Goal: Information Seeking & Learning: Learn about a topic

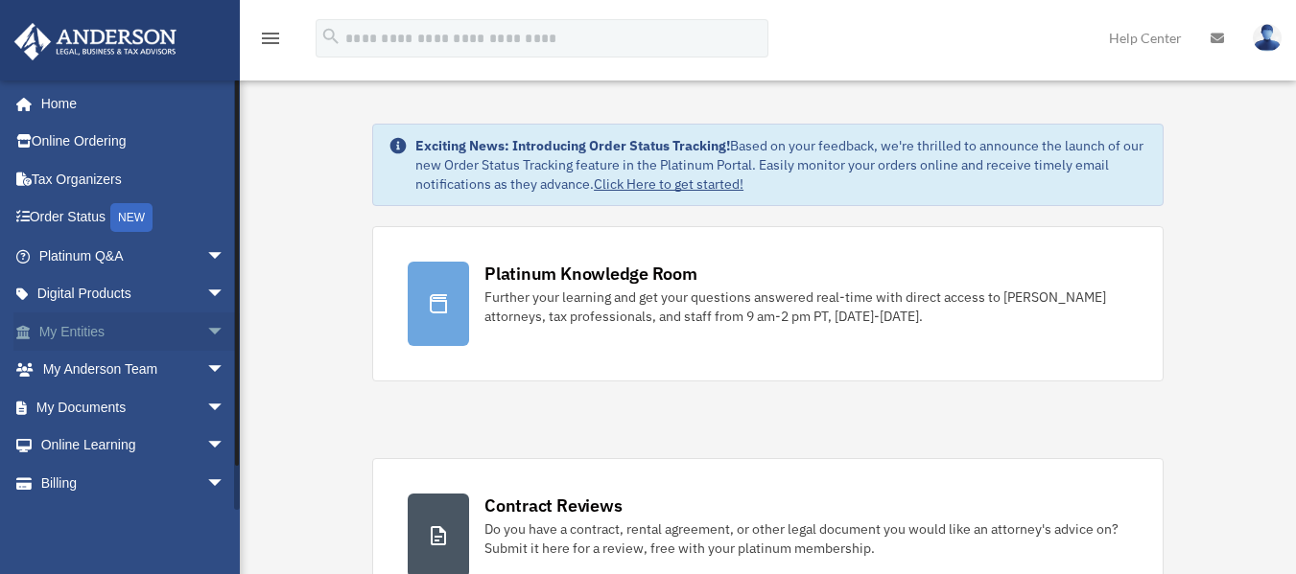
click at [206, 331] on span "arrow_drop_down" at bounding box center [225, 332] width 38 height 39
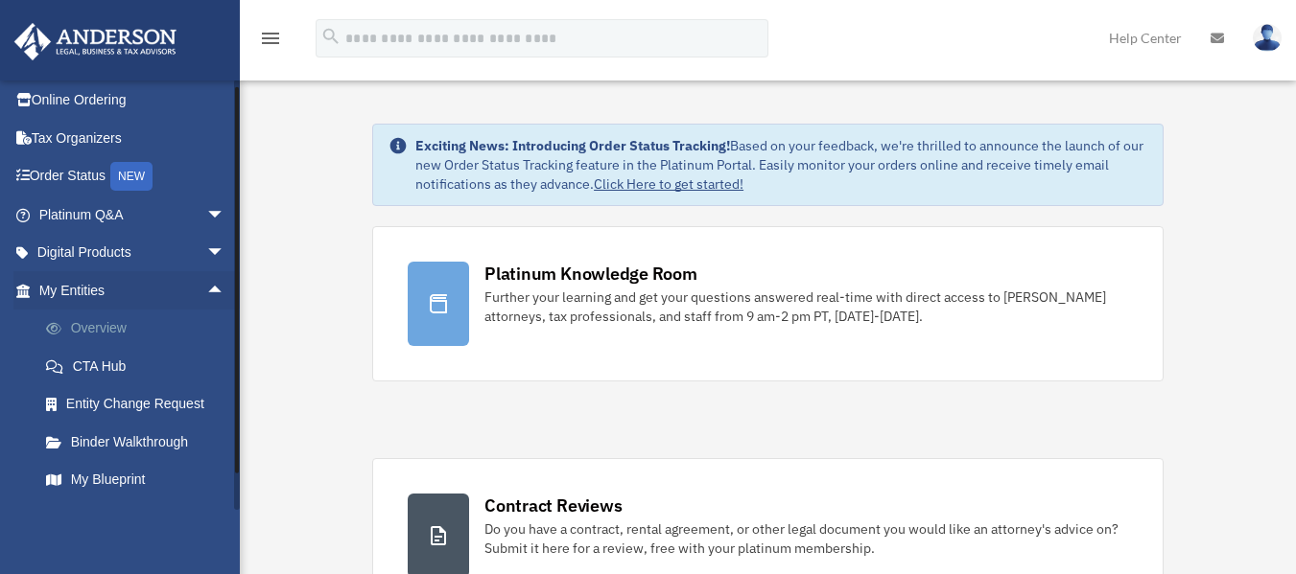
scroll to position [45, 0]
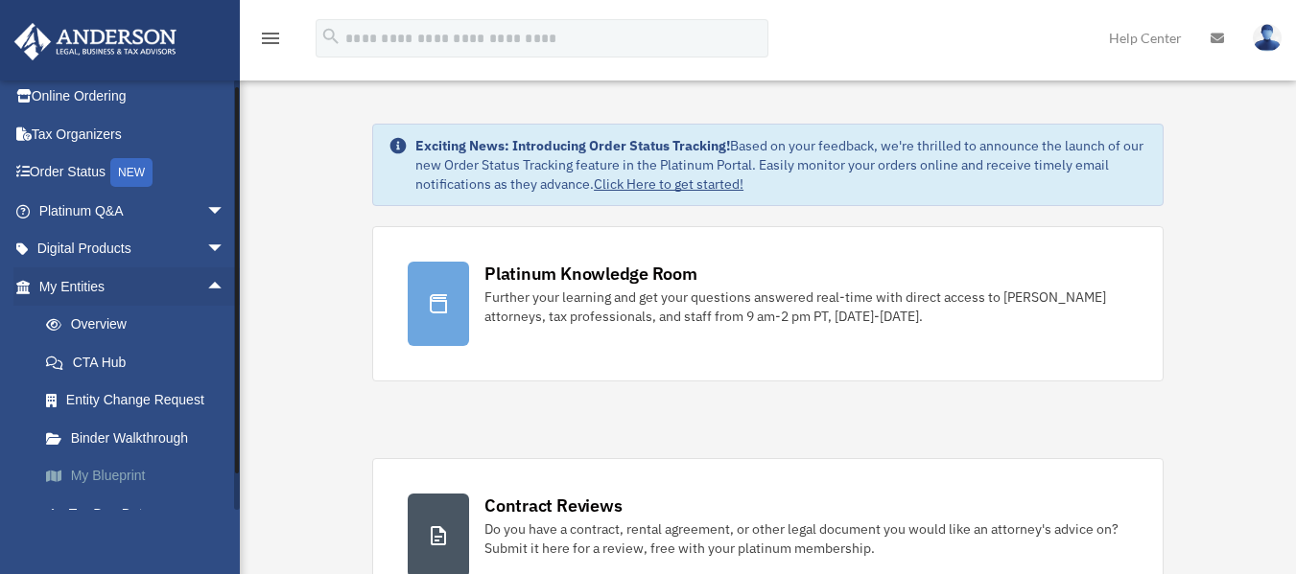
click at [101, 474] on link "My Blueprint" at bounding box center [140, 476] width 227 height 38
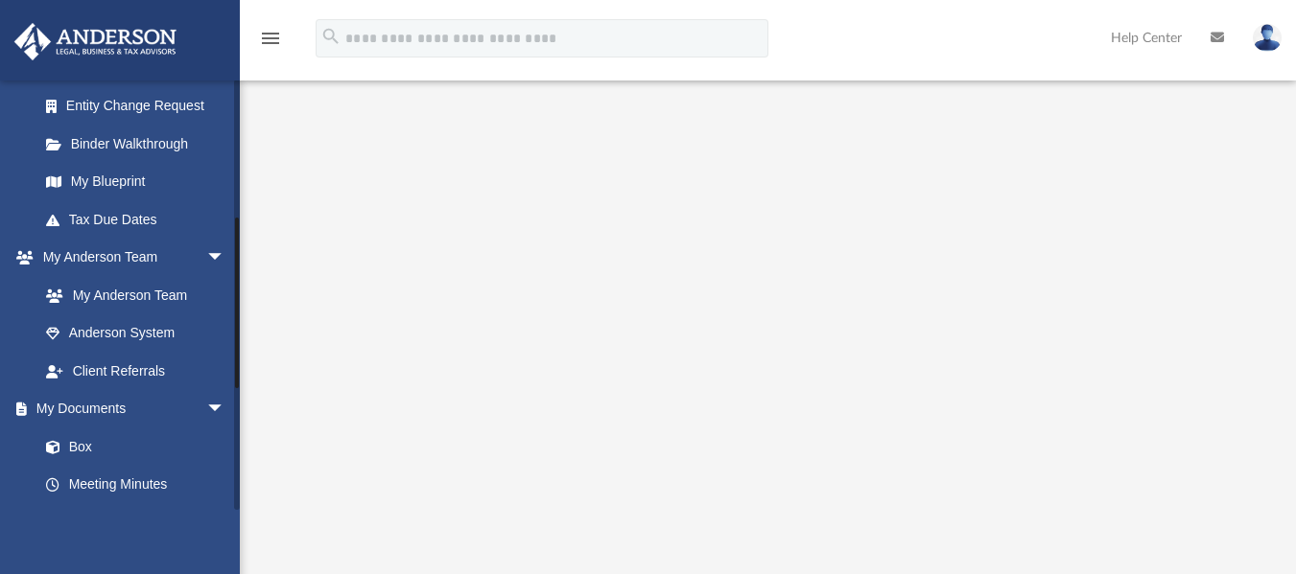
scroll to position [340, 0]
click at [83, 440] on link "Box" at bounding box center [140, 446] width 227 height 38
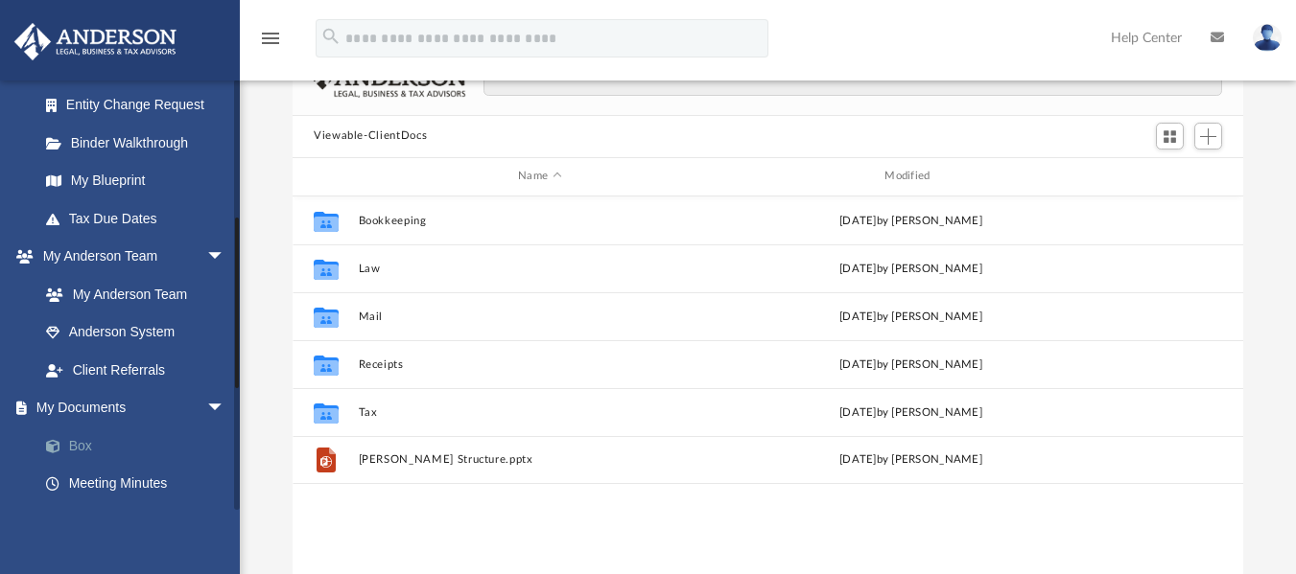
scroll to position [422, 936]
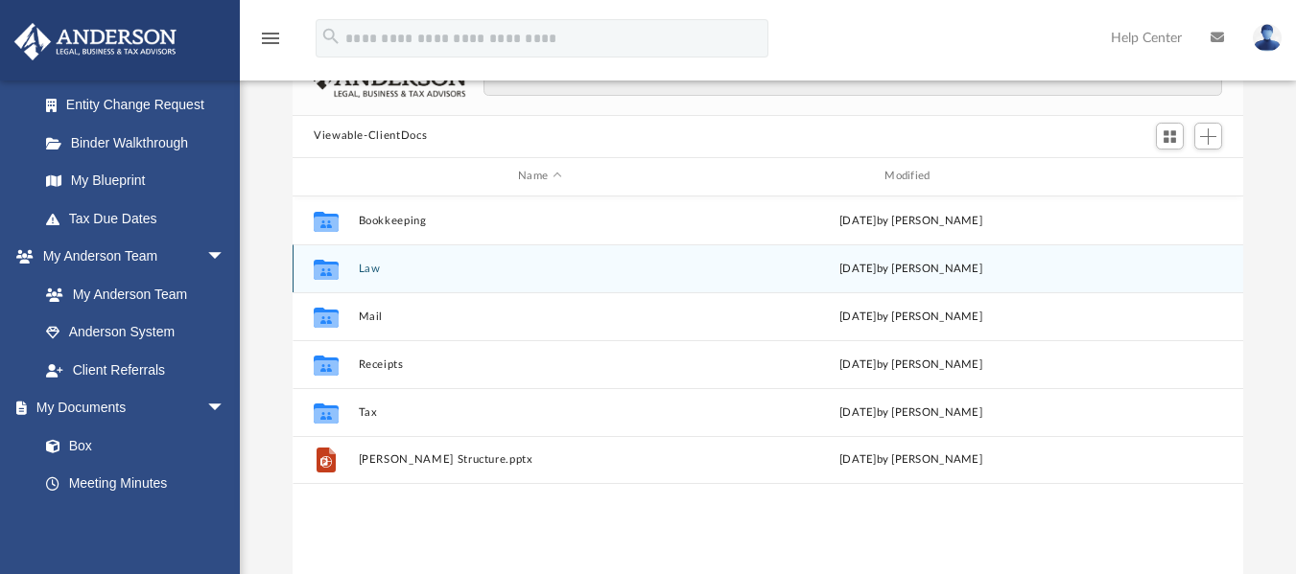
click at [357, 268] on div "Collaborated Folder Law [DATE] by [PERSON_NAME]" at bounding box center [768, 269] width 950 height 48
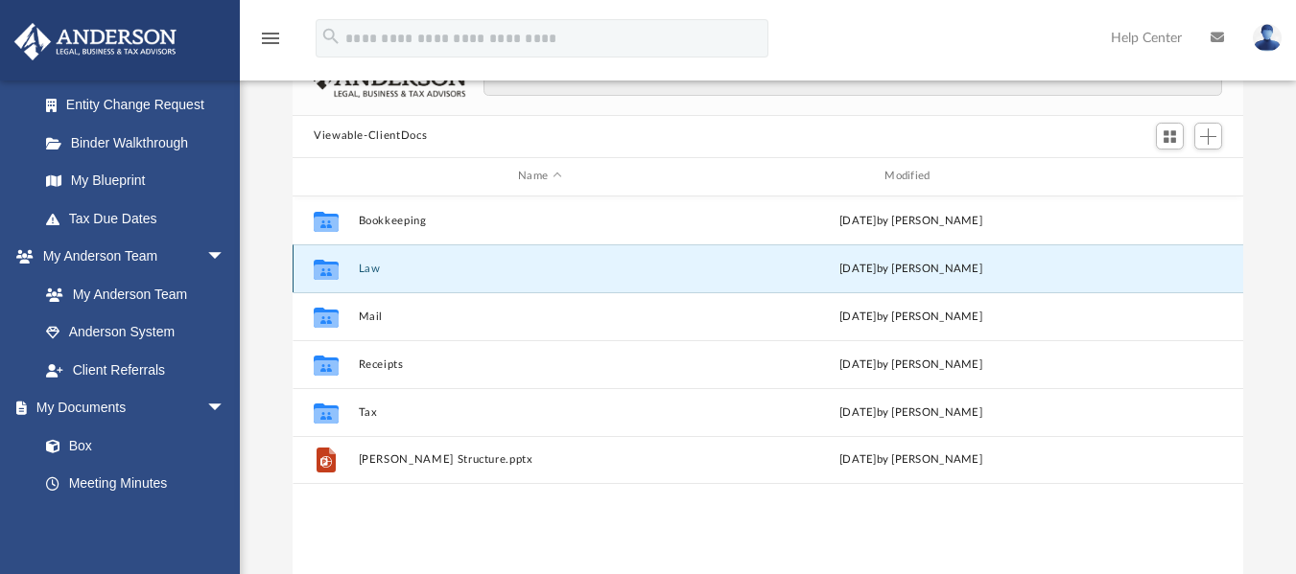
click at [380, 267] on button "Law" at bounding box center [540, 268] width 363 height 12
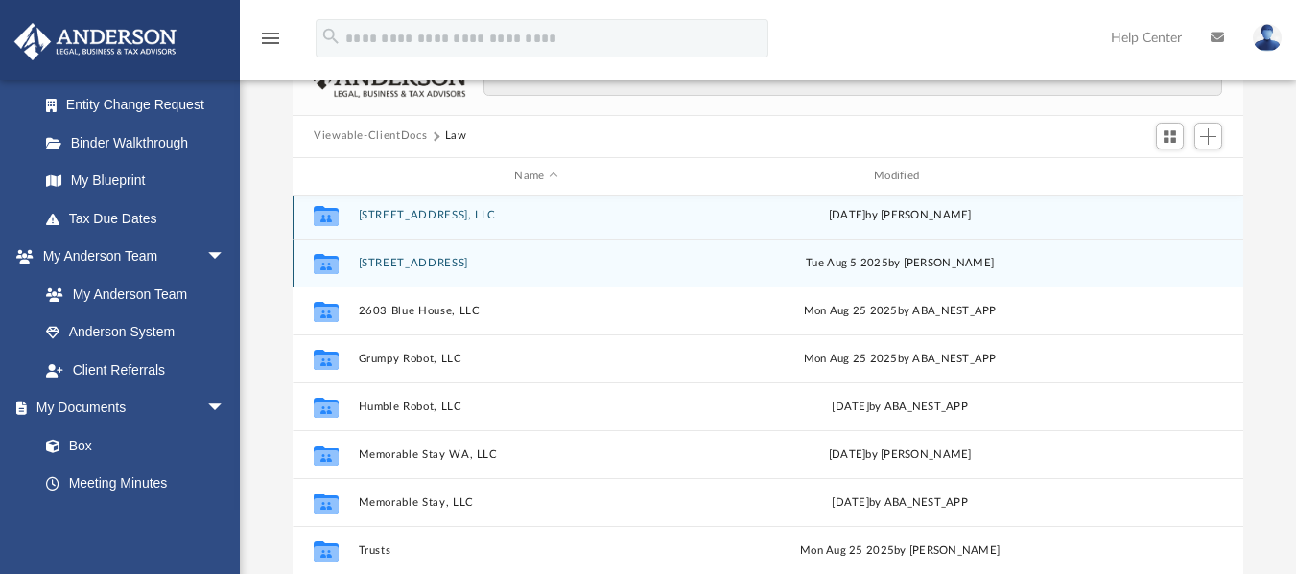
scroll to position [4, 0]
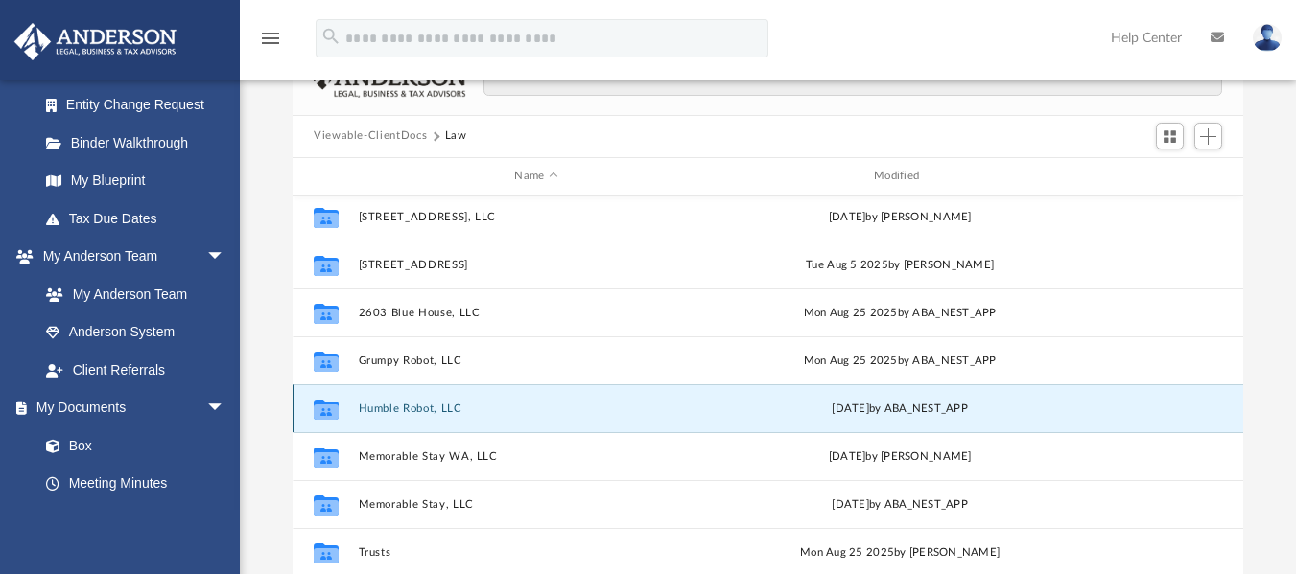
click at [410, 410] on button "Humble Robot, LLC" at bounding box center [537, 408] width 356 height 12
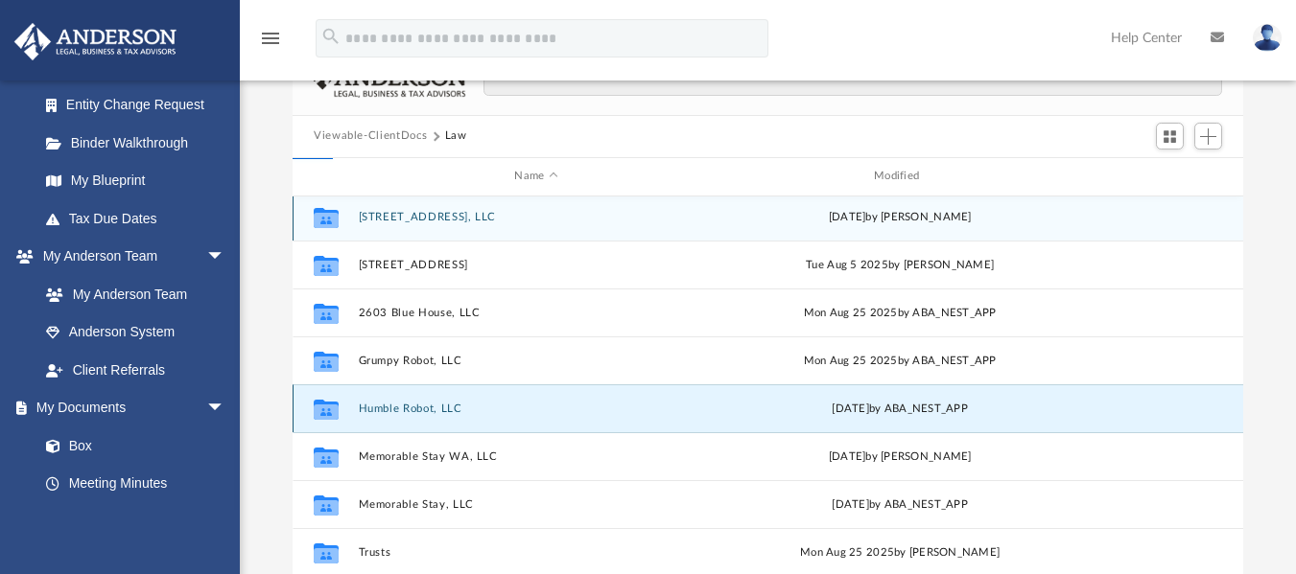
scroll to position [0, 0]
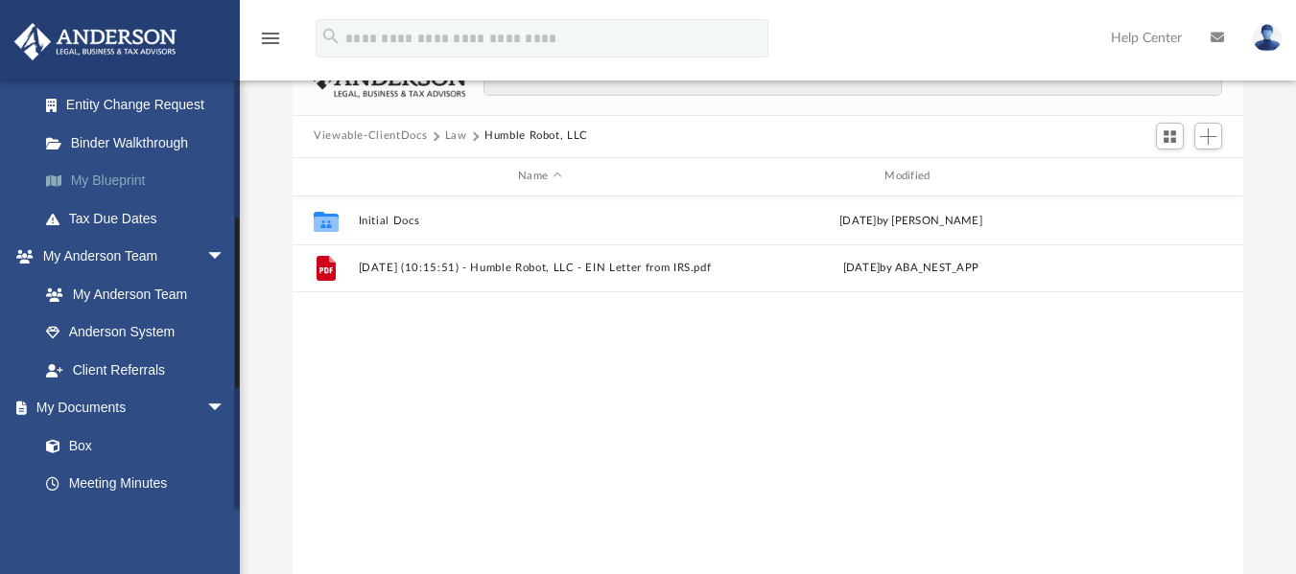
click at [108, 180] on link "My Blueprint" at bounding box center [140, 181] width 227 height 38
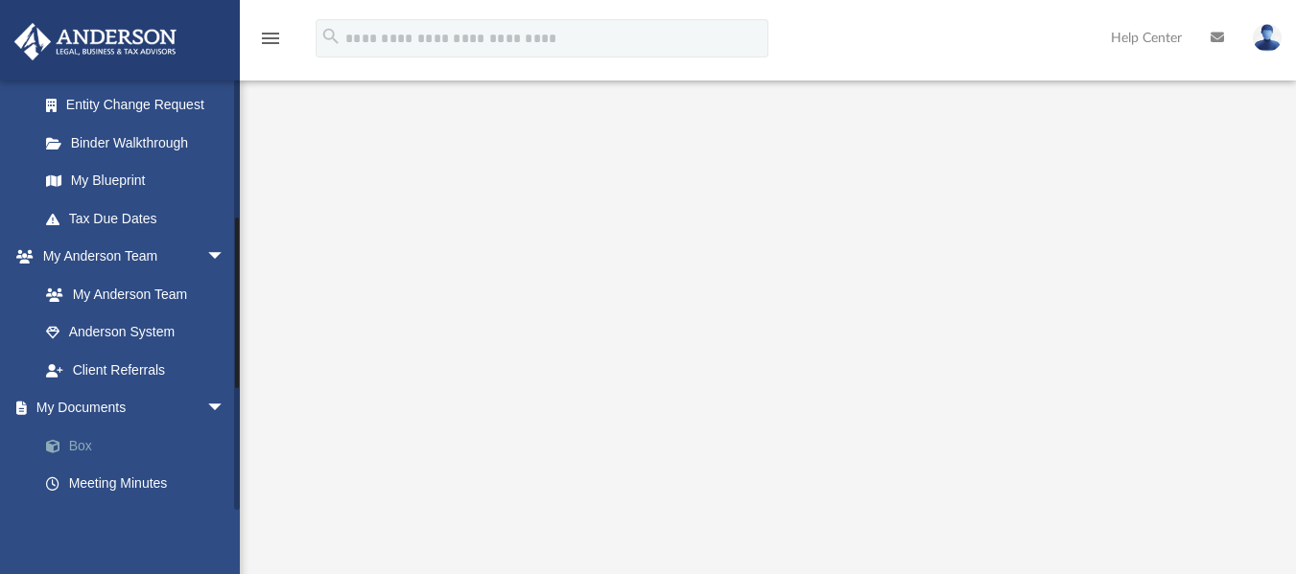
click at [73, 443] on link "Box" at bounding box center [140, 446] width 227 height 38
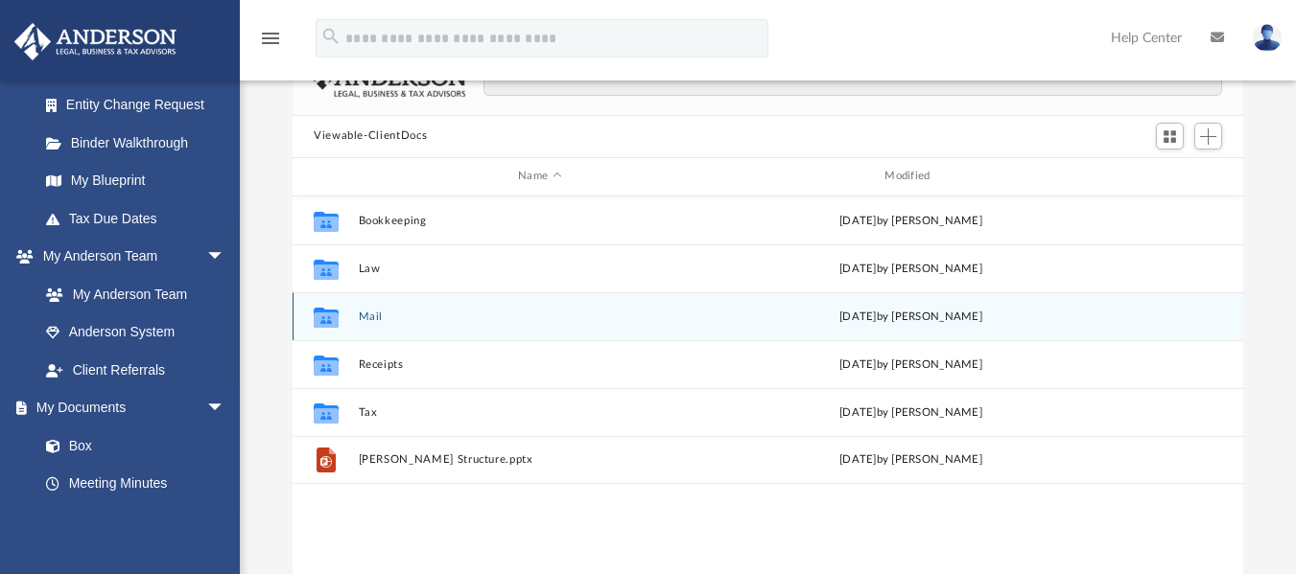
scroll to position [422, 936]
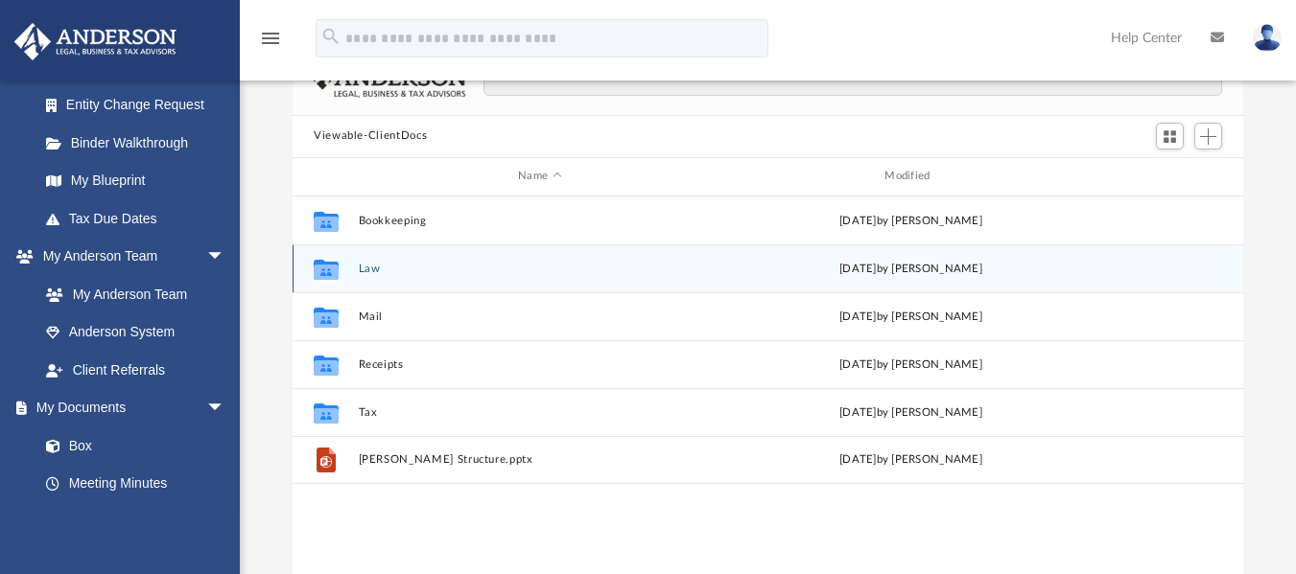
click at [370, 269] on button "Law" at bounding box center [540, 268] width 363 height 12
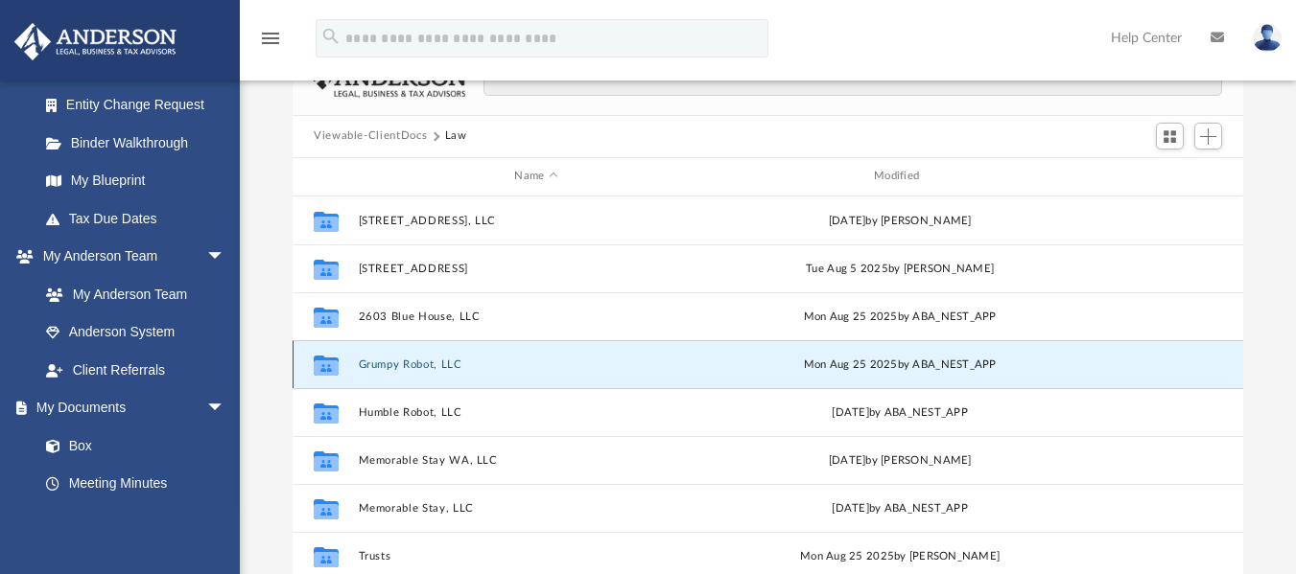
click at [411, 363] on button "Grumpy Robot, LLC" at bounding box center [537, 364] width 356 height 12
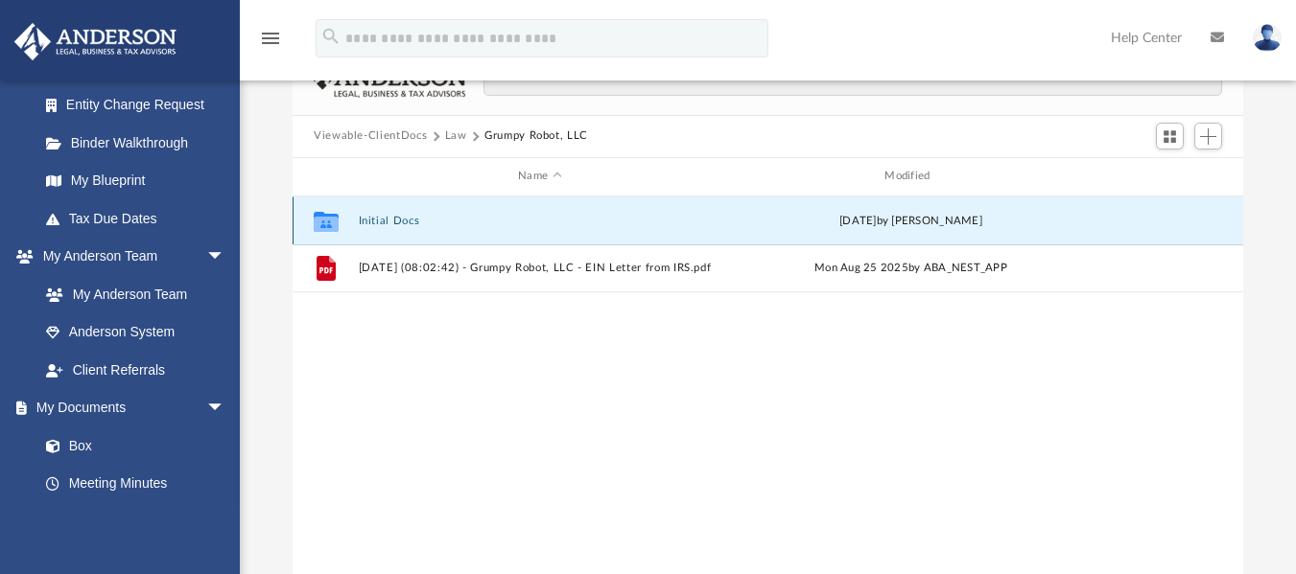
click at [388, 216] on button "Initial Docs" at bounding box center [540, 220] width 363 height 12
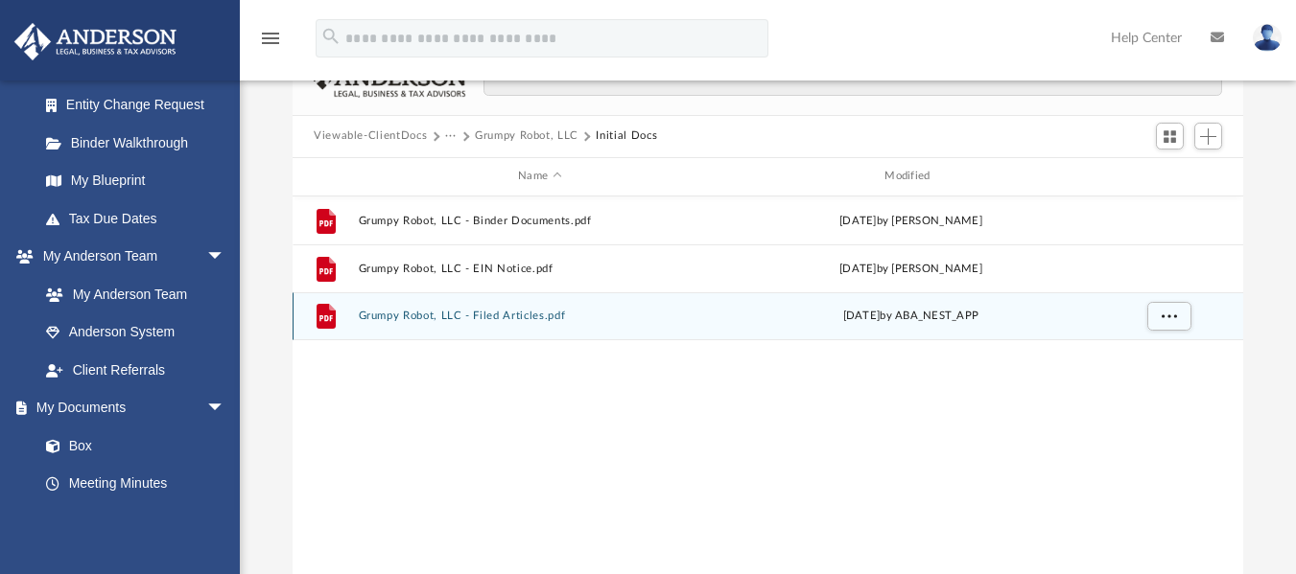
click at [435, 322] on button "Grumpy Robot, LLC - Filed Articles.pdf" at bounding box center [540, 316] width 363 height 12
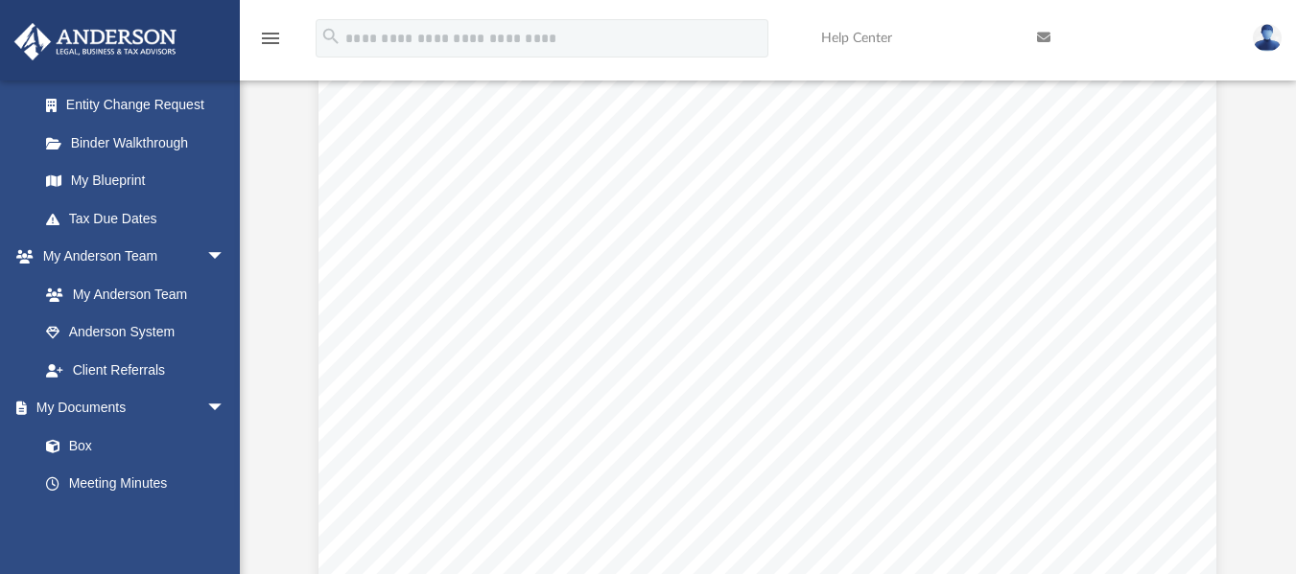
scroll to position [0, 0]
click at [80, 450] on link "Box" at bounding box center [140, 446] width 227 height 38
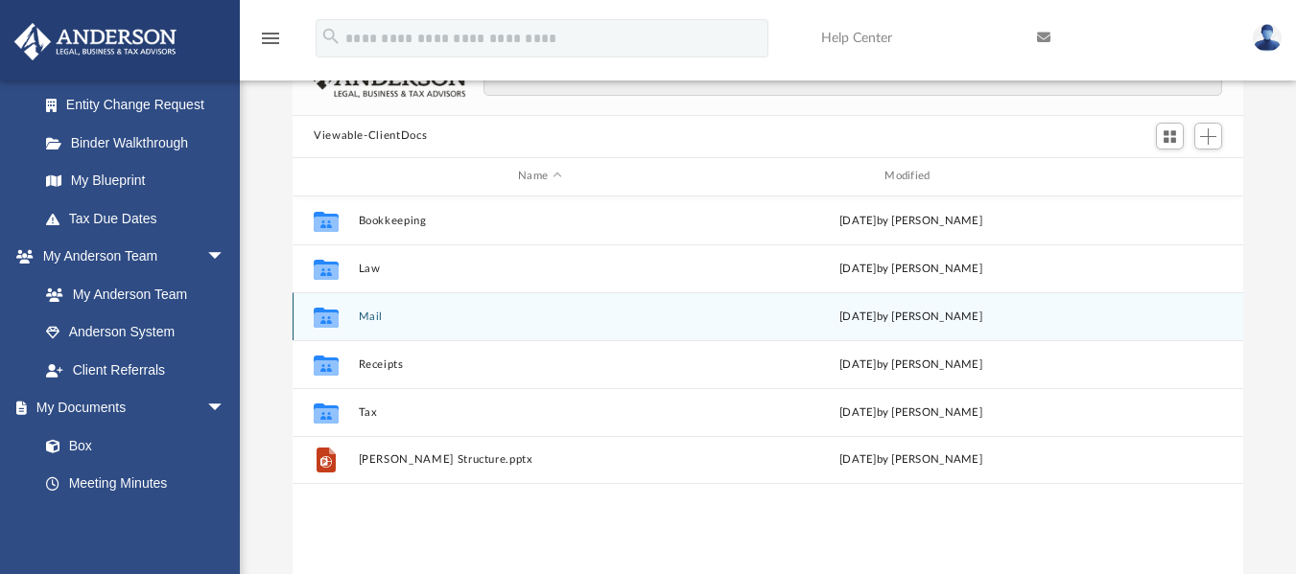
scroll to position [422, 936]
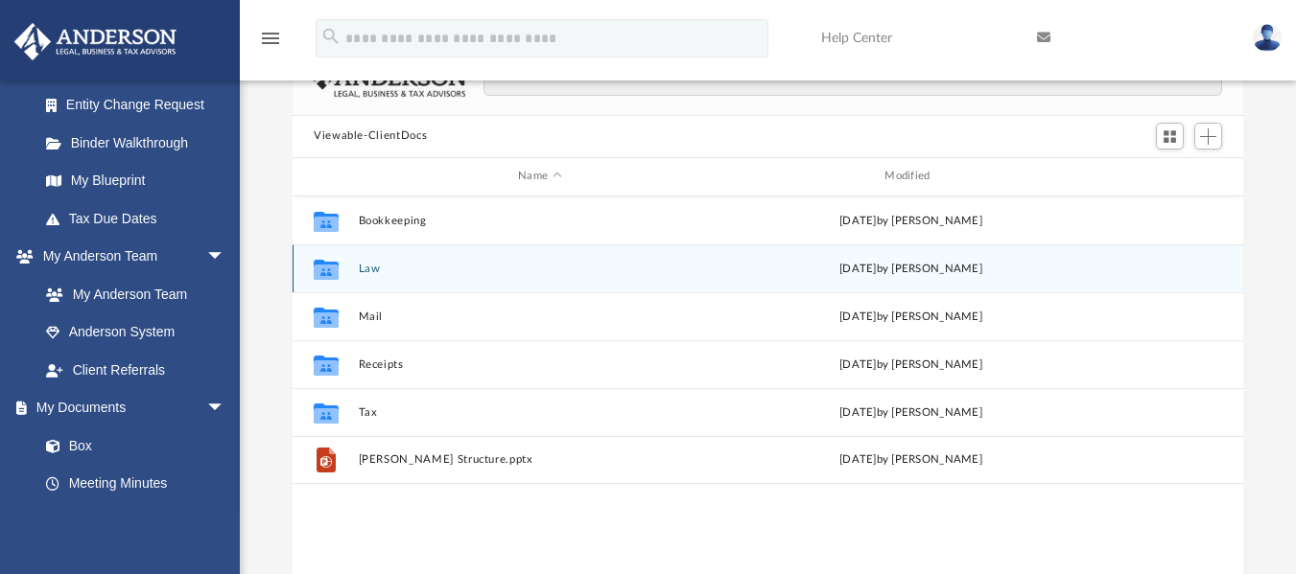
click at [358, 280] on div "Collaborated Folder Law [DATE] by [PERSON_NAME]" at bounding box center [768, 269] width 950 height 48
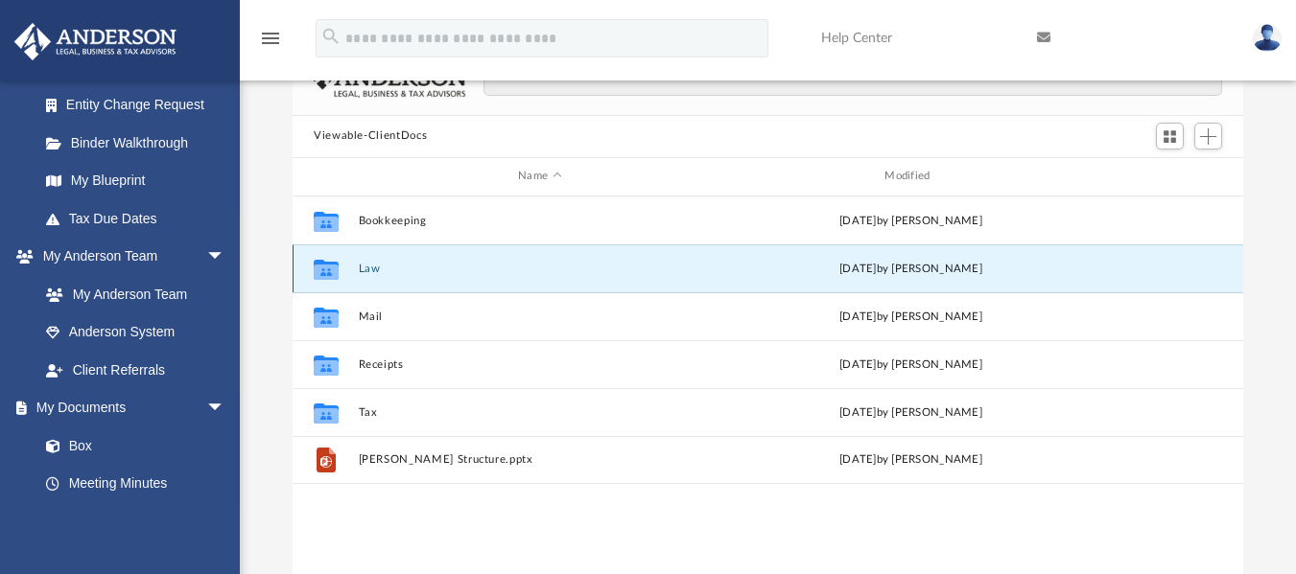
click at [375, 269] on button "Law" at bounding box center [540, 268] width 363 height 12
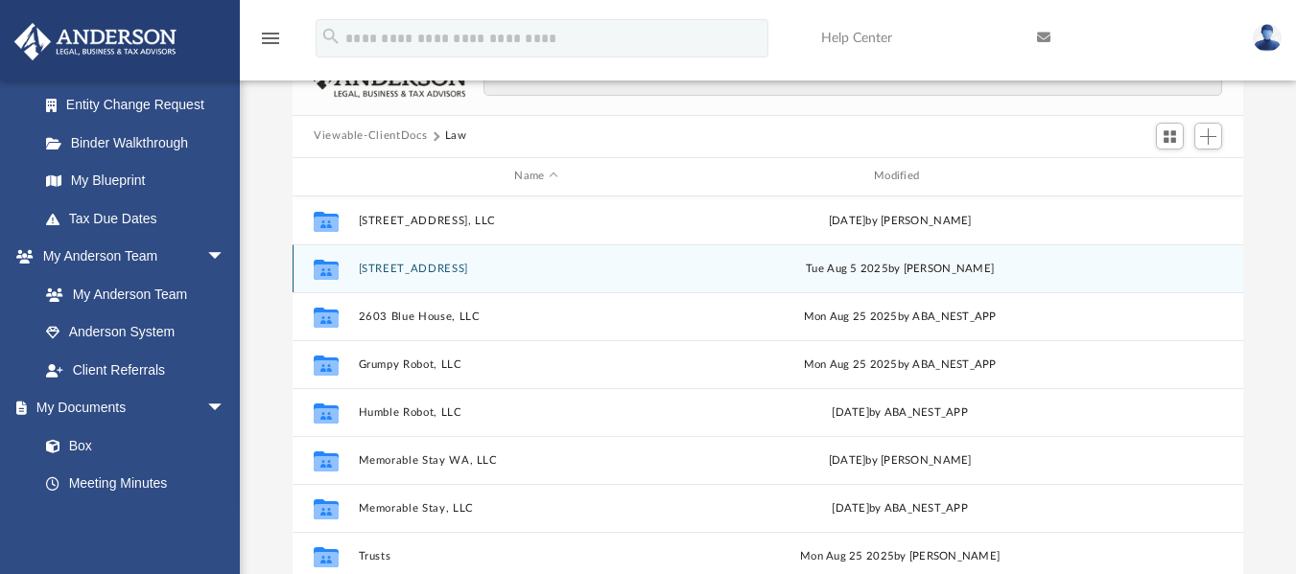
click at [432, 272] on button "2603 29th Ave W LLC (client-formed) (WA)" at bounding box center [537, 268] width 356 height 12
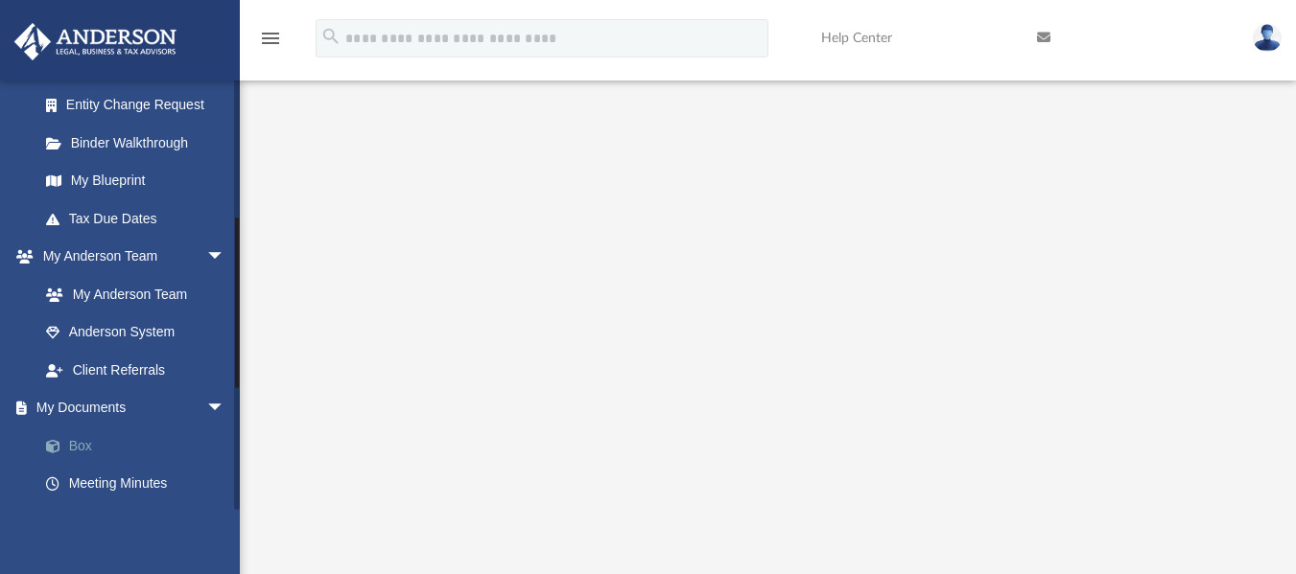
click at [79, 444] on link "Box" at bounding box center [140, 446] width 227 height 38
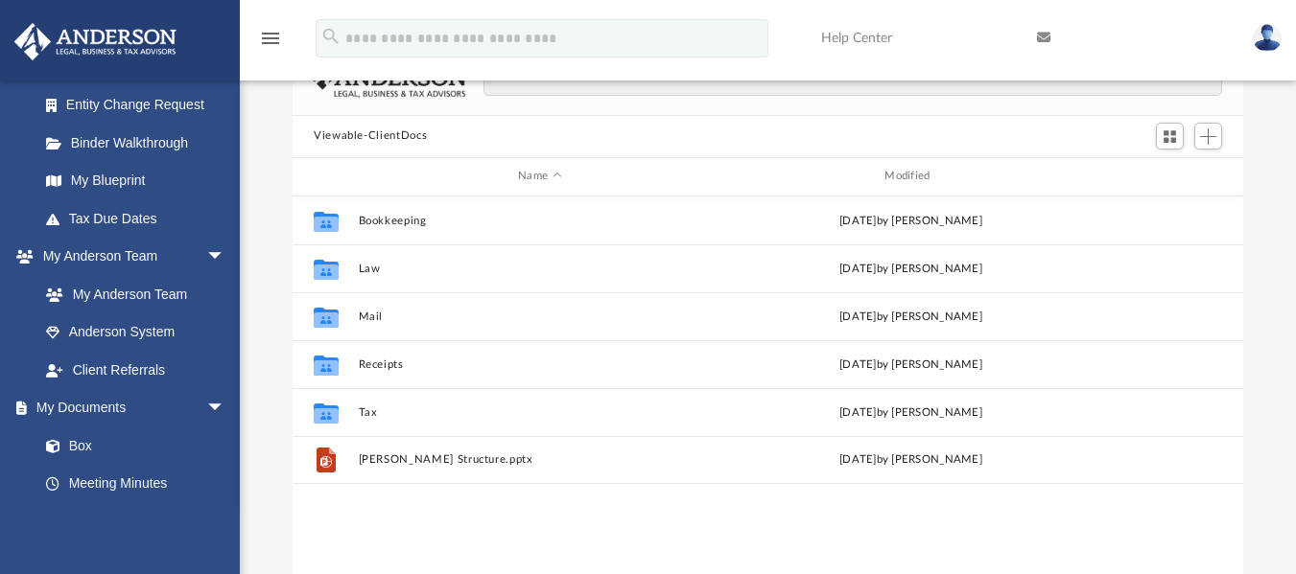
scroll to position [422, 936]
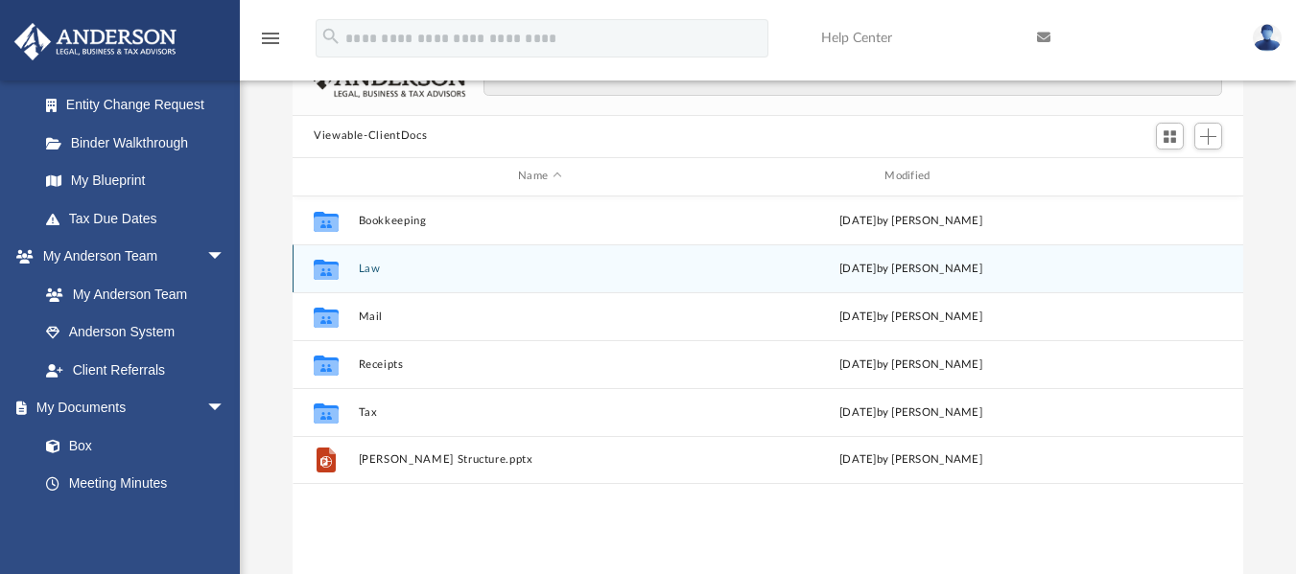
click at [374, 269] on button "Law" at bounding box center [540, 268] width 363 height 12
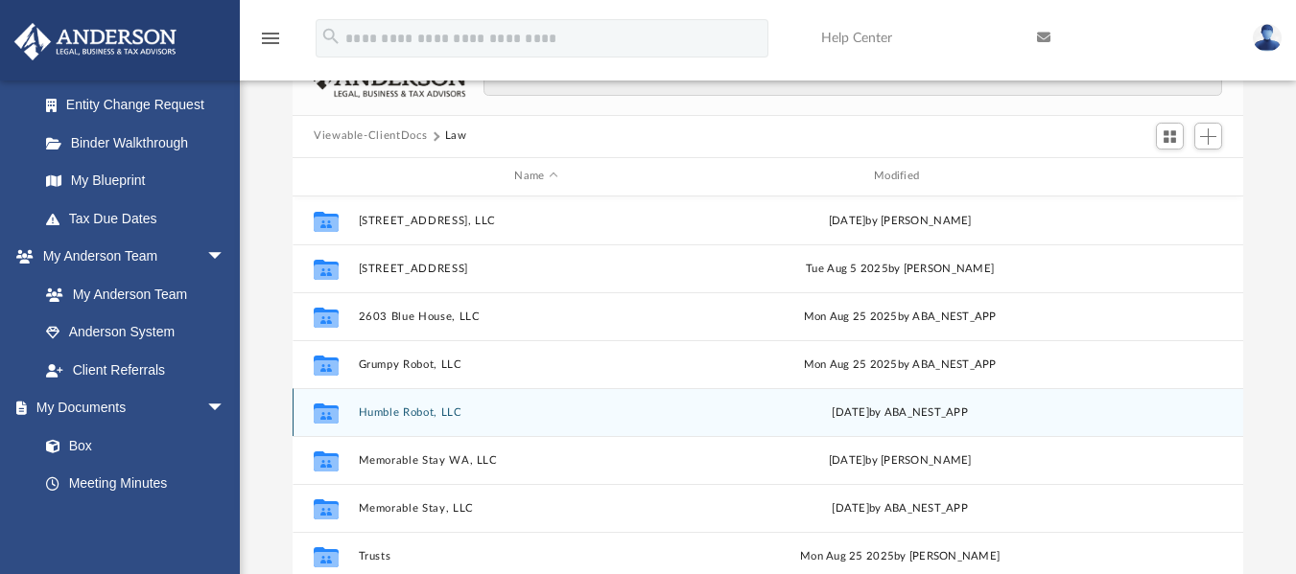
click at [408, 412] on button "Humble Robot, LLC" at bounding box center [537, 412] width 356 height 12
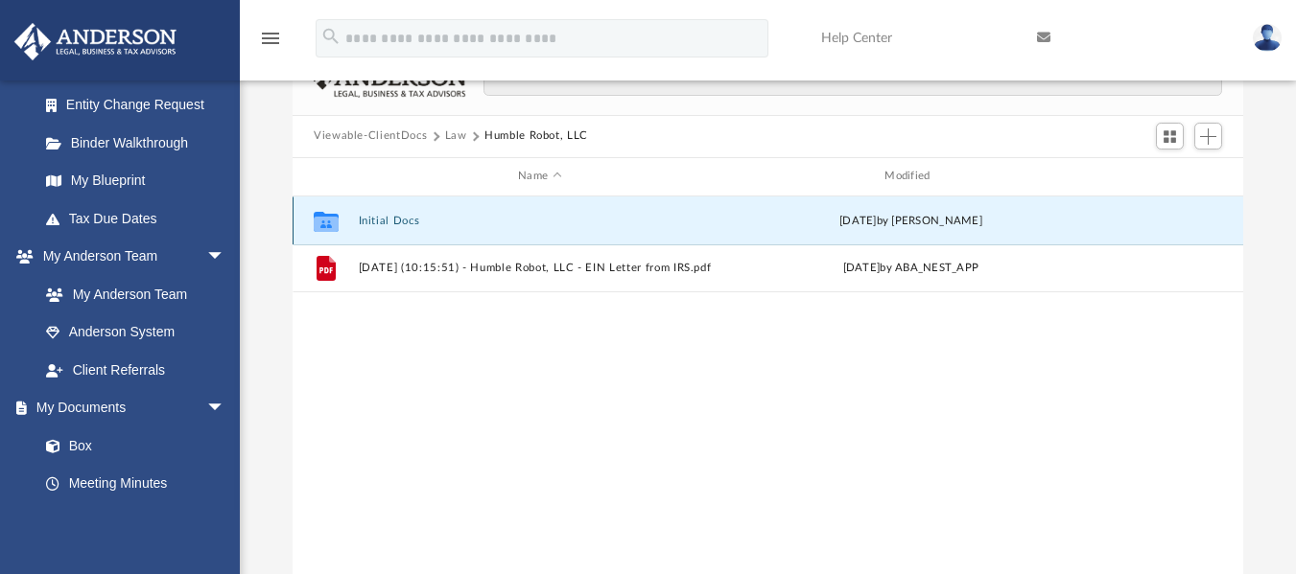
click at [389, 223] on button "Initial Docs" at bounding box center [540, 220] width 363 height 12
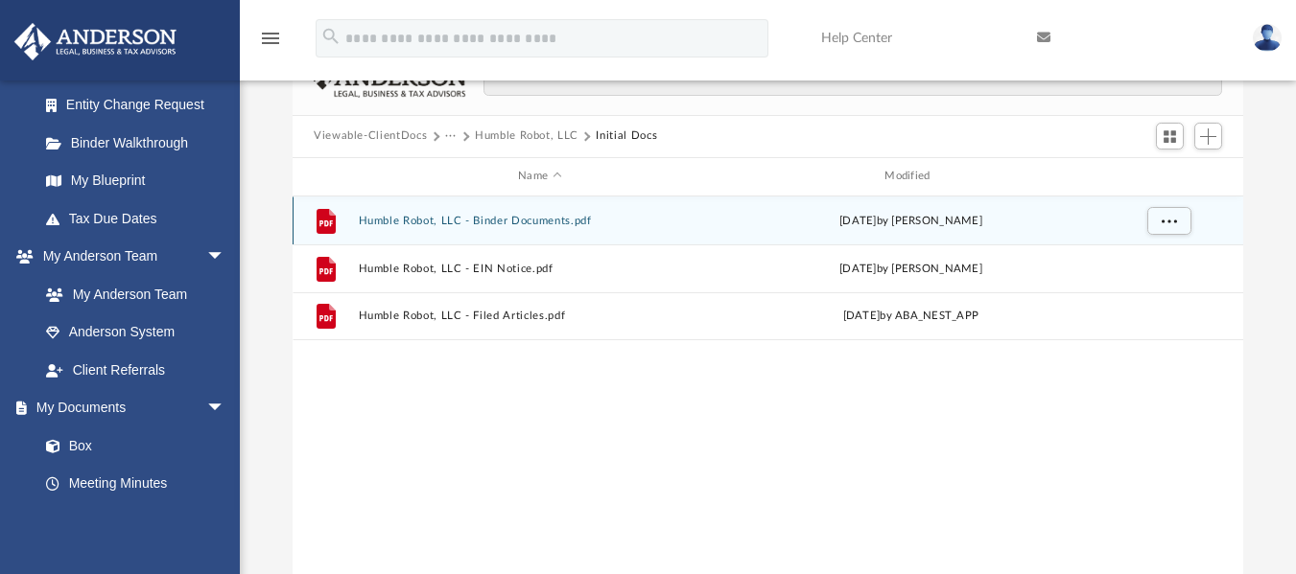
click at [430, 218] on button "Humble Robot, LLC - Binder Documents.pdf" at bounding box center [540, 220] width 363 height 12
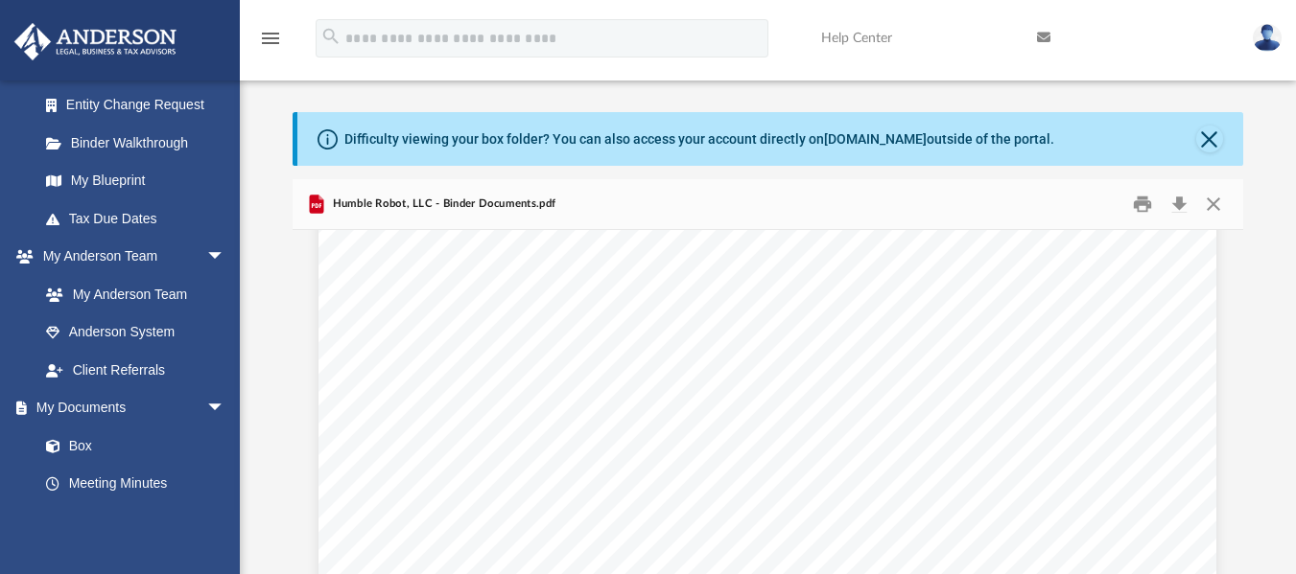
scroll to position [4087, 0]
click at [565, 373] on div "Common Banking Account Questions Who will be the signor on the account? For a m…" at bounding box center [767, 309] width 898 height 1161
type input "*****"
click at [1155, 237] on button "File preview" at bounding box center [1171, 253] width 33 height 33
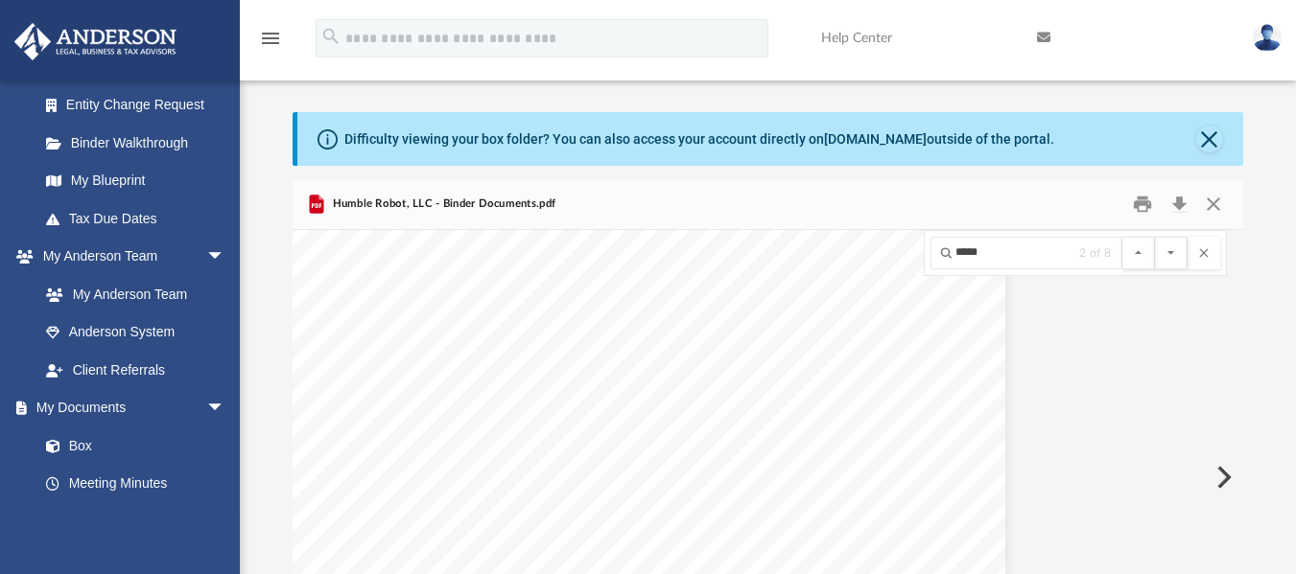
scroll to position [54364, 225]
click at [1204, 248] on button "File preview" at bounding box center [1203, 253] width 33 height 33
click at [79, 448] on link "Box" at bounding box center [140, 446] width 227 height 38
click at [1211, 205] on button "Close" at bounding box center [1213, 204] width 35 height 30
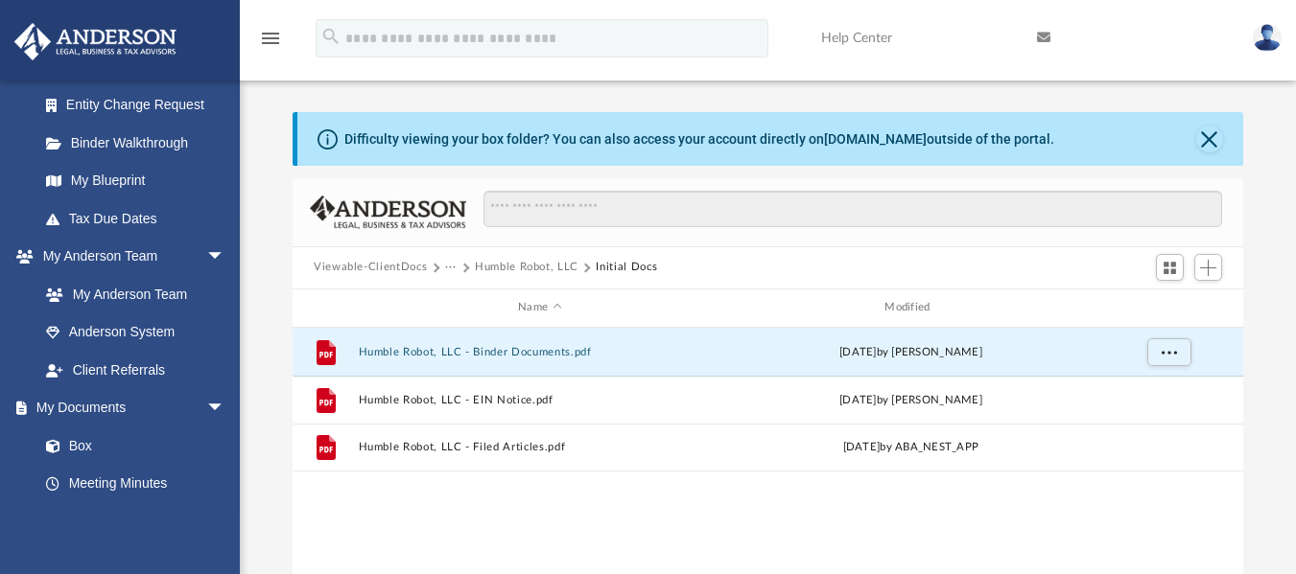
click at [379, 261] on button "Viewable-ClientDocs" at bounding box center [370, 267] width 113 height 17
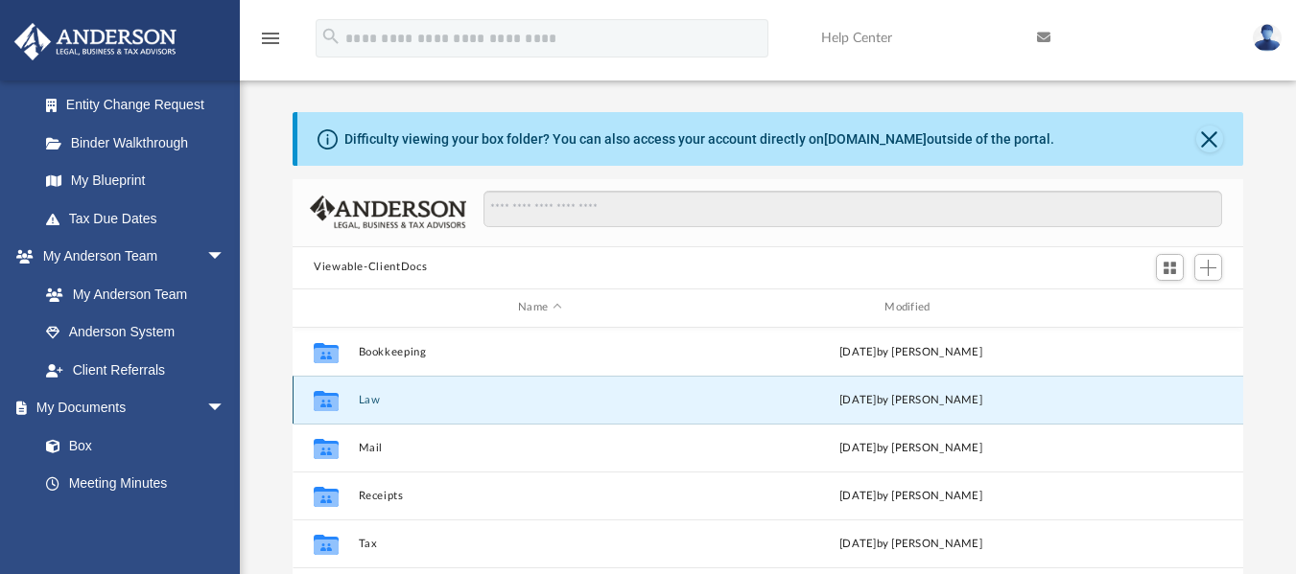
click at [363, 400] on button "Law" at bounding box center [540, 399] width 363 height 12
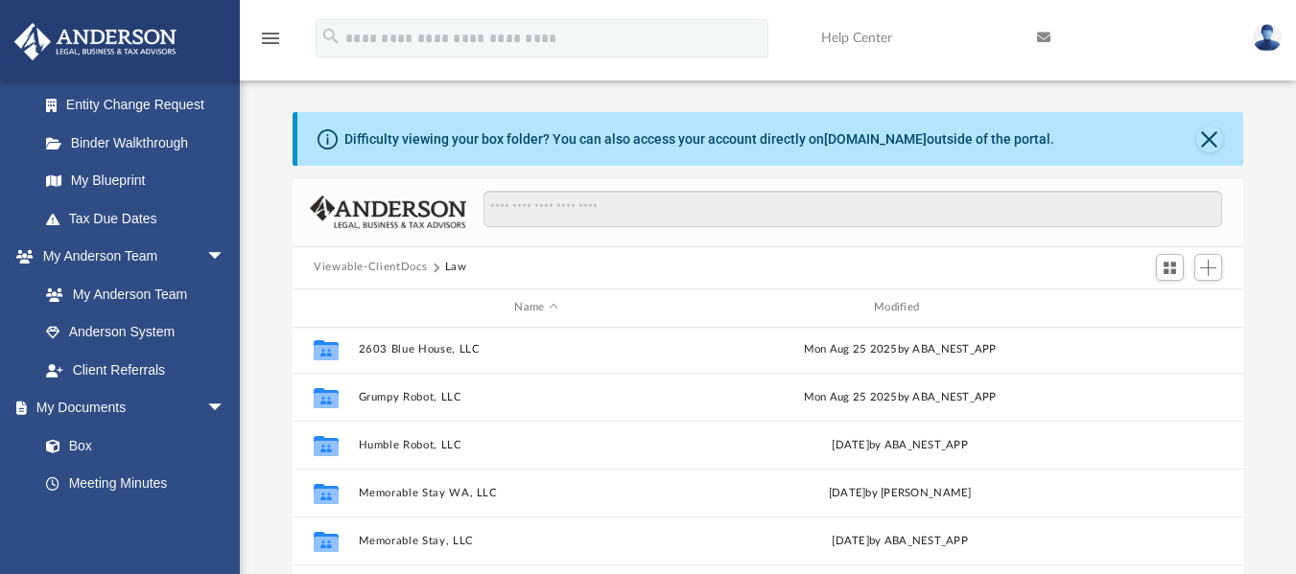
scroll to position [101, 0]
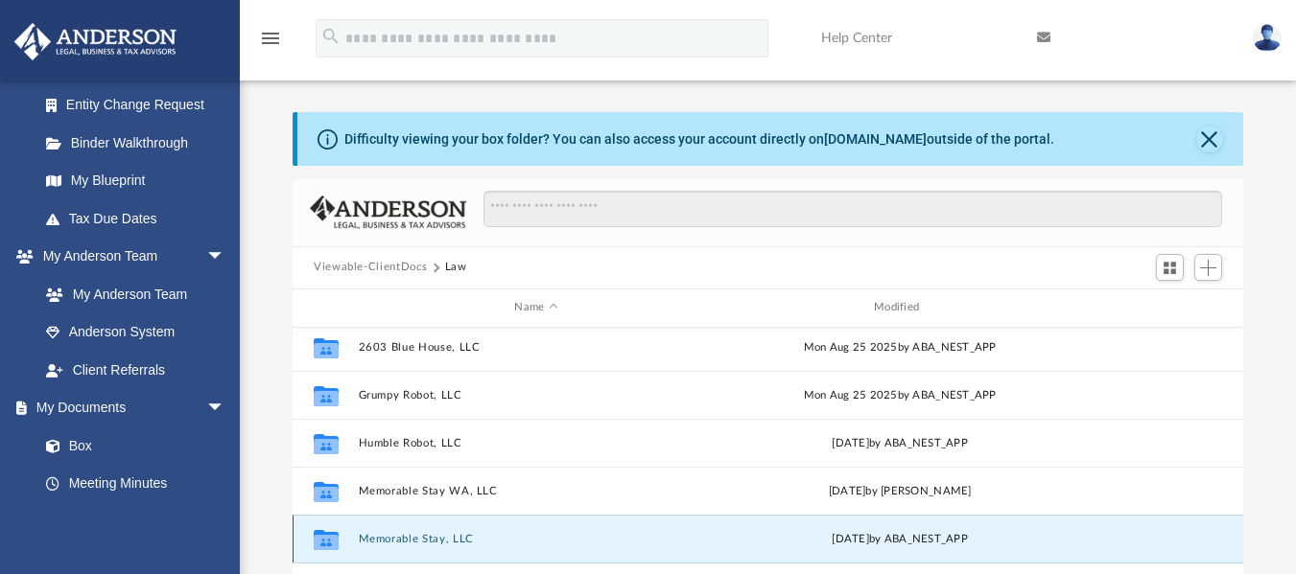
click at [380, 540] on button "Memorable Stay, LLC" at bounding box center [537, 538] width 356 height 12
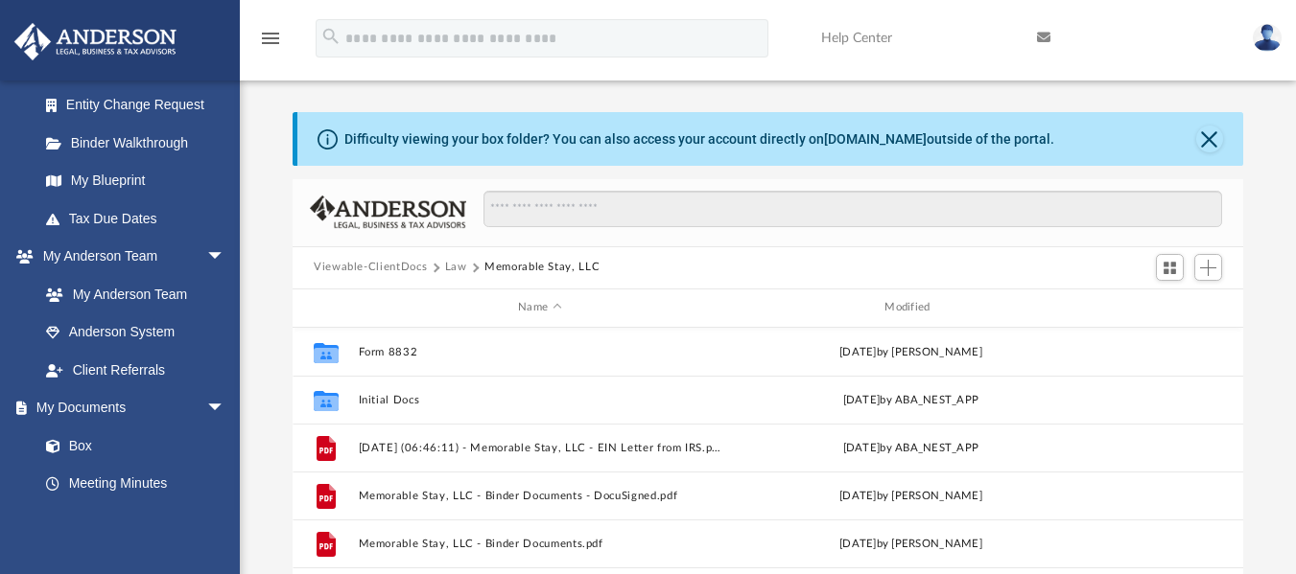
scroll to position [0, 0]
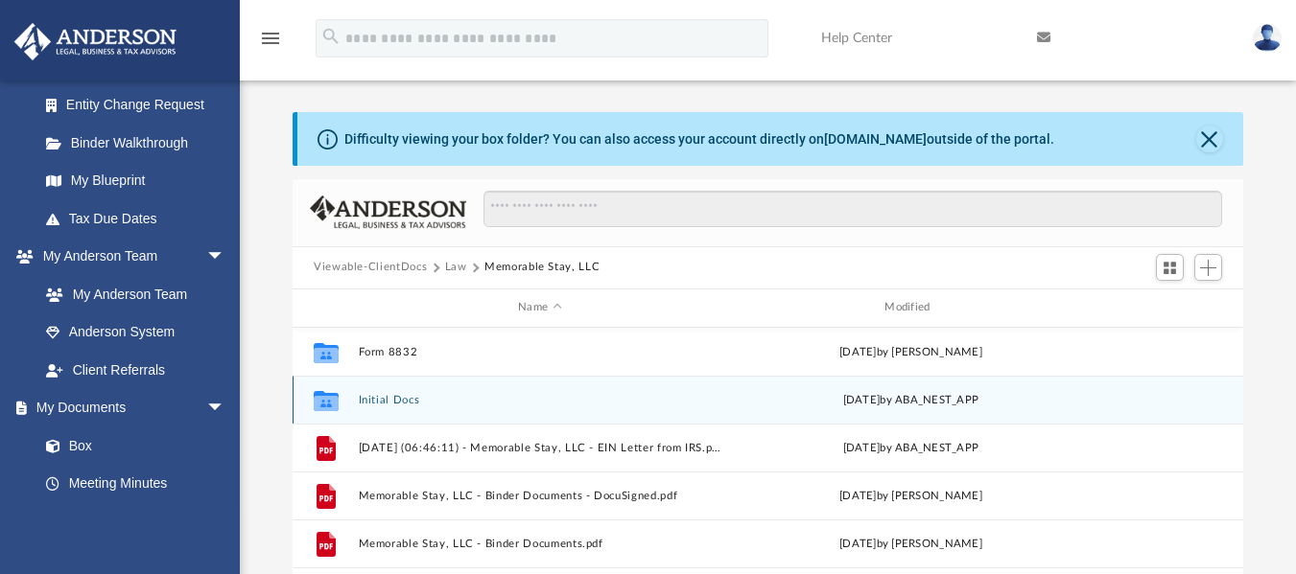
click at [401, 402] on button "Initial Docs" at bounding box center [540, 399] width 363 height 12
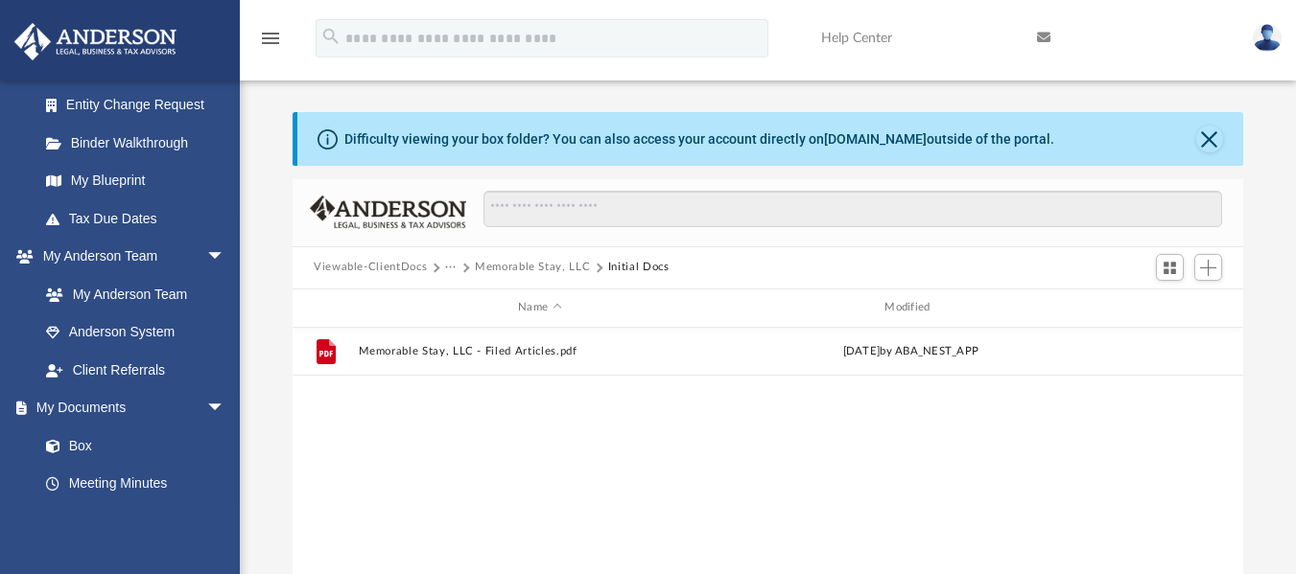
click at [523, 265] on button "Memorable Stay, LLC" at bounding box center [532, 267] width 115 height 17
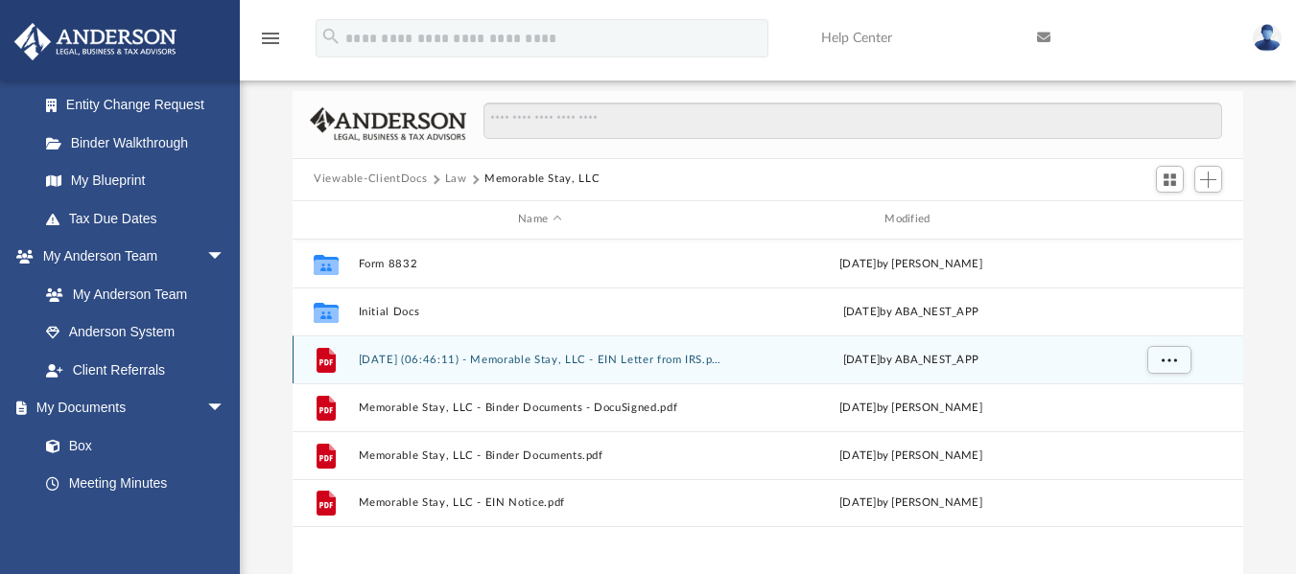
scroll to position [93, 0]
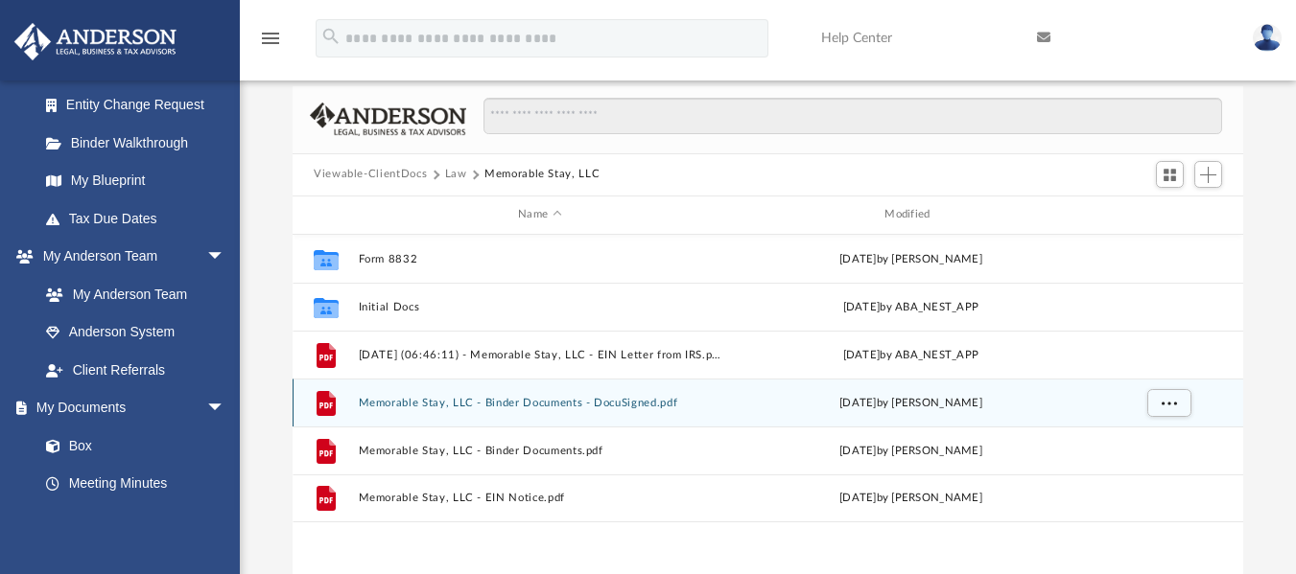
click at [428, 402] on button "Memorable Stay, LLC - Binder Documents - DocuSigned.pdf" at bounding box center [540, 402] width 363 height 12
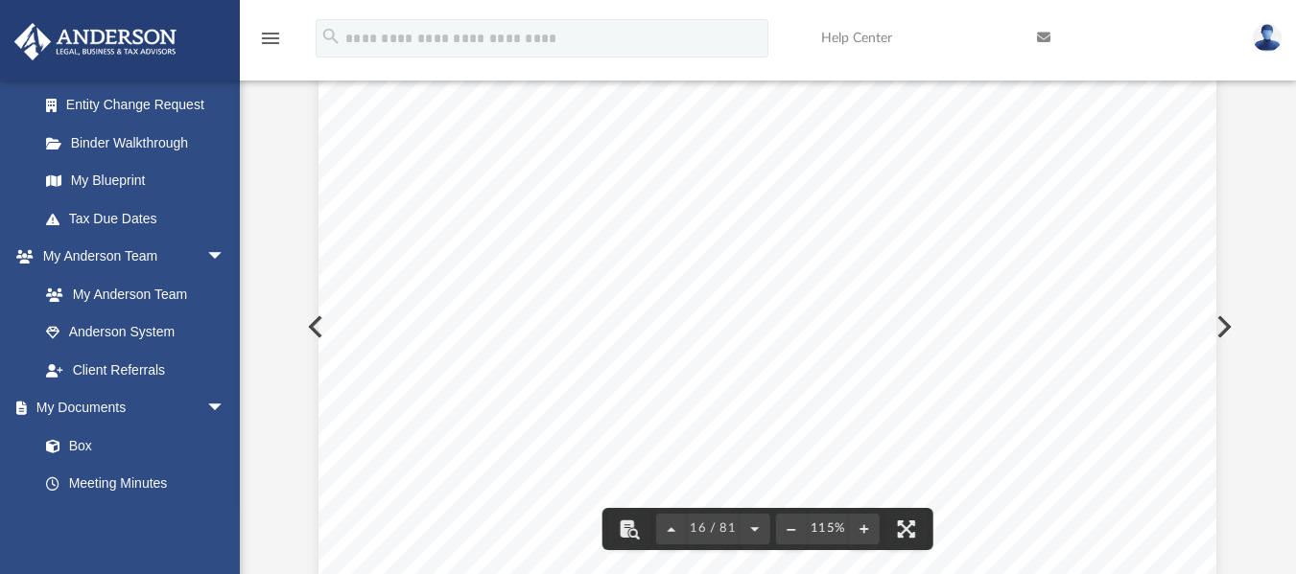
scroll to position [0, 0]
click at [308, 328] on button "Preview" at bounding box center [314, 327] width 42 height 54
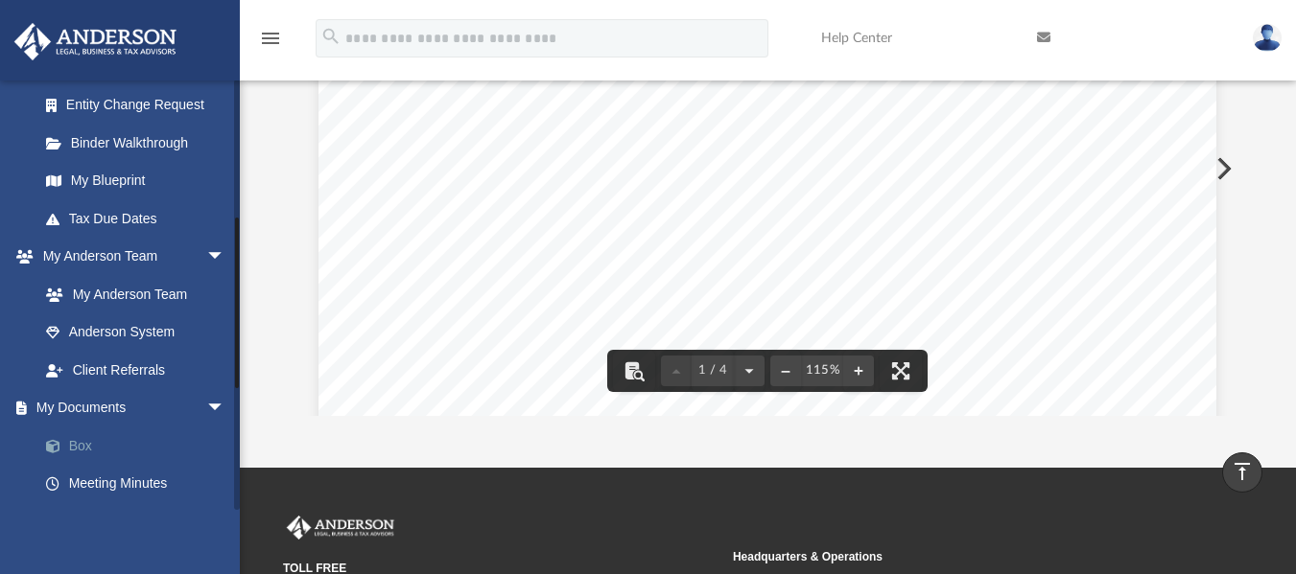
click at [78, 446] on link "Box" at bounding box center [140, 446] width 227 height 38
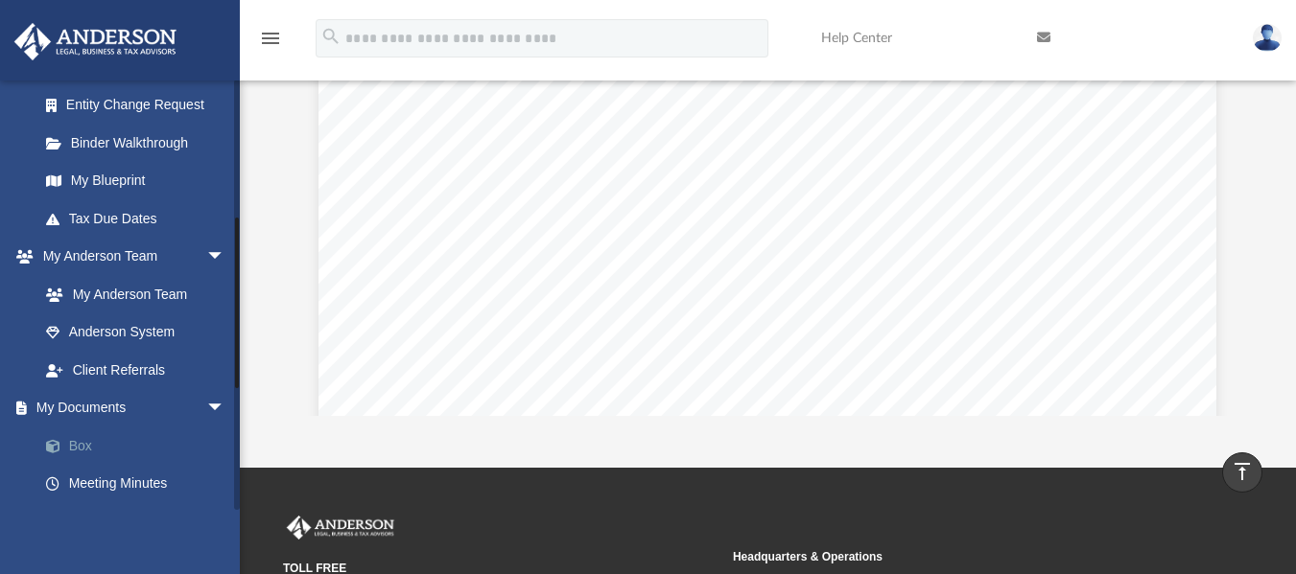
click at [75, 440] on link "Box" at bounding box center [140, 446] width 227 height 38
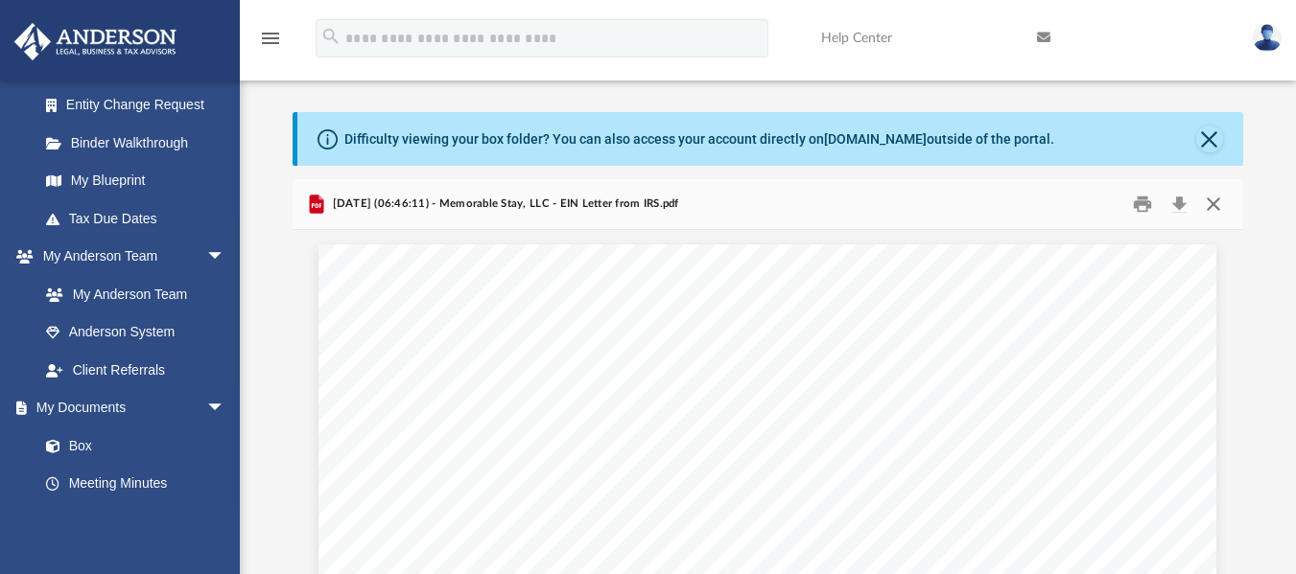
click at [1213, 207] on button "Close" at bounding box center [1213, 204] width 35 height 30
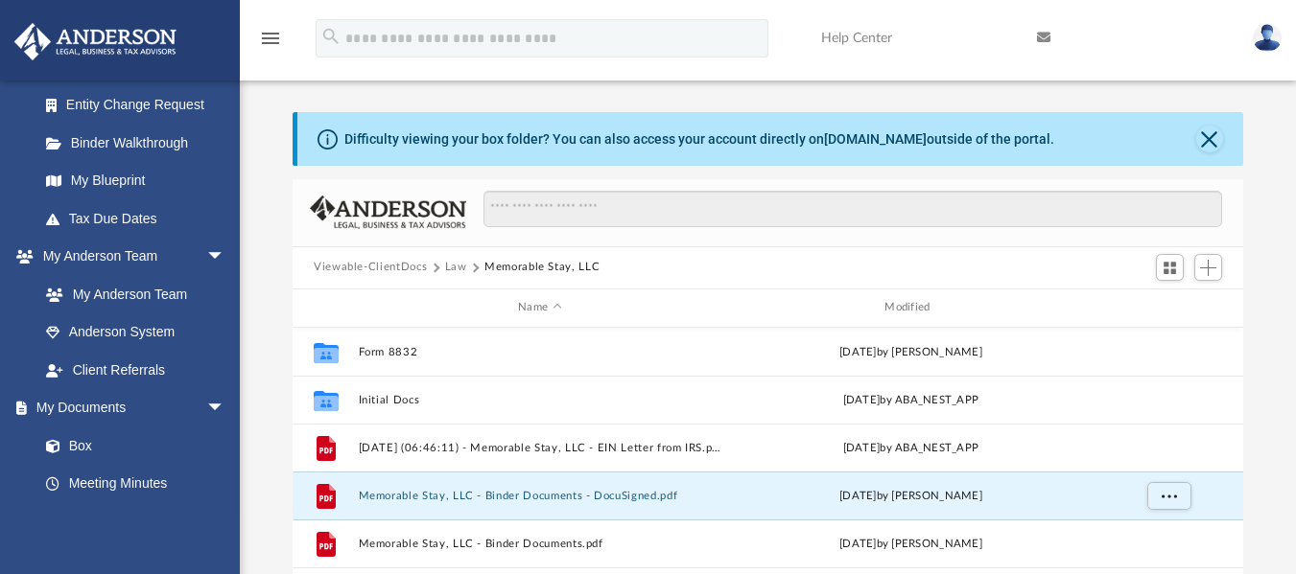
click at [457, 270] on button "Law" at bounding box center [456, 267] width 22 height 17
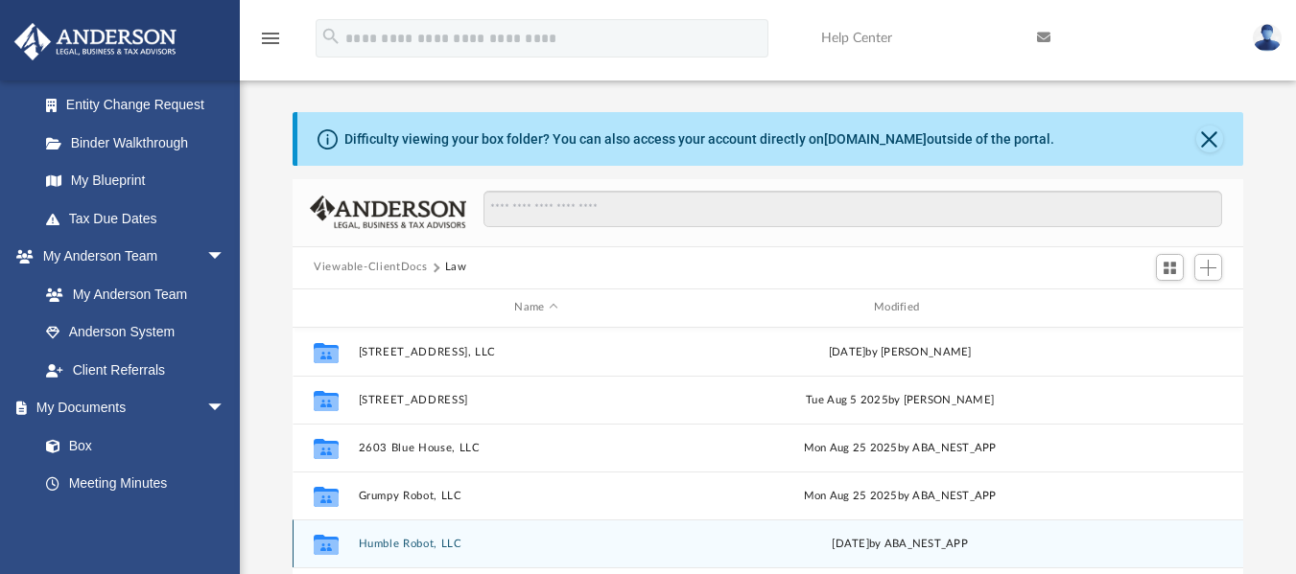
click at [410, 547] on button "Humble Robot, LLC" at bounding box center [537, 543] width 356 height 12
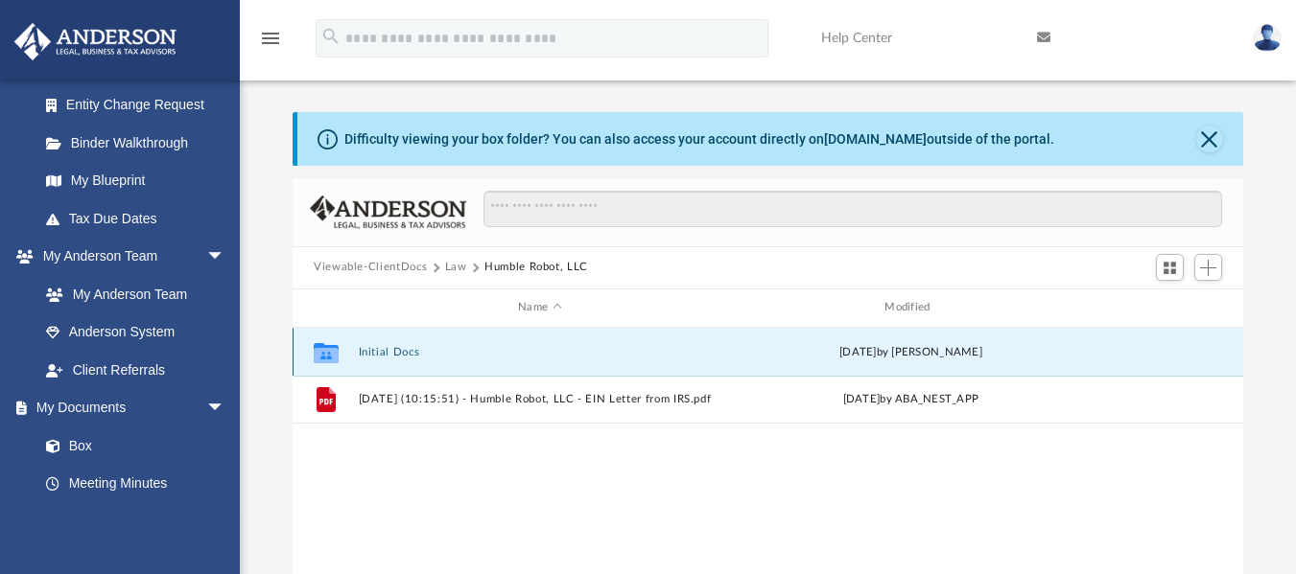
click at [396, 354] on button "Initial Docs" at bounding box center [540, 351] width 363 height 12
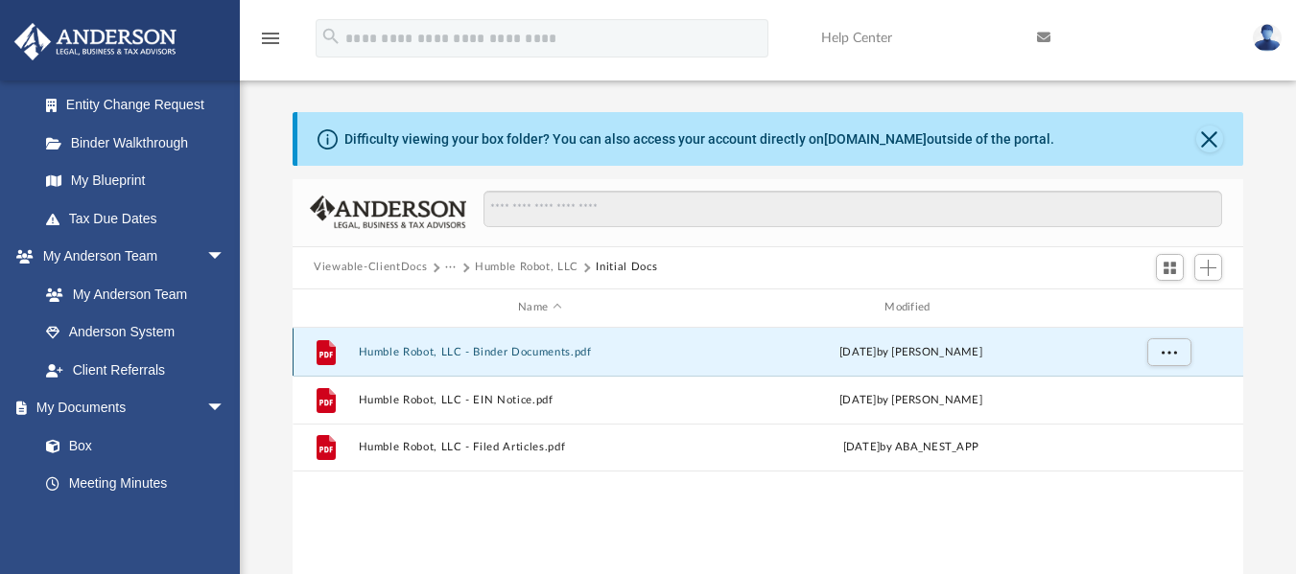
click at [491, 355] on button "Humble Robot, LLC - Binder Documents.pdf" at bounding box center [540, 351] width 363 height 12
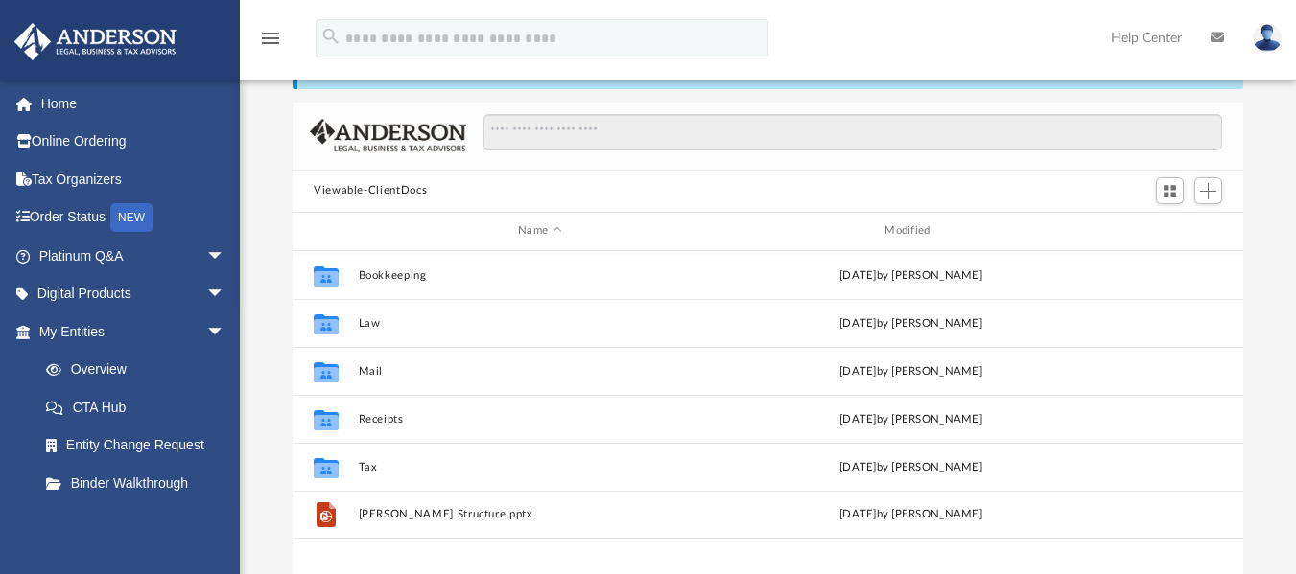
scroll to position [422, 936]
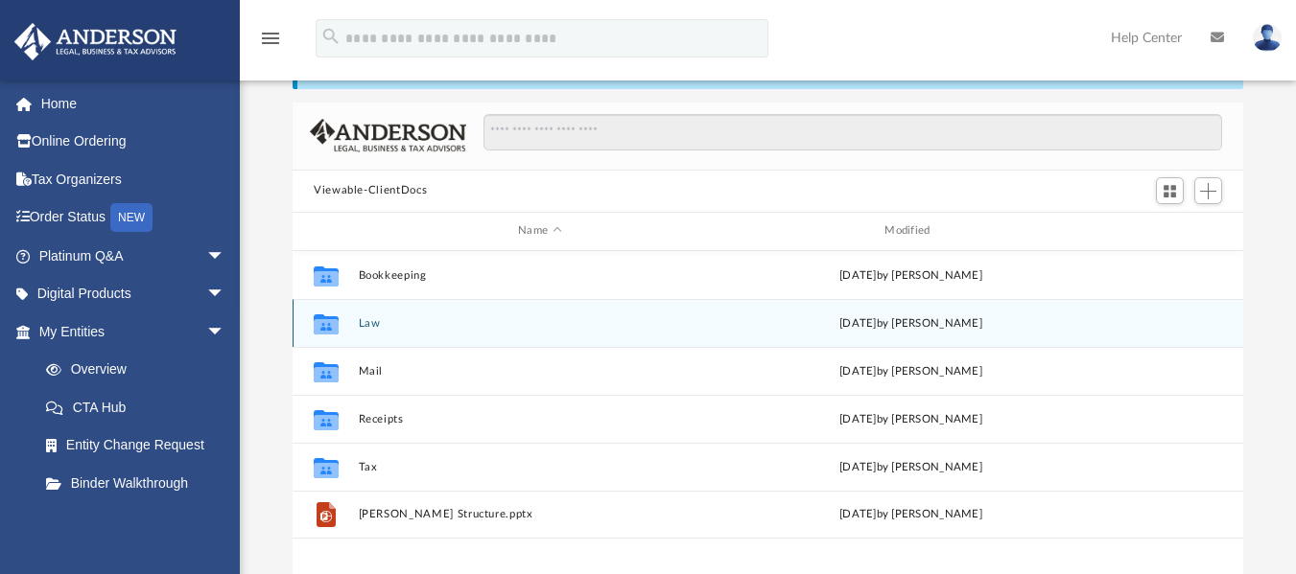
click at [369, 326] on button "Law" at bounding box center [540, 322] width 363 height 12
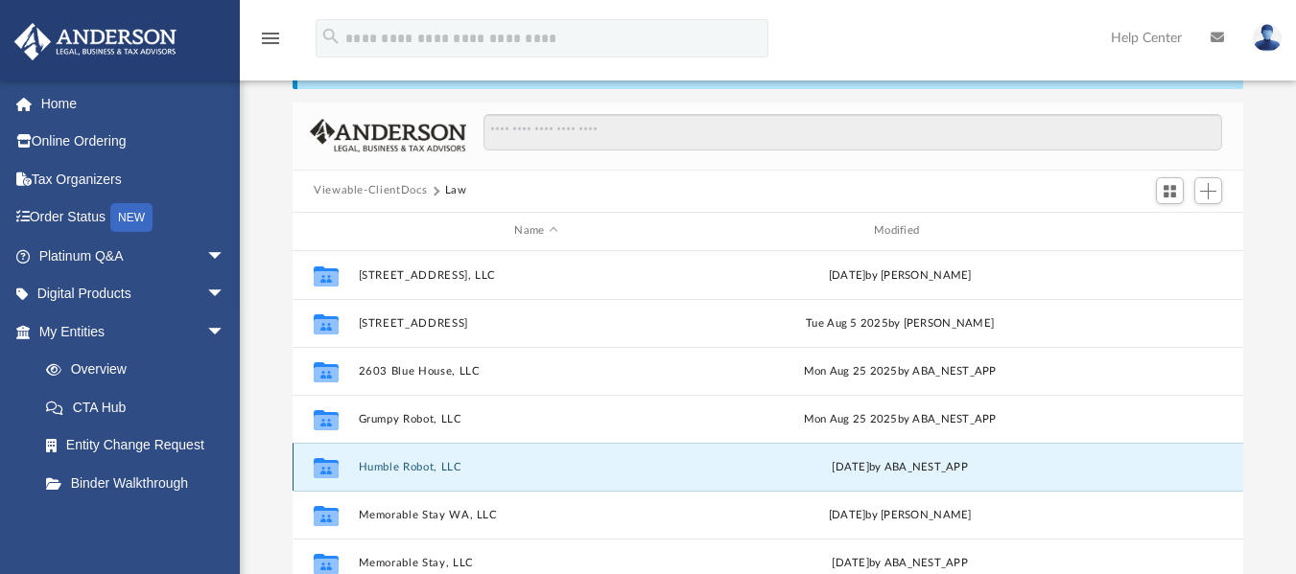
click at [410, 468] on button "Humble Robot, LLC" at bounding box center [537, 466] width 356 height 12
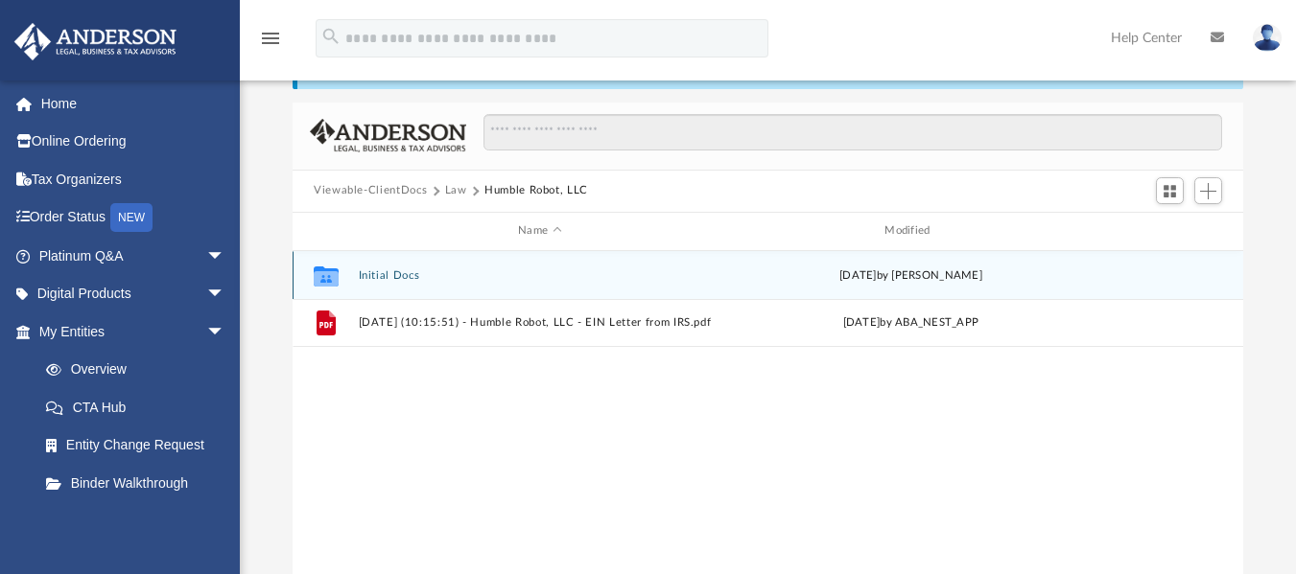
click at [396, 278] on button "Initial Docs" at bounding box center [540, 275] width 363 height 12
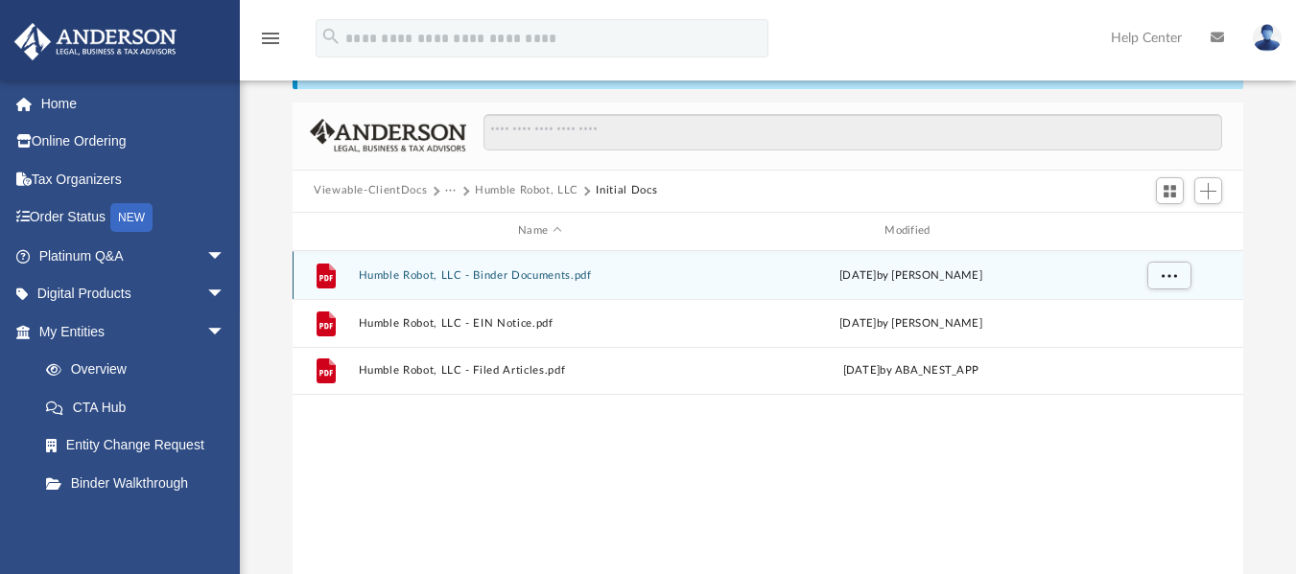
click at [482, 269] on button "Humble Robot, LLC - Binder Documents.pdf" at bounding box center [540, 275] width 363 height 12
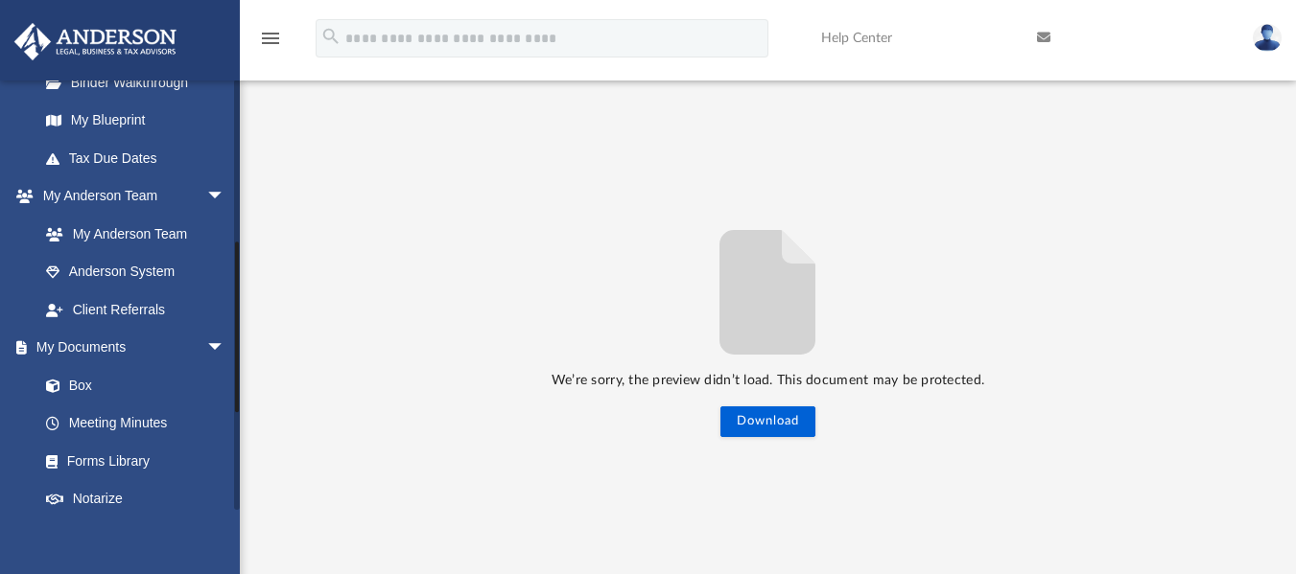
scroll to position [402, 0]
click at [75, 376] on link "Box" at bounding box center [140, 384] width 227 height 38
click at [85, 384] on link "Box" at bounding box center [140, 384] width 227 height 38
click at [107, 422] on link "Meeting Minutes" at bounding box center [140, 423] width 227 height 38
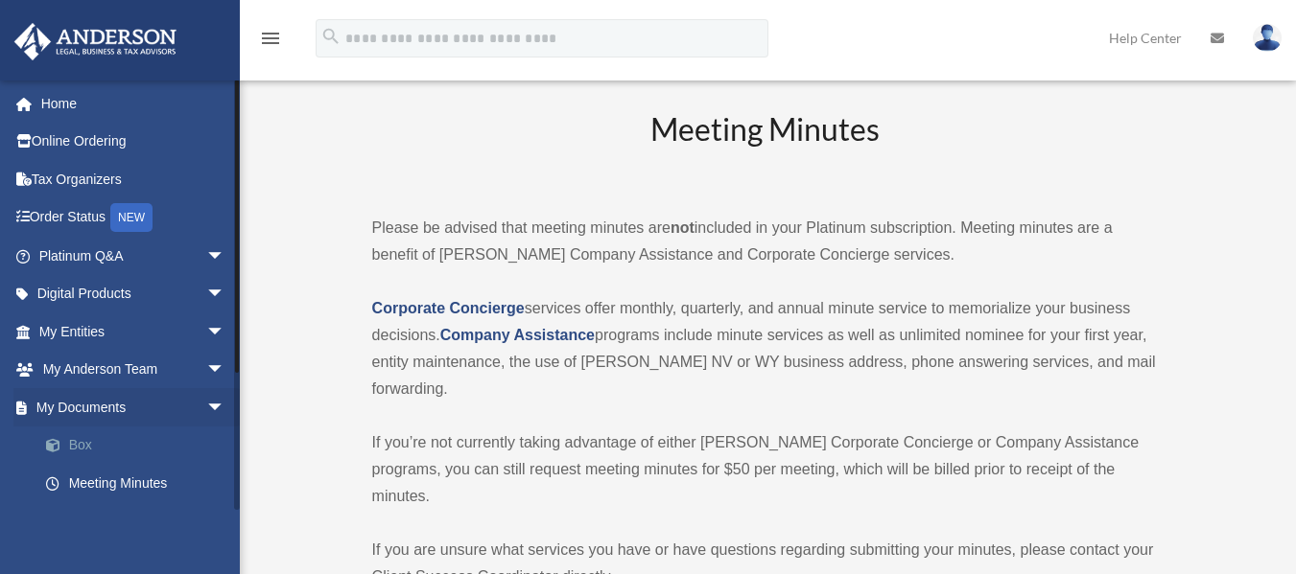
click at [80, 445] on link "Box" at bounding box center [140, 446] width 227 height 38
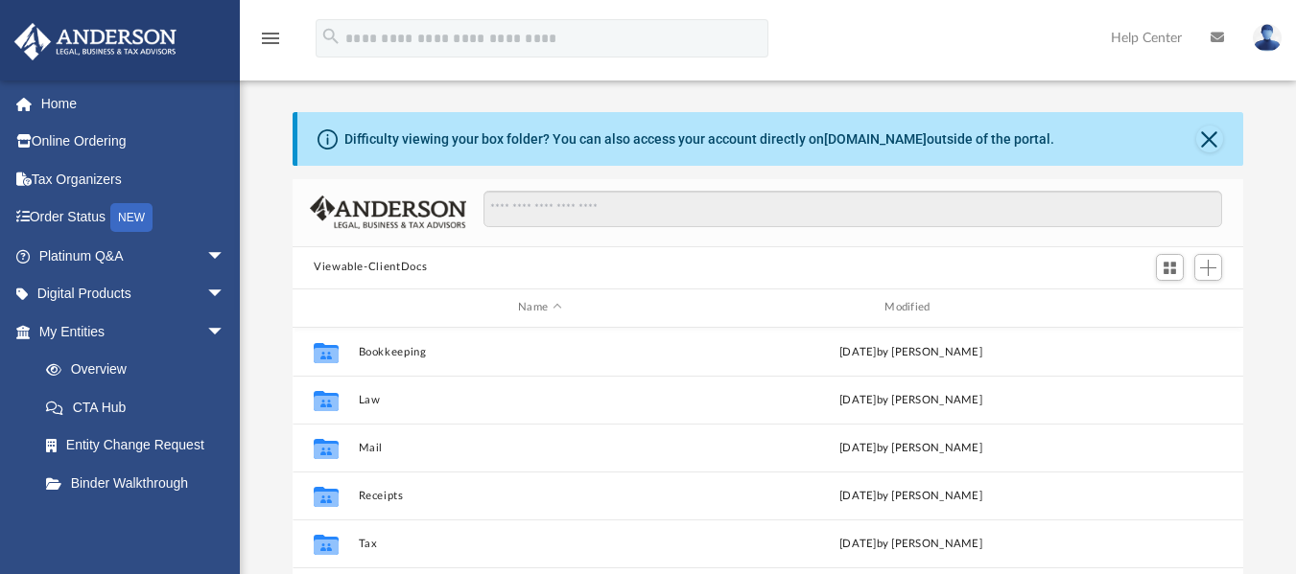
scroll to position [422, 936]
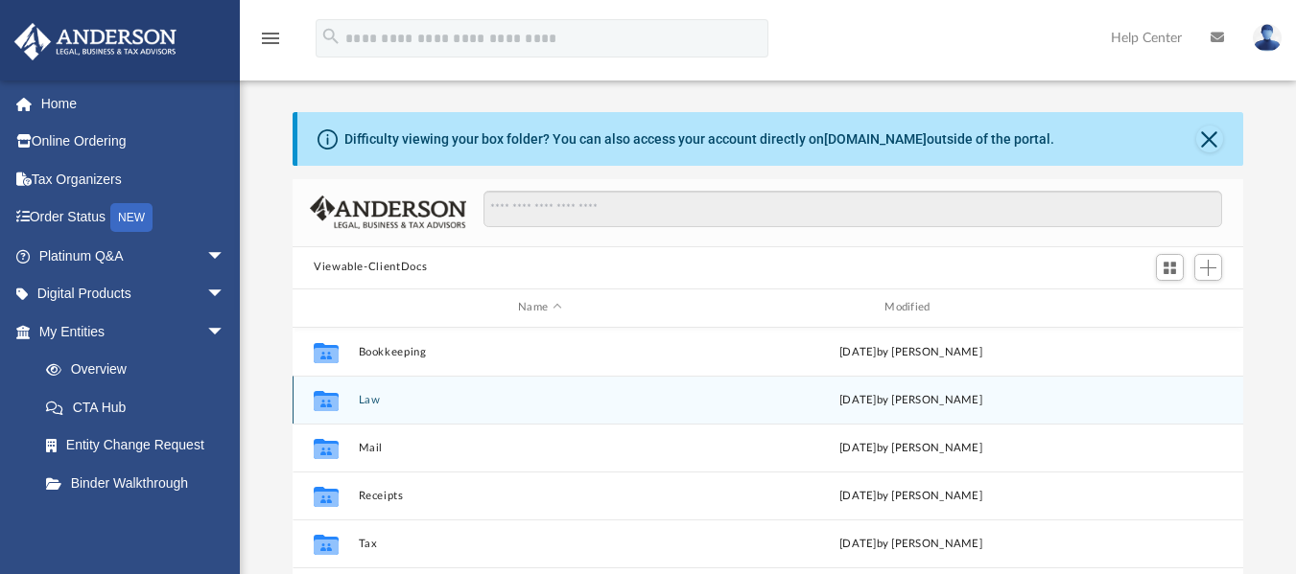
click at [367, 405] on button "Law" at bounding box center [540, 399] width 363 height 12
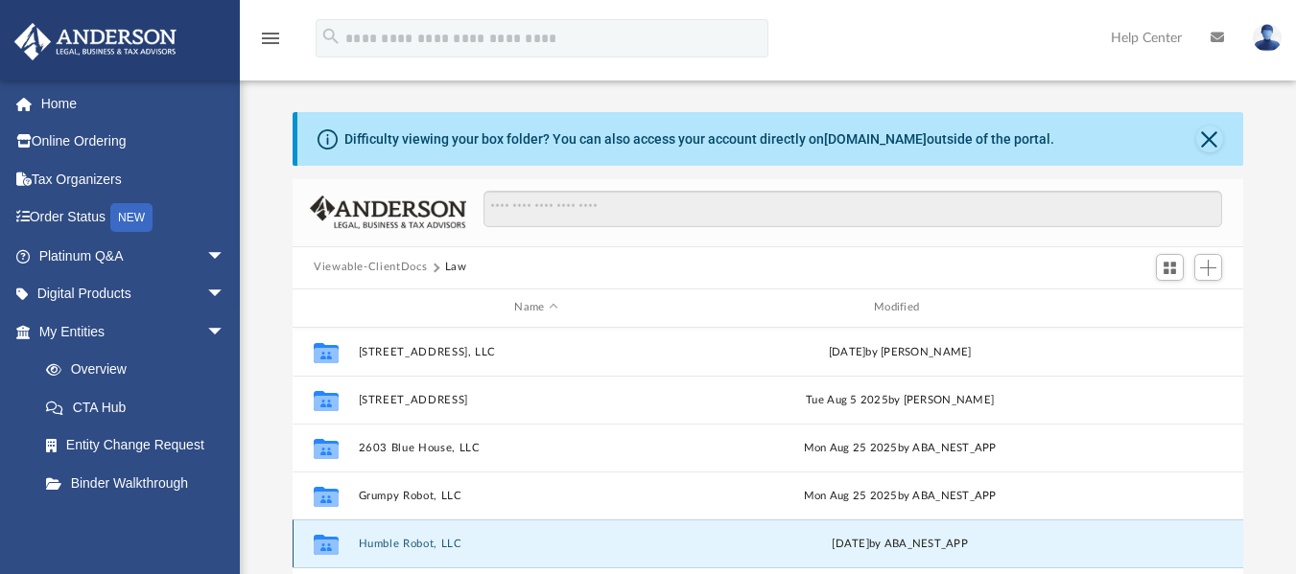
click at [402, 549] on button "Humble Robot, LLC" at bounding box center [537, 543] width 356 height 12
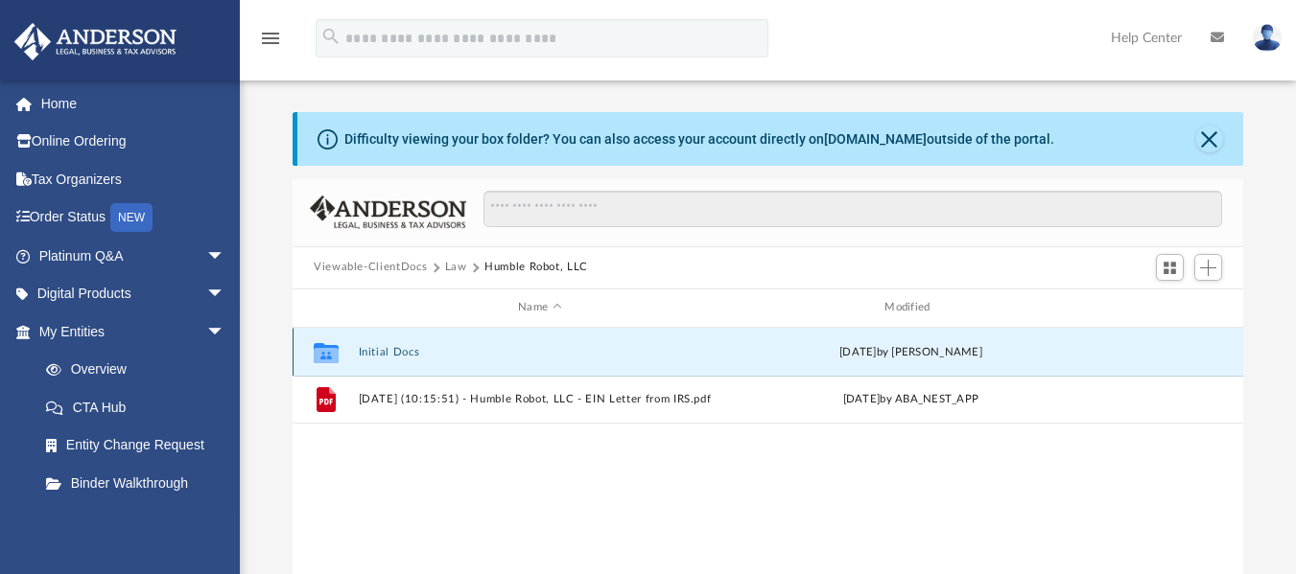
click at [398, 353] on button "Initial Docs" at bounding box center [540, 351] width 363 height 12
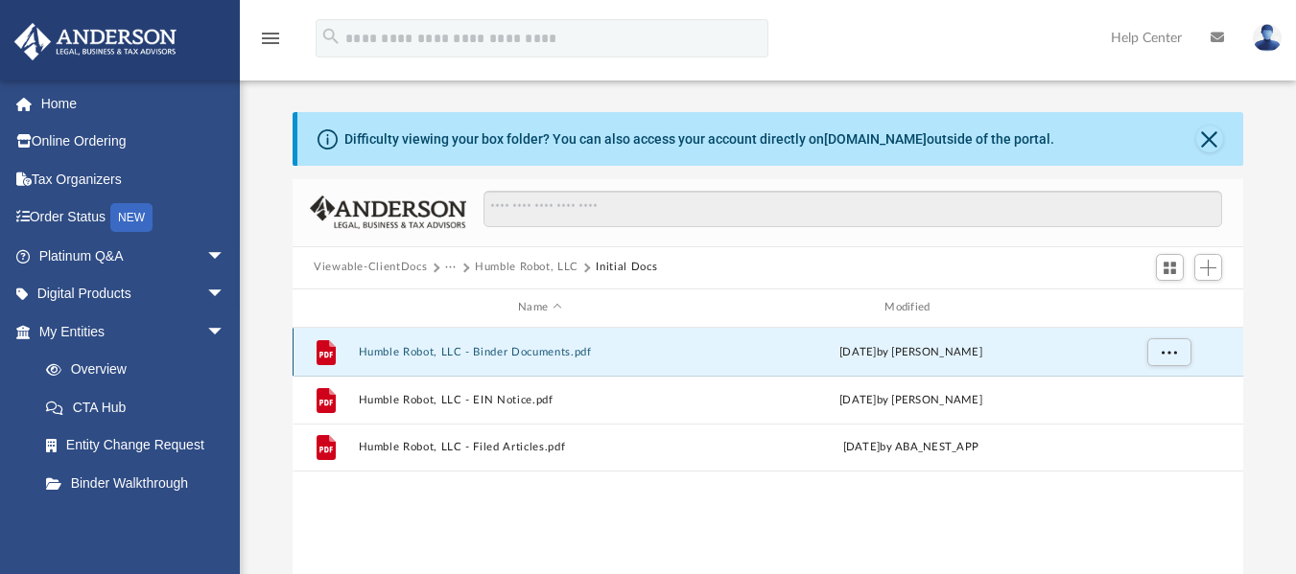
click at [520, 351] on button "Humble Robot, LLC - Binder Documents.pdf" at bounding box center [540, 351] width 363 height 12
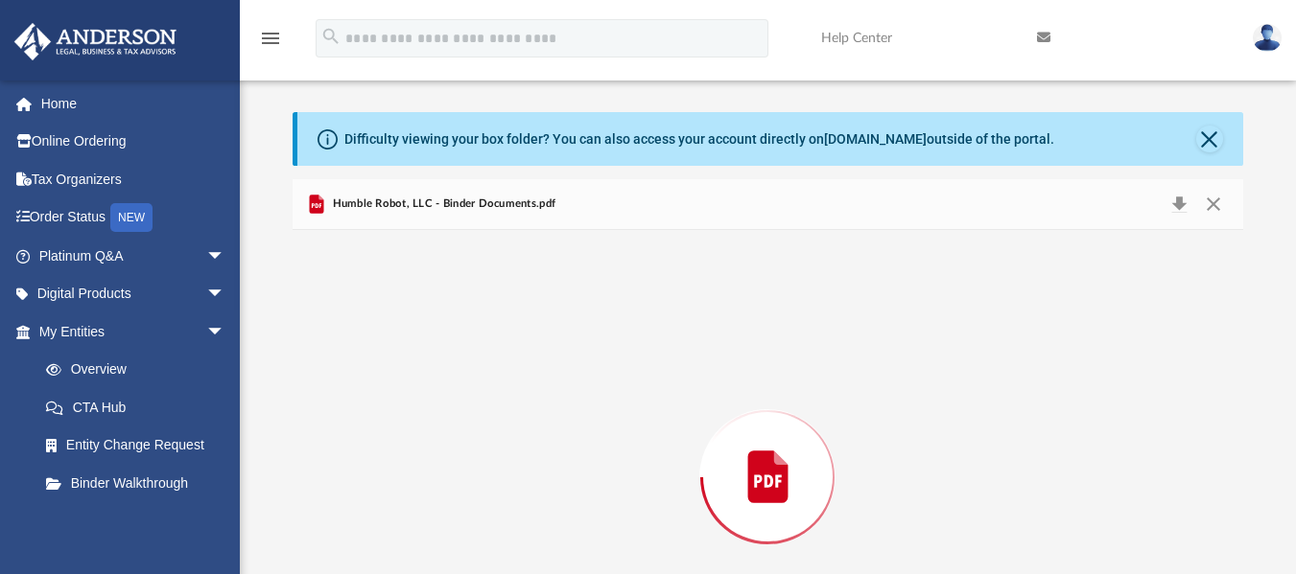
scroll to position [151, 0]
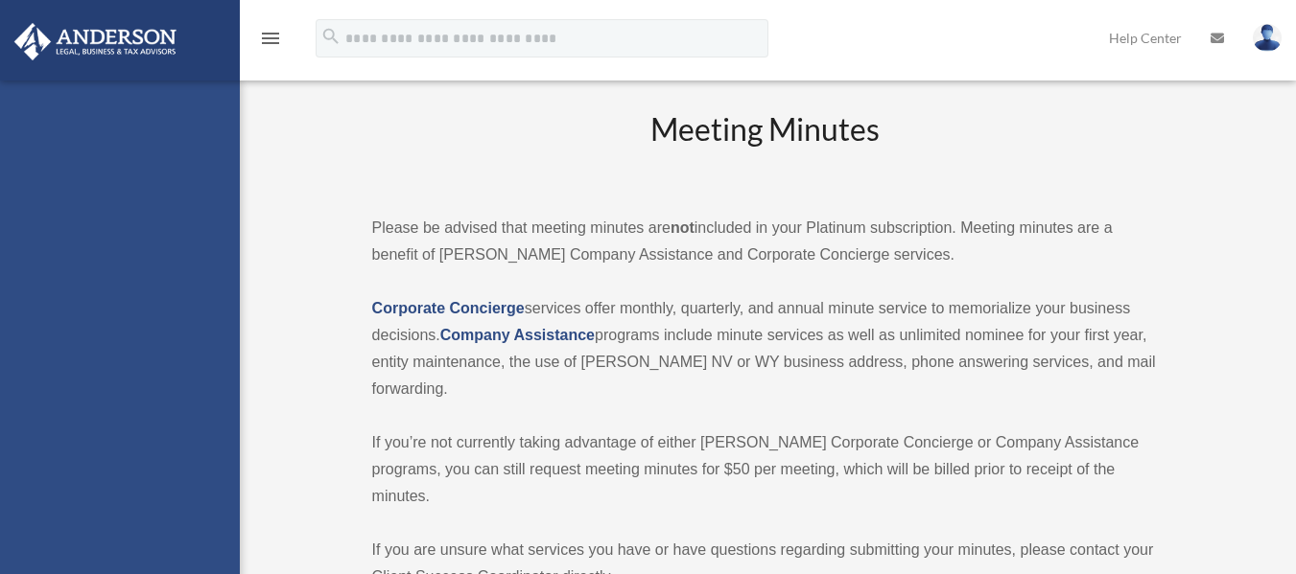
scroll to position [139, 0]
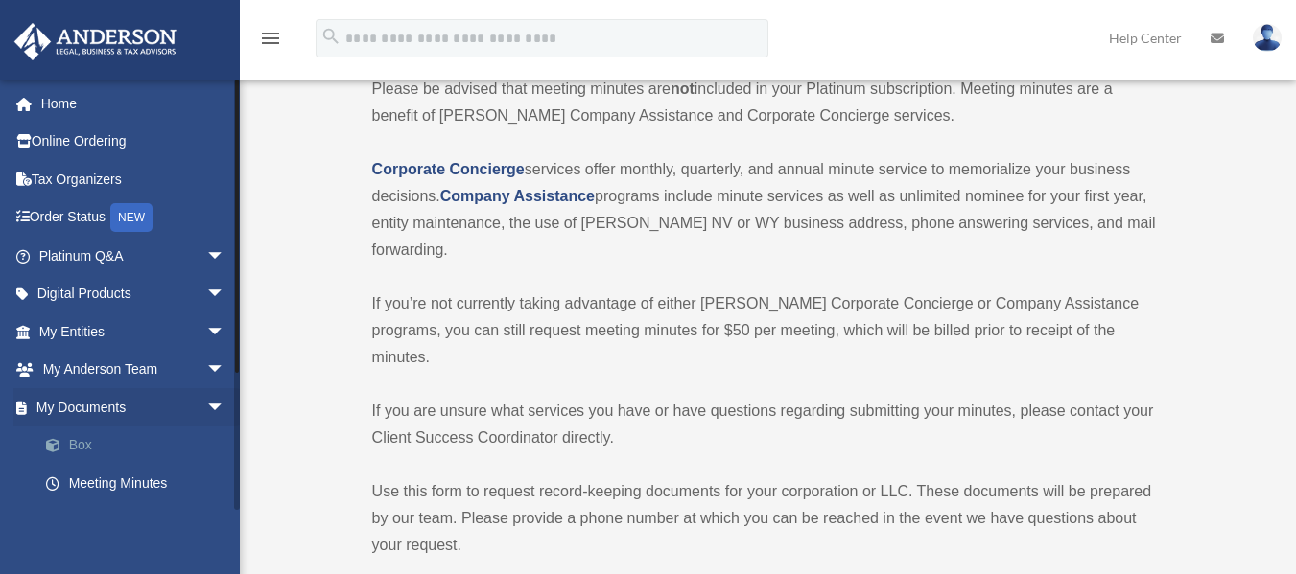
click at [89, 443] on link "Box" at bounding box center [140, 446] width 227 height 38
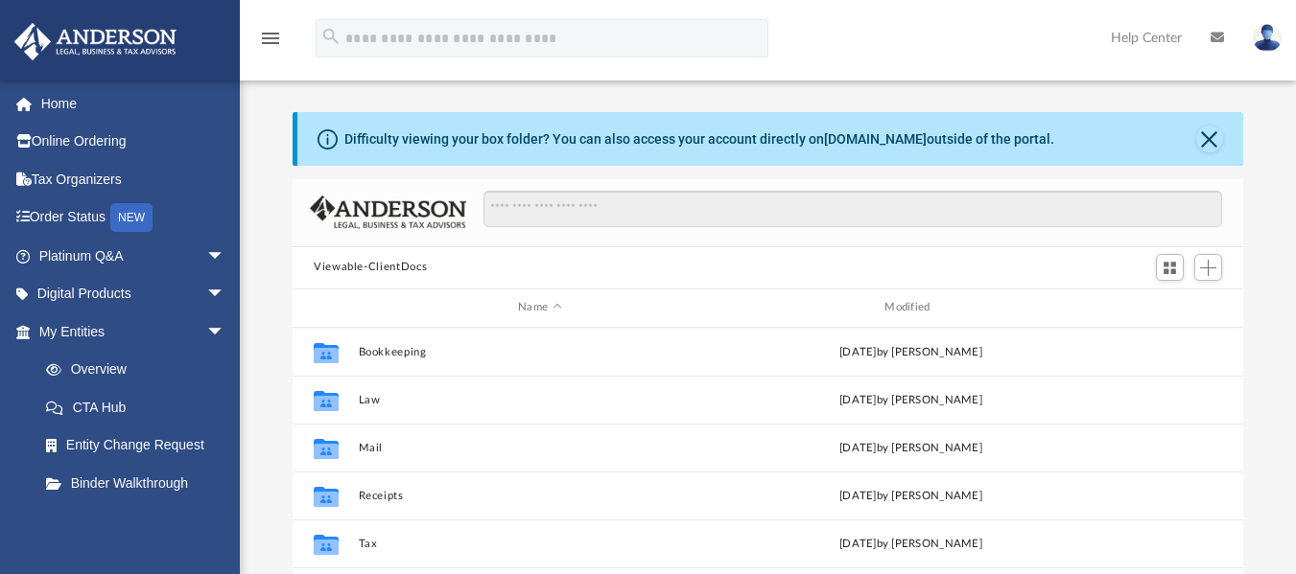
scroll to position [422, 936]
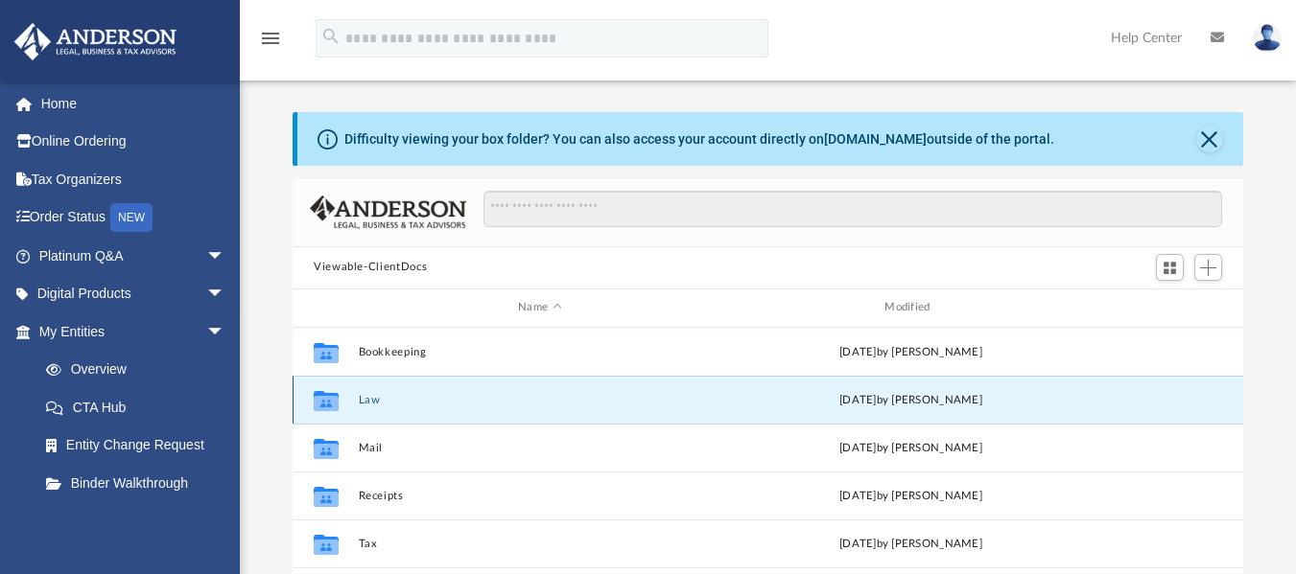
click at [365, 401] on button "Law" at bounding box center [540, 399] width 363 height 12
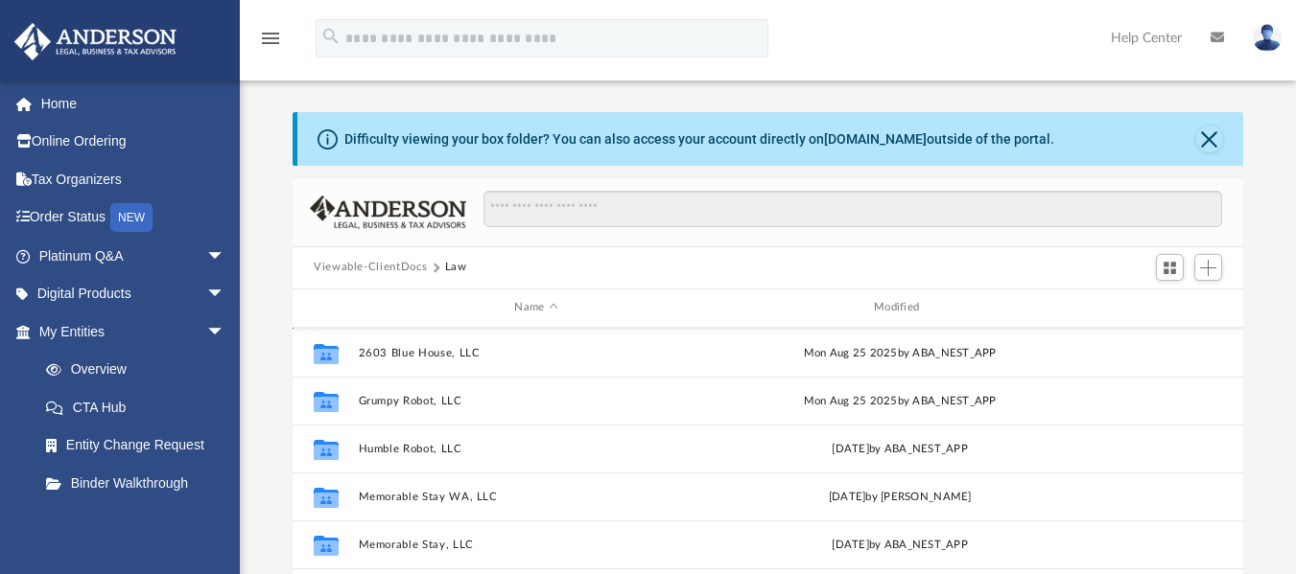
scroll to position [96, 0]
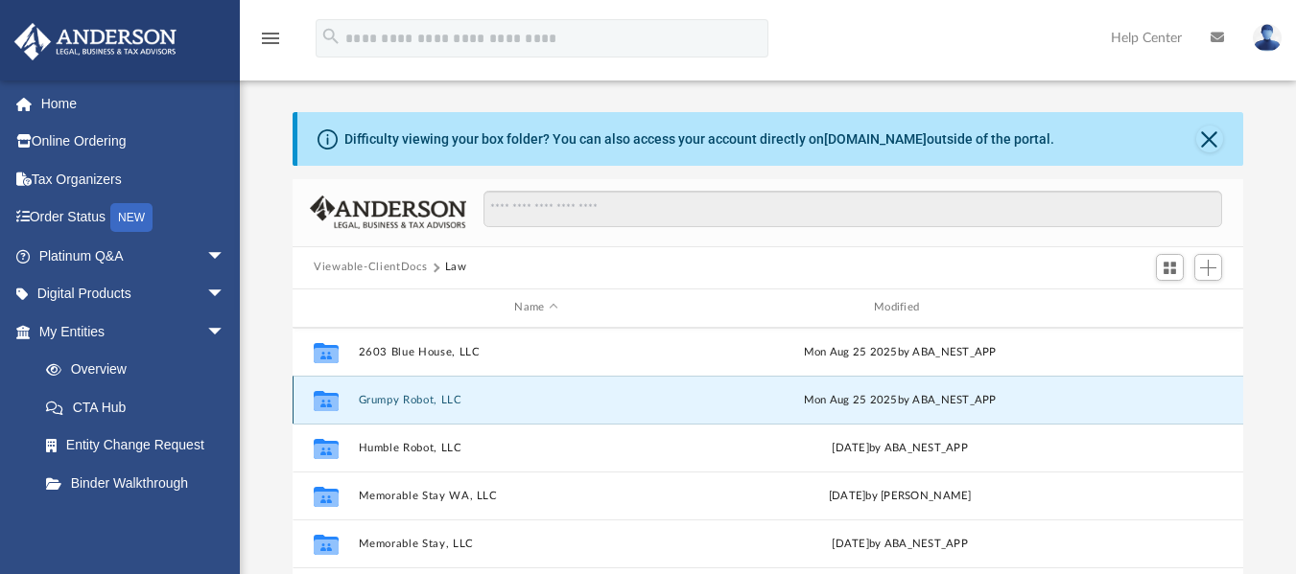
click at [419, 400] on button "Grumpy Robot, LLC" at bounding box center [537, 399] width 356 height 12
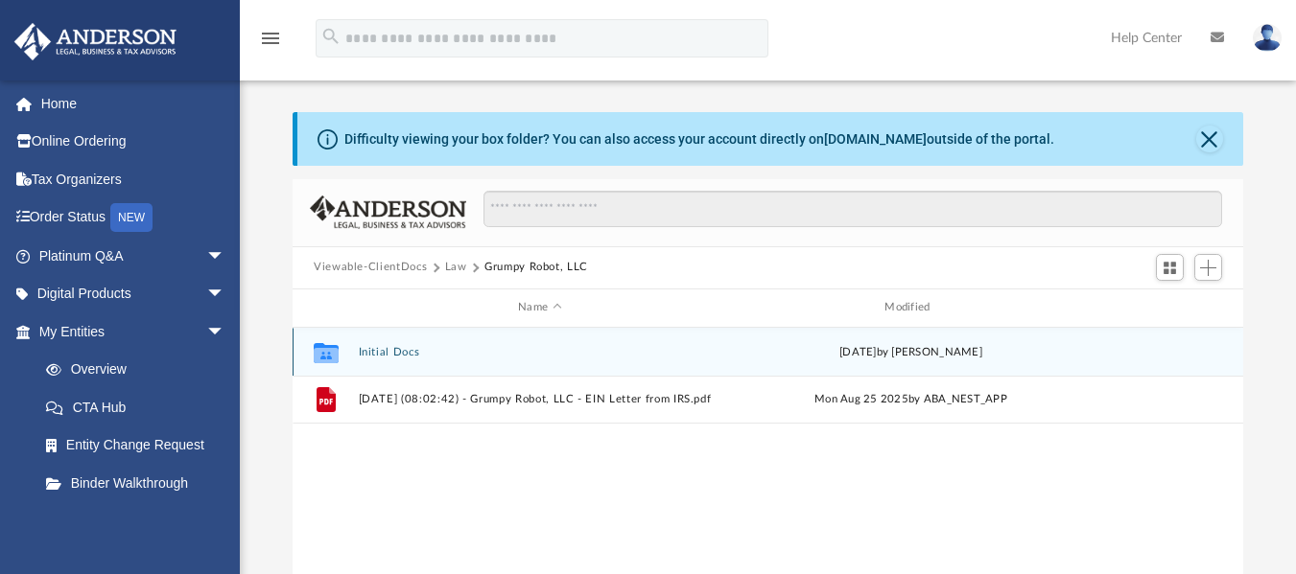
click at [396, 351] on button "Initial Docs" at bounding box center [540, 351] width 363 height 12
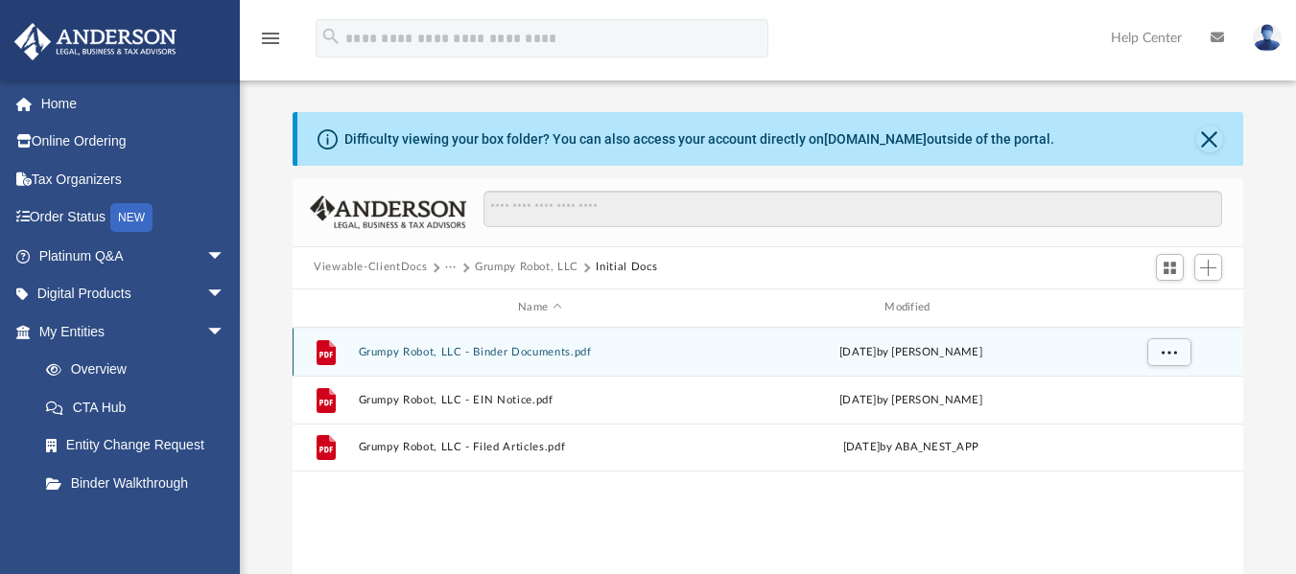
click at [396, 351] on button "Grumpy Robot, LLC - Binder Documents.pdf" at bounding box center [540, 351] width 363 height 12
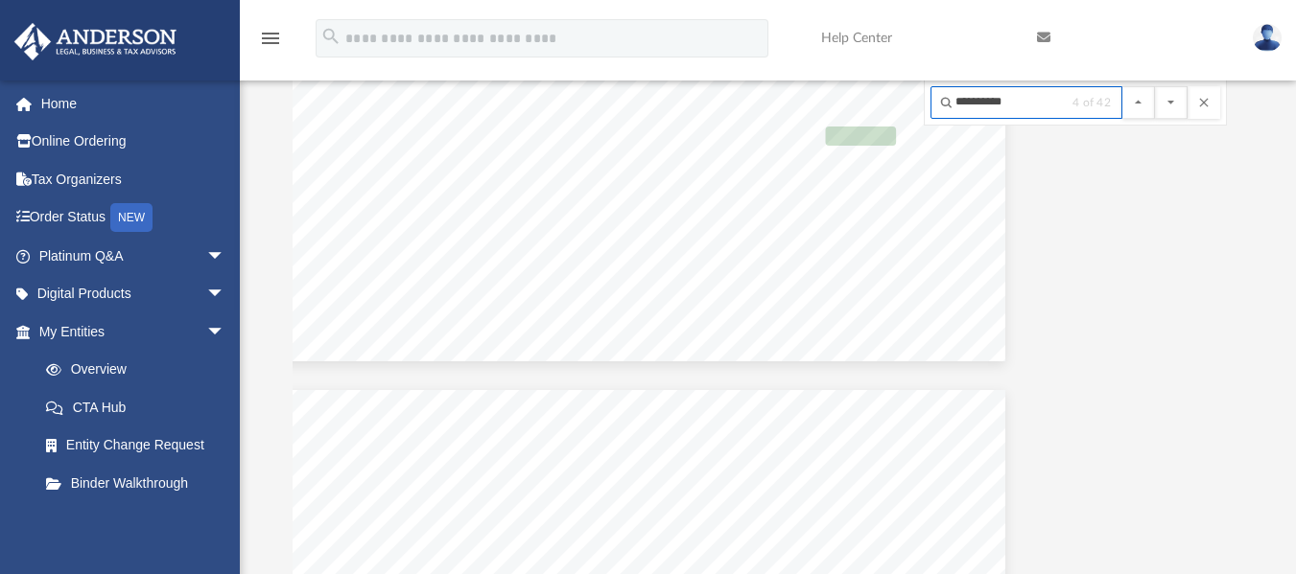
scroll to position [21132, 225]
type input "**********"
click at [1155, 86] on button "File preview" at bounding box center [1171, 102] width 33 height 33
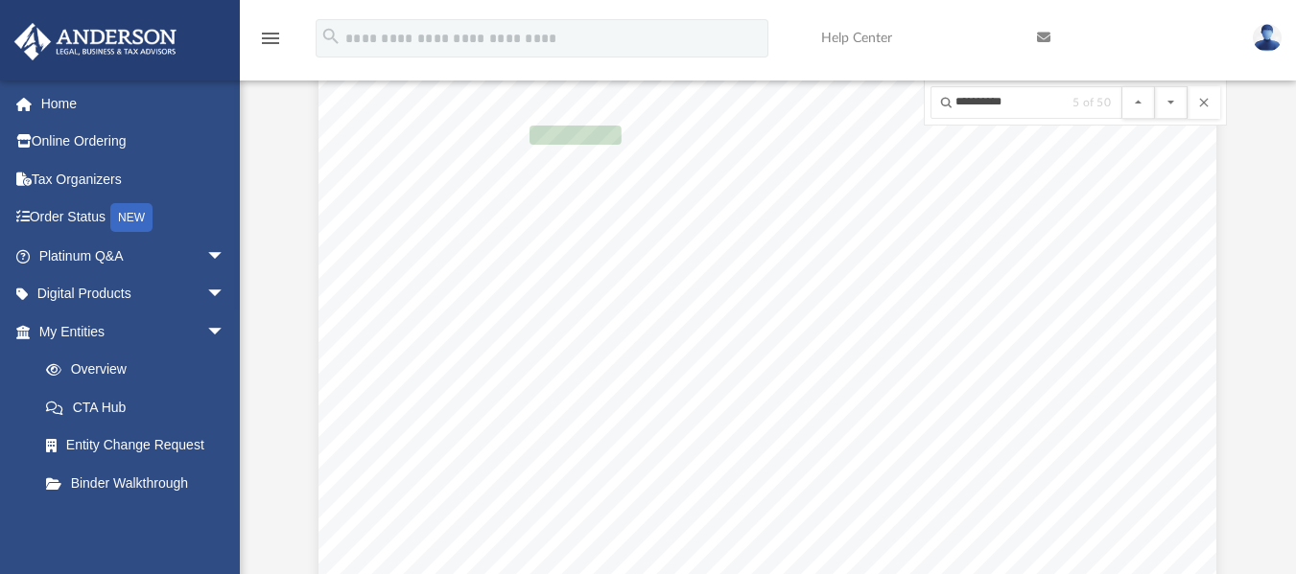
click at [1155, 86] on button "File preview" at bounding box center [1171, 102] width 33 height 33
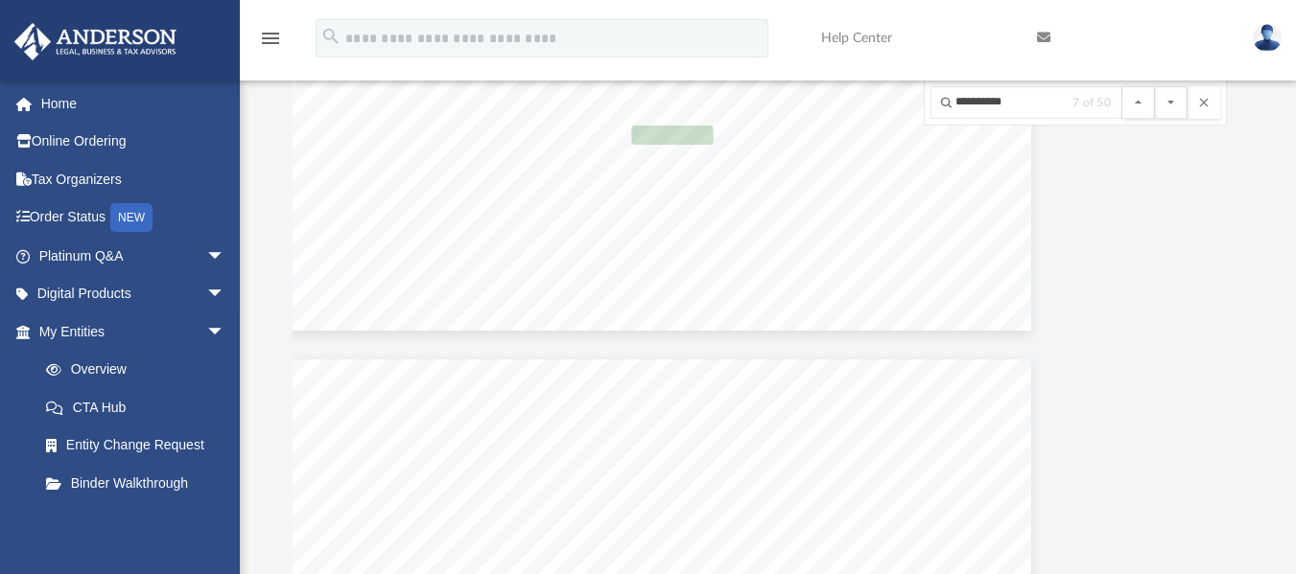
click at [1155, 86] on button "File preview" at bounding box center [1171, 102] width 33 height 33
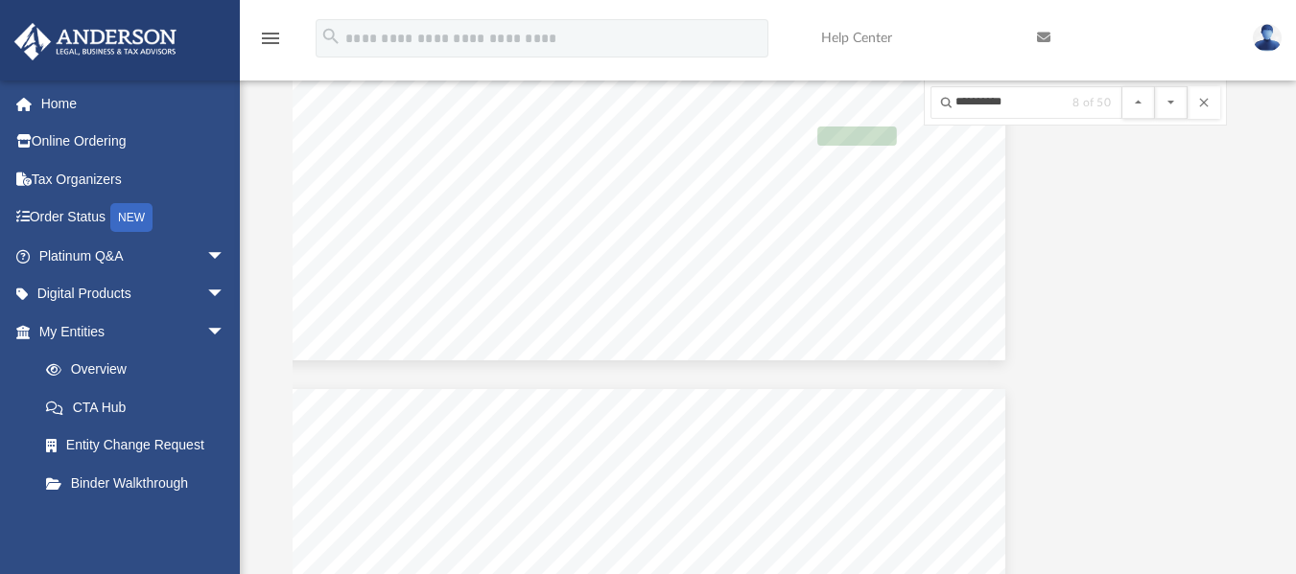
click at [1155, 86] on button "File preview" at bounding box center [1171, 102] width 33 height 33
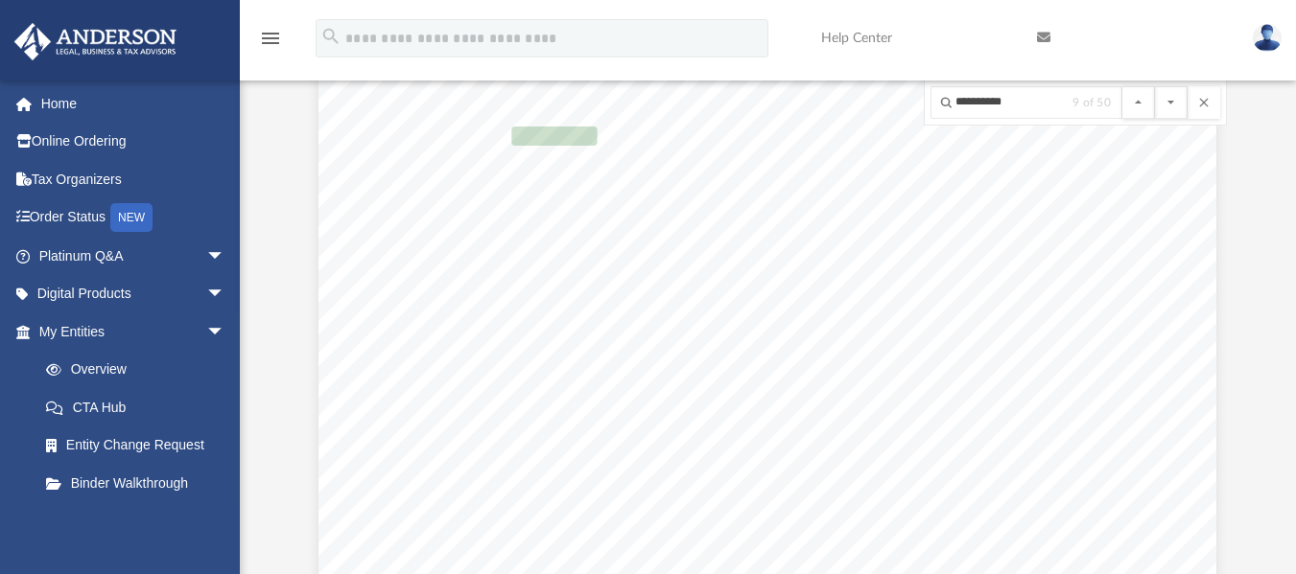
click at [1155, 86] on button "File preview" at bounding box center [1171, 102] width 33 height 33
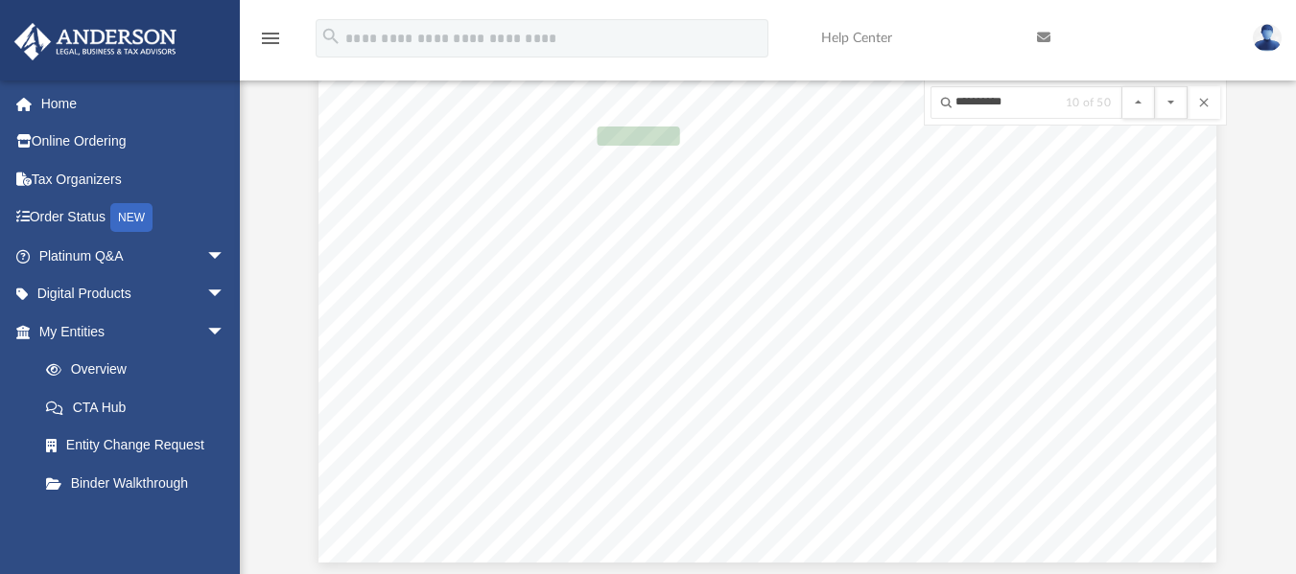
click at [1155, 86] on button "File preview" at bounding box center [1171, 102] width 33 height 33
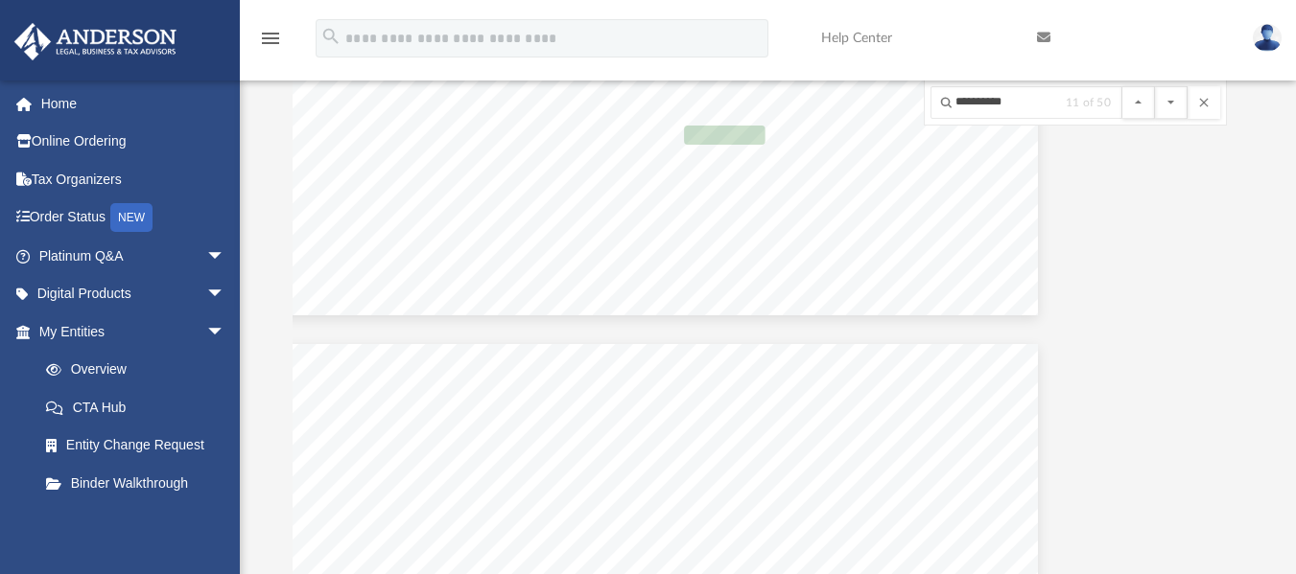
click at [1155, 86] on button "File preview" at bounding box center [1171, 102] width 33 height 33
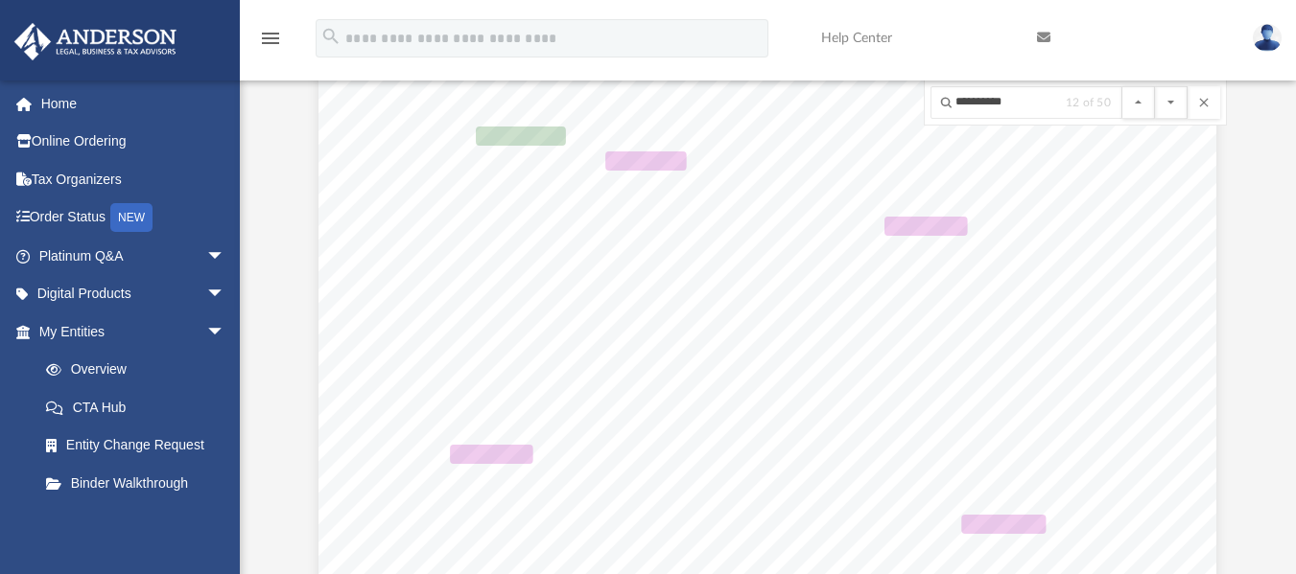
click at [1155, 86] on button "File preview" at bounding box center [1171, 102] width 33 height 33
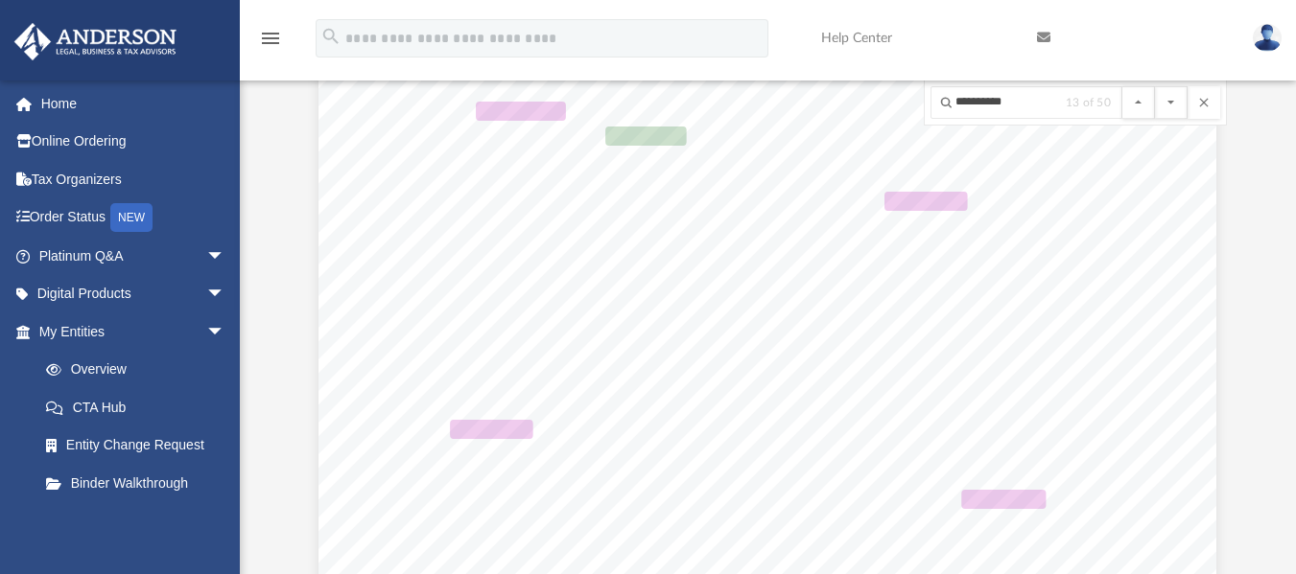
click at [1155, 86] on button "File preview" at bounding box center [1171, 102] width 33 height 33
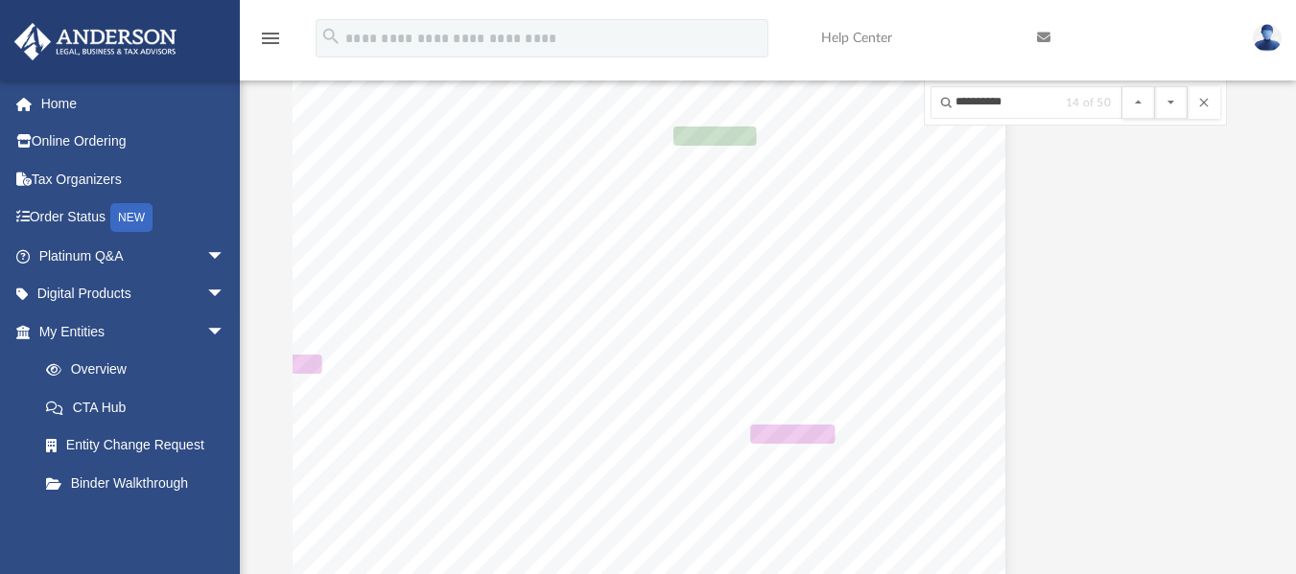
click at [1155, 86] on button "File preview" at bounding box center [1171, 102] width 33 height 33
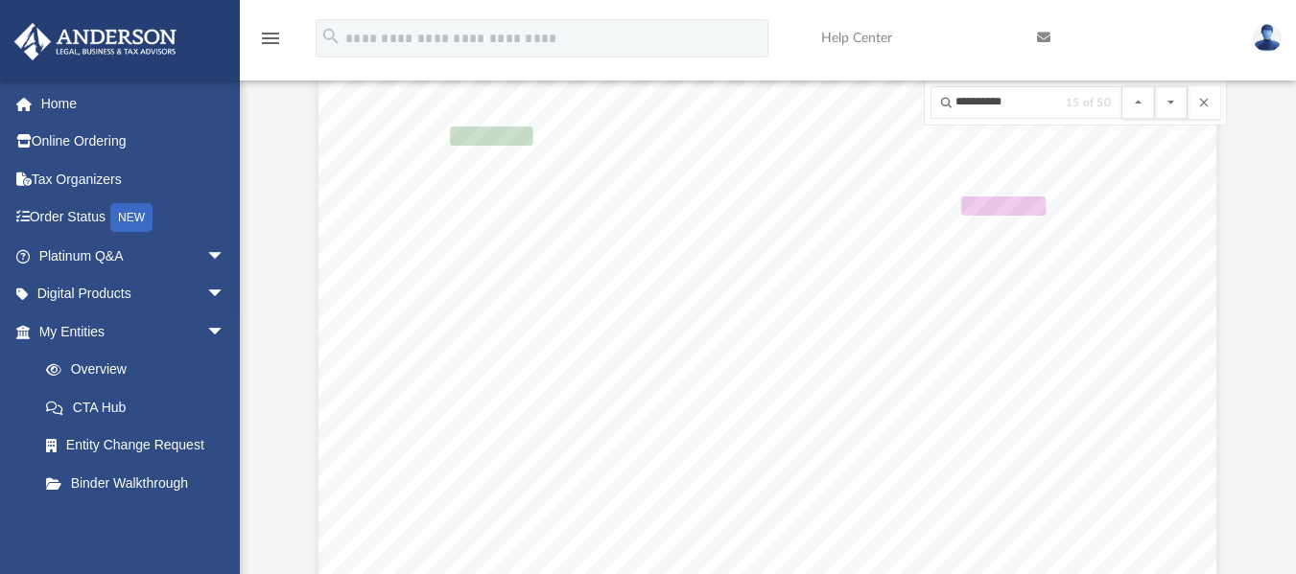
click at [1155, 86] on button "File preview" at bounding box center [1171, 102] width 33 height 33
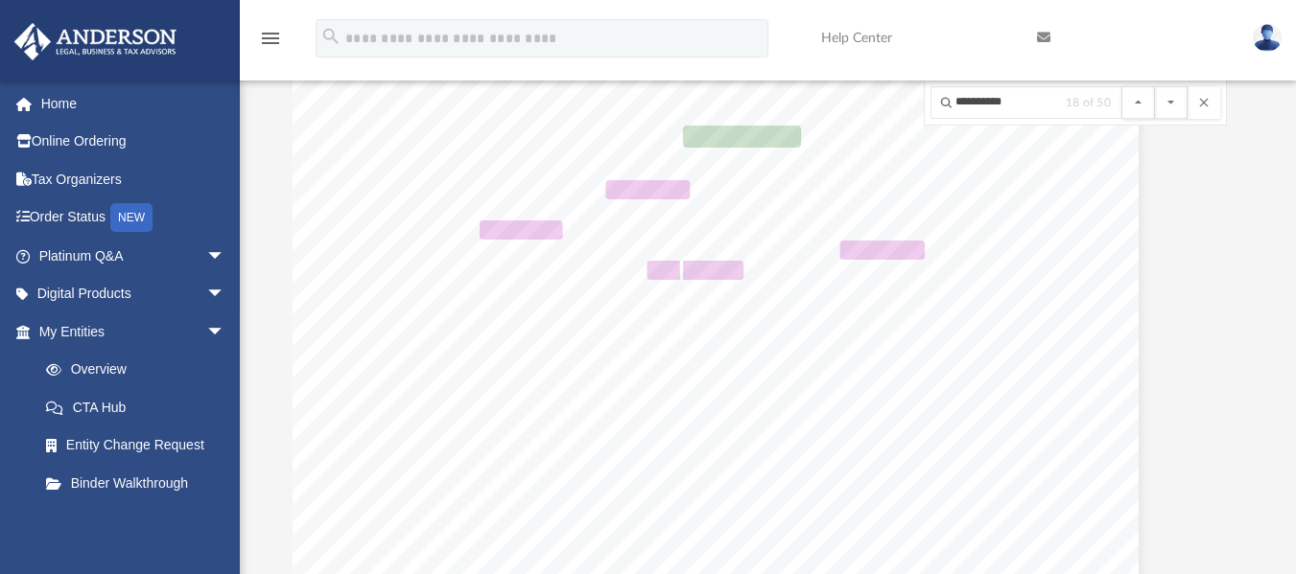
click at [1155, 86] on button "File preview" at bounding box center [1171, 102] width 33 height 33
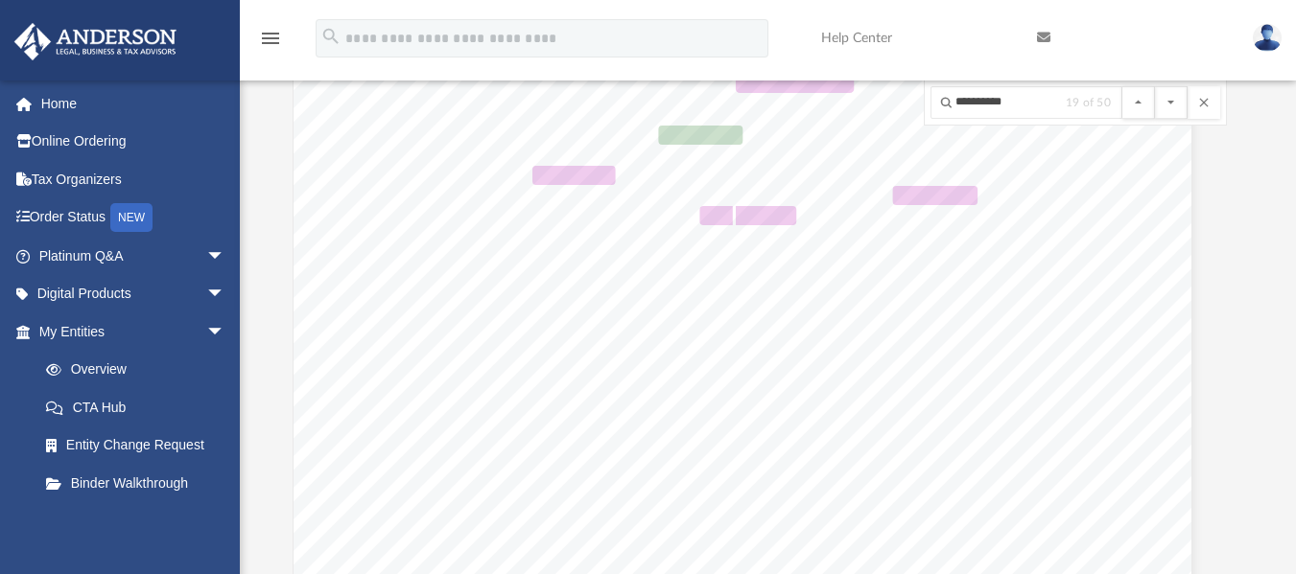
click at [1155, 86] on button "File preview" at bounding box center [1171, 102] width 33 height 33
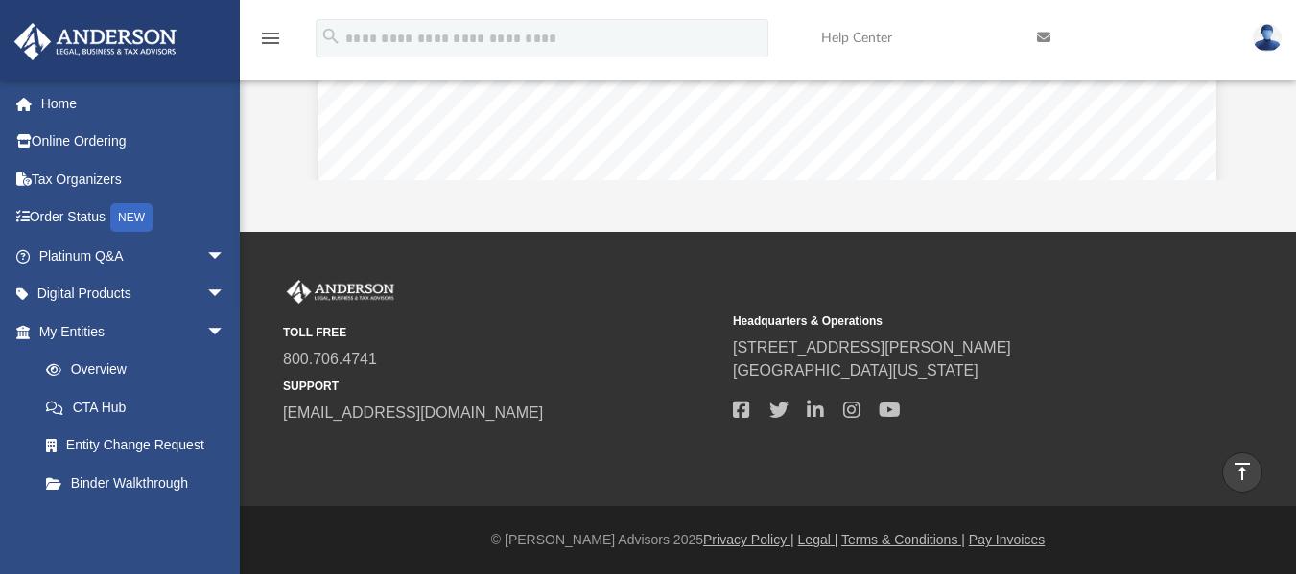
scroll to position [0, 0]
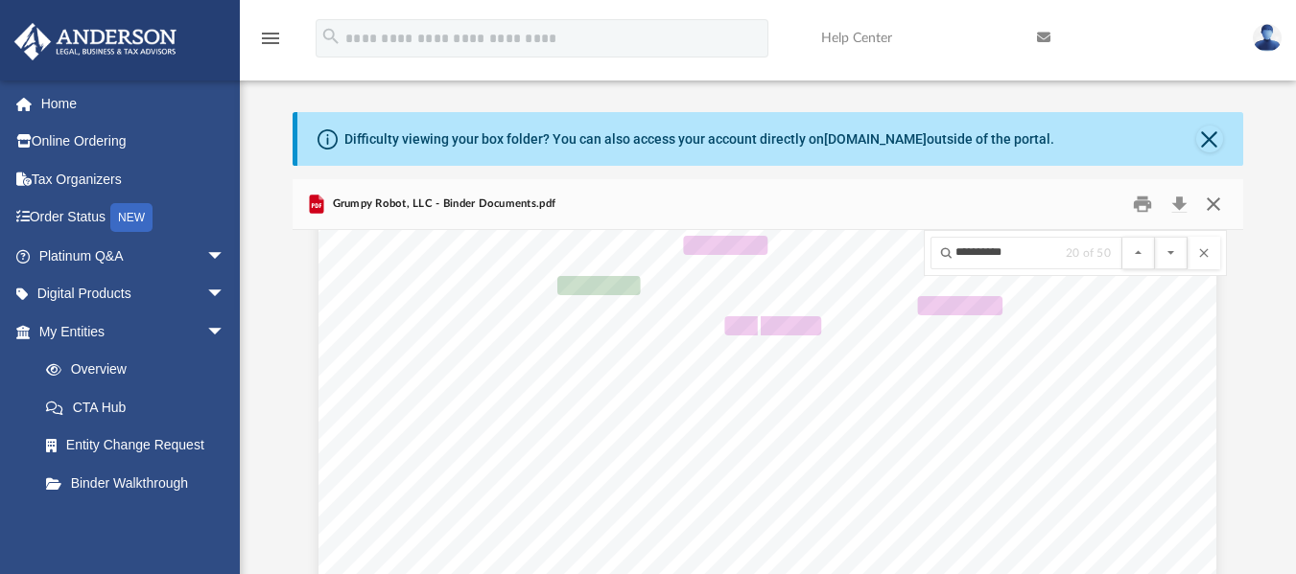
click at [1210, 208] on button "Close" at bounding box center [1213, 204] width 35 height 30
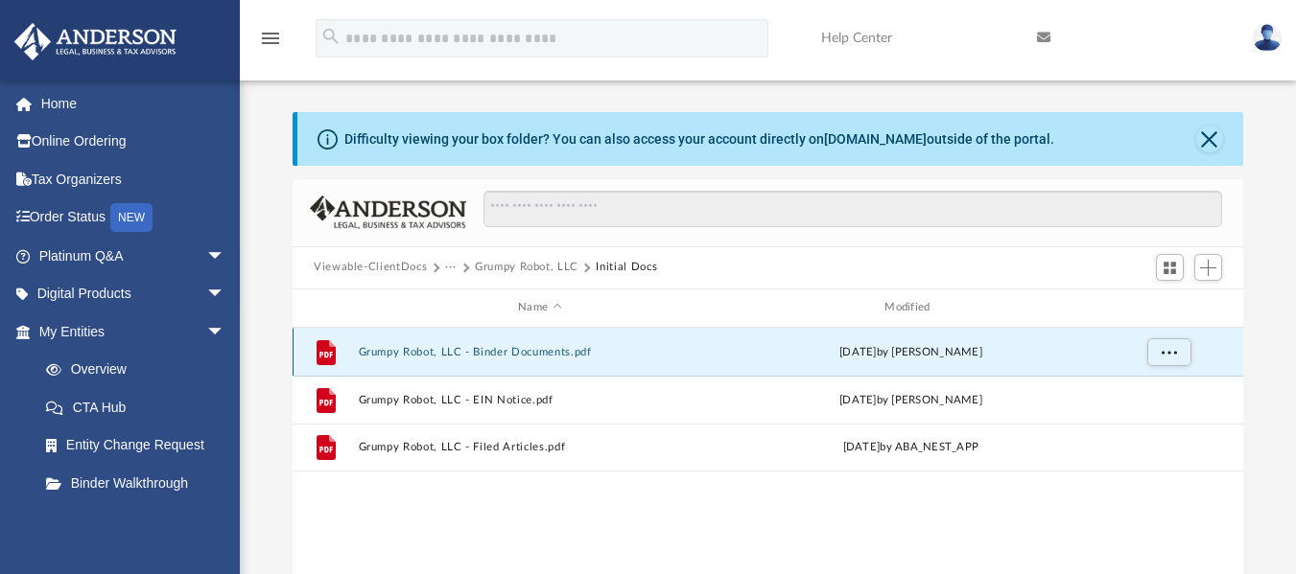
click at [540, 349] on button "Grumpy Robot, LLC - Binder Documents.pdf" at bounding box center [540, 351] width 363 height 12
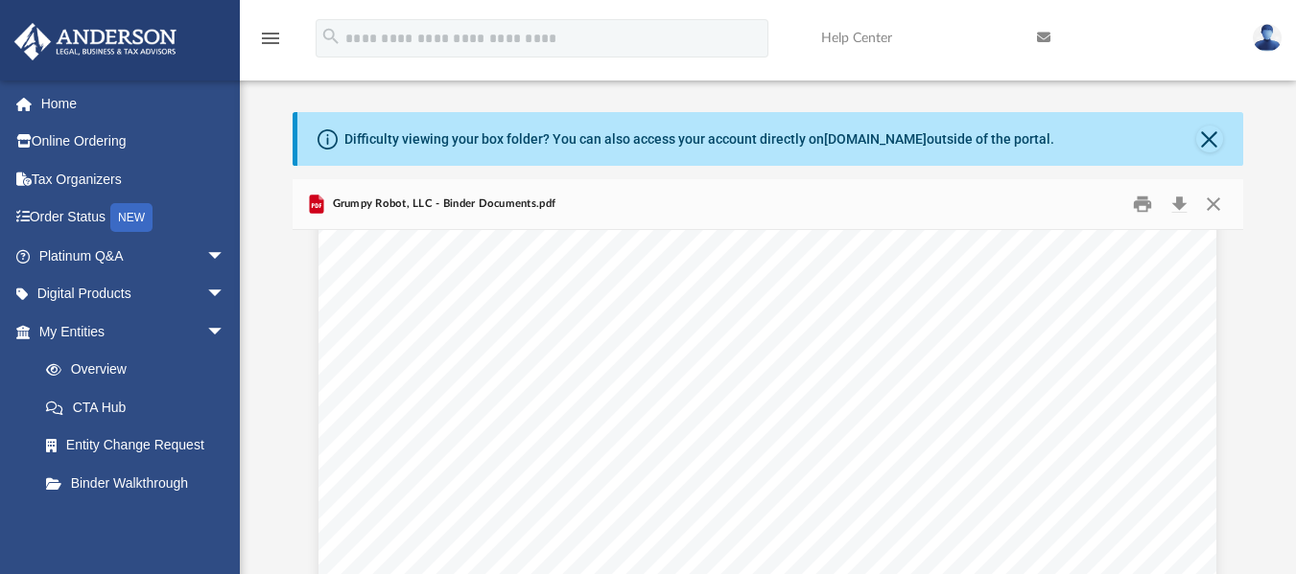
scroll to position [94611, 0]
drag, startPoint x: 838, startPoint y: 302, endPoint x: 596, endPoint y: 367, distance: 251.3
click at [596, 367] on div "State/Tax Filings SS - 4 Form and EIN Letter This section holds a copy of IRS F…" at bounding box center [767, 260] width 898 height 1161
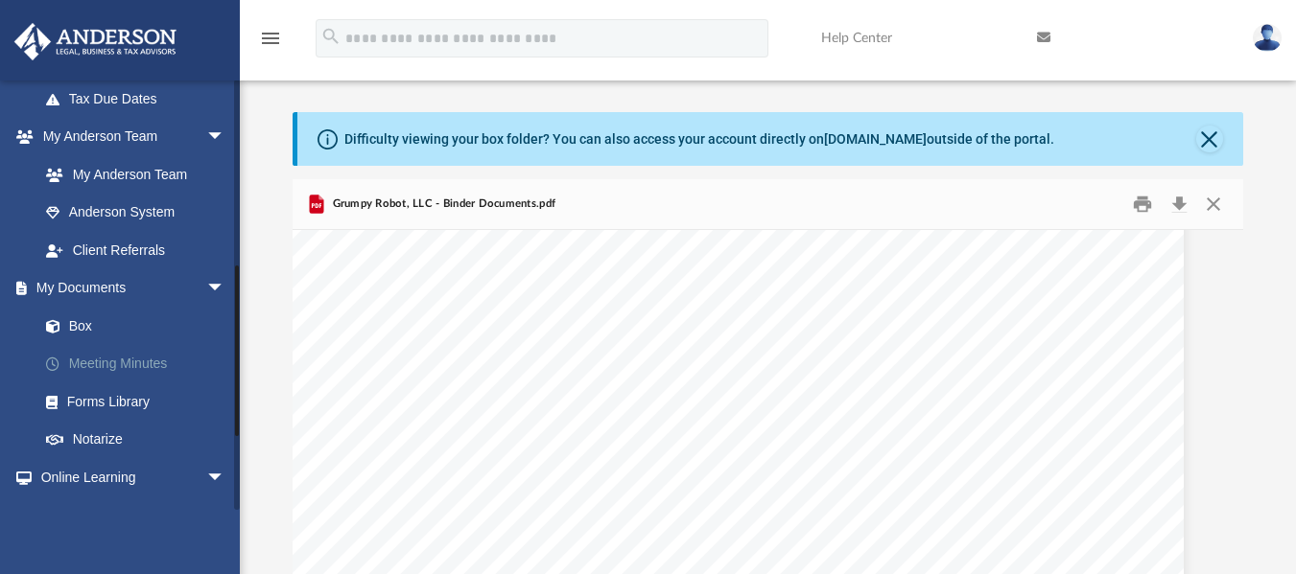
scroll to position [461, 0]
click at [82, 323] on link "Box" at bounding box center [140, 325] width 227 height 38
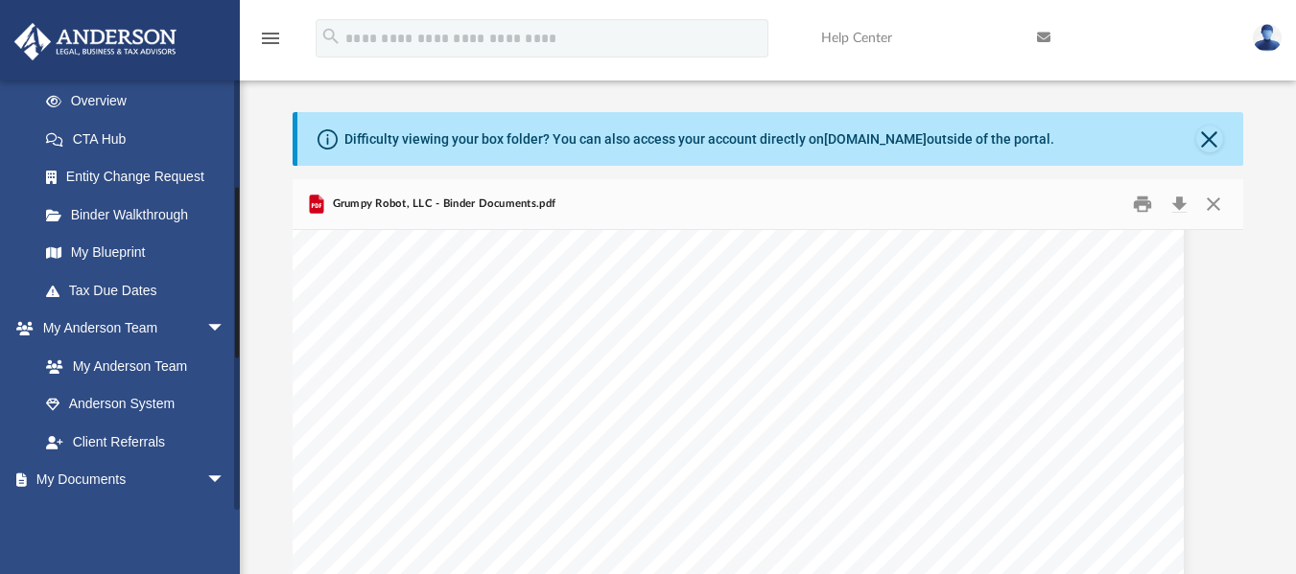
scroll to position [266, 0]
click at [105, 247] on link "My Blueprint" at bounding box center [140, 256] width 227 height 38
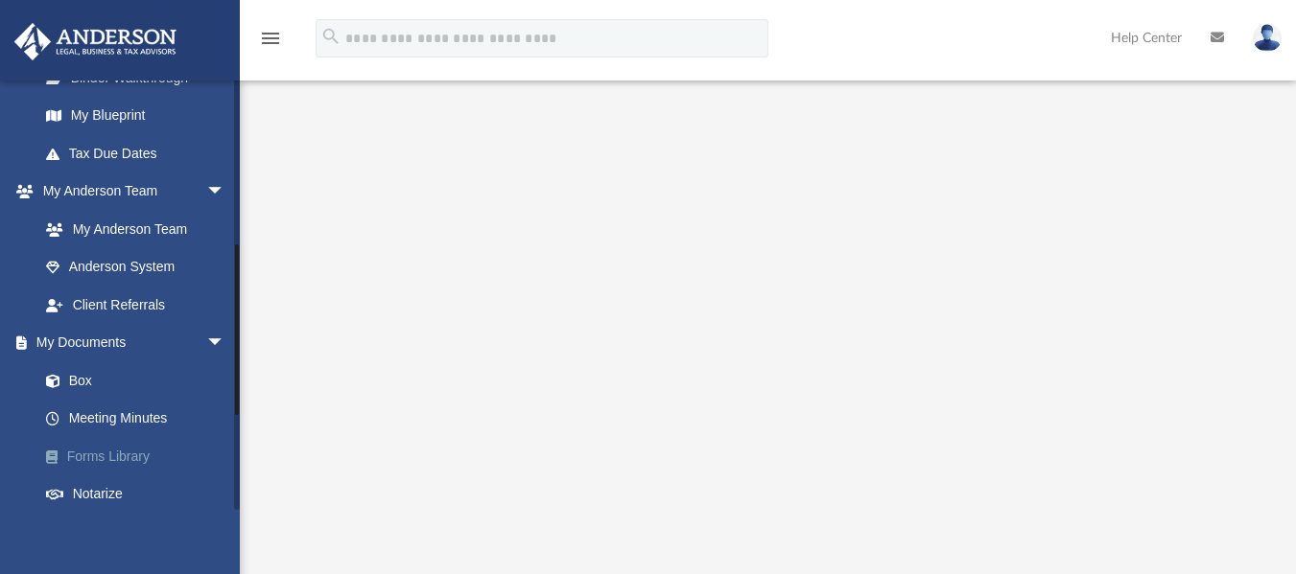
scroll to position [407, 0]
click at [86, 373] on link "Box" at bounding box center [140, 380] width 227 height 38
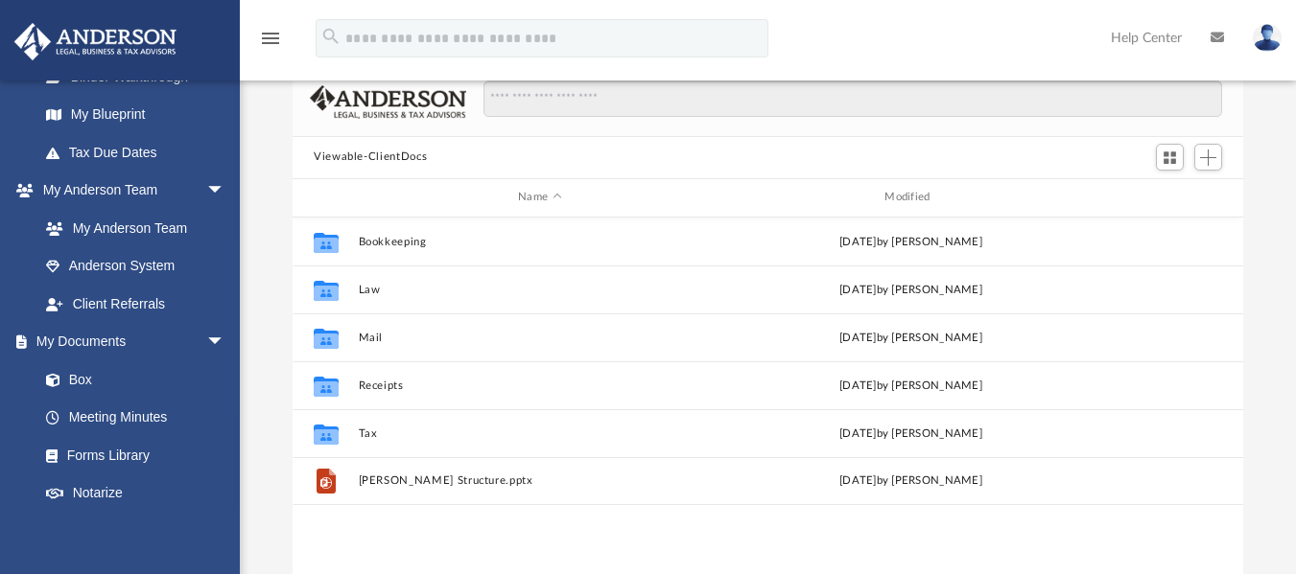
scroll to position [422, 936]
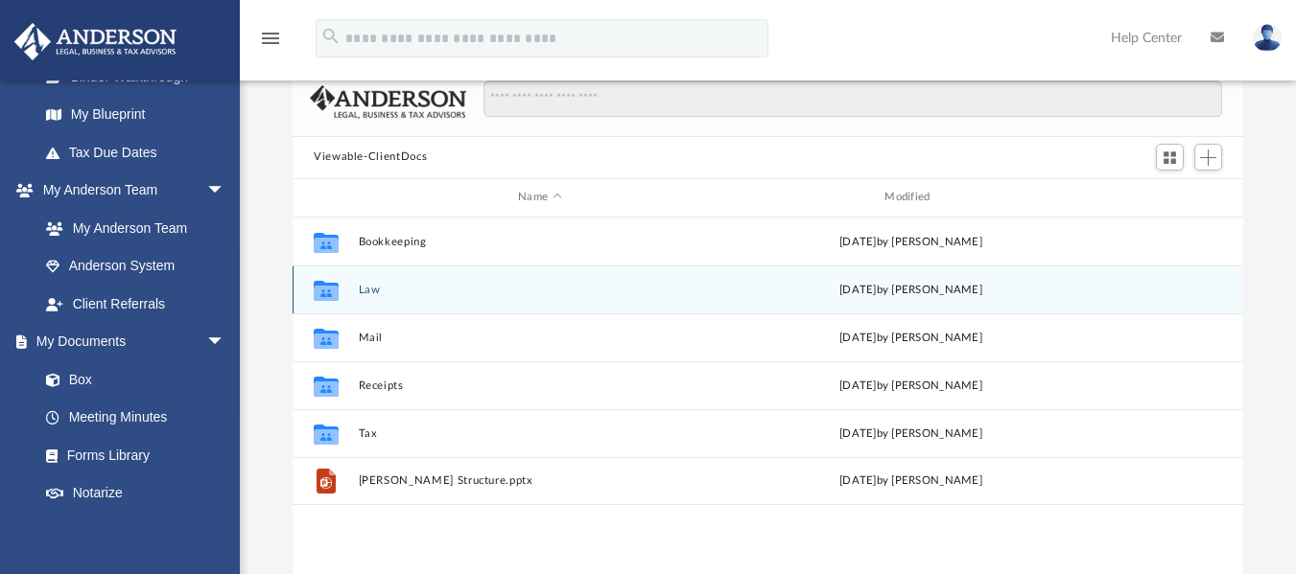
click at [370, 292] on button "Law" at bounding box center [540, 289] width 363 height 12
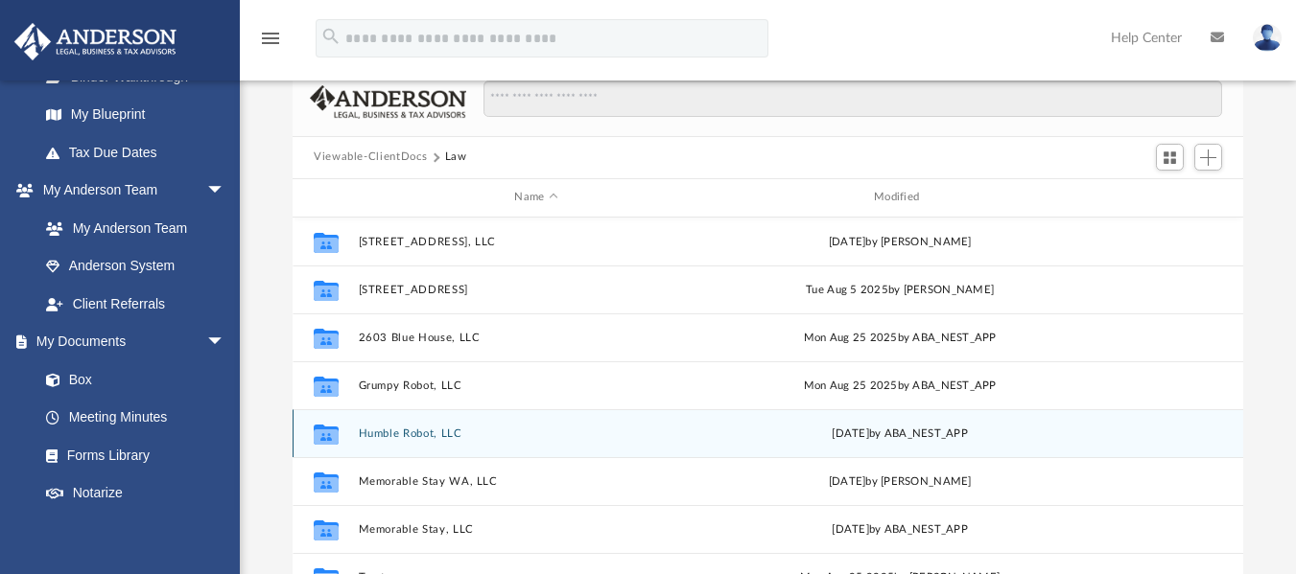
click at [404, 432] on button "Humble Robot, LLC" at bounding box center [537, 433] width 356 height 12
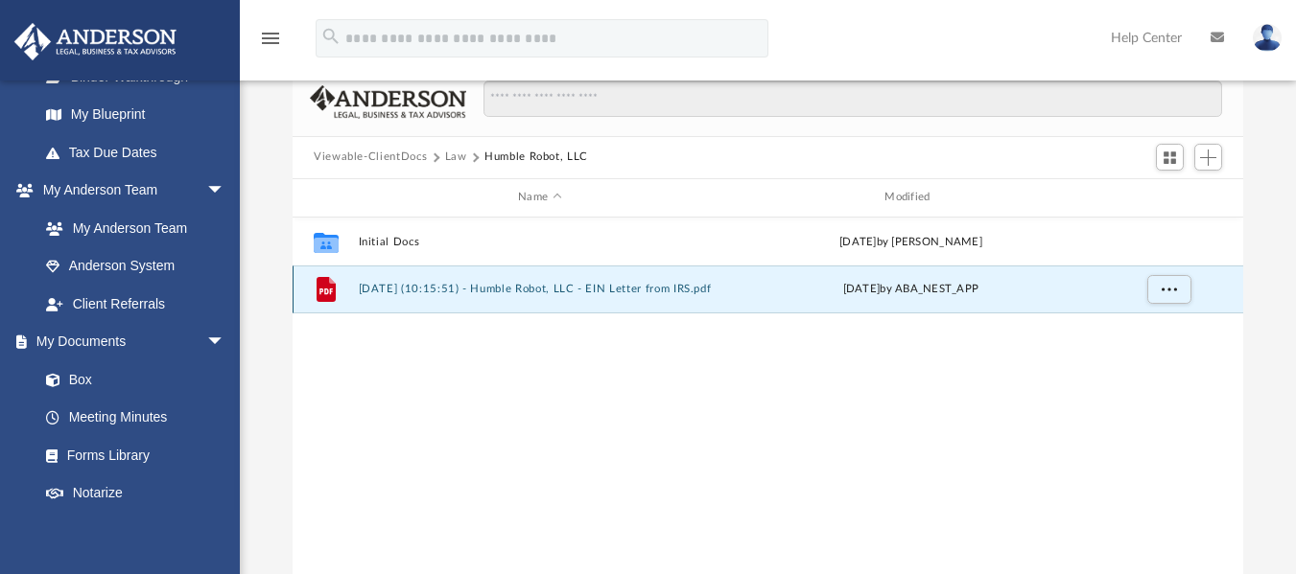
click at [477, 289] on button "[DATE] (10:15:51) - Humble Robot, LLC - EIN Letter from IRS.pdf" at bounding box center [540, 289] width 363 height 12
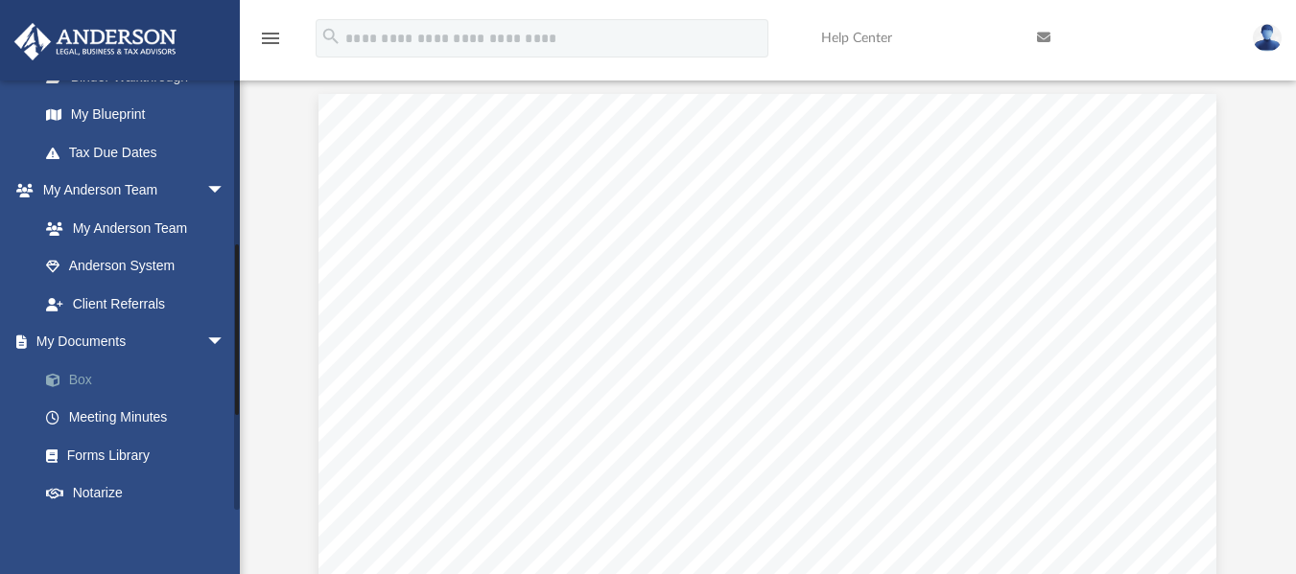
click at [84, 380] on link "Box" at bounding box center [140, 380] width 227 height 38
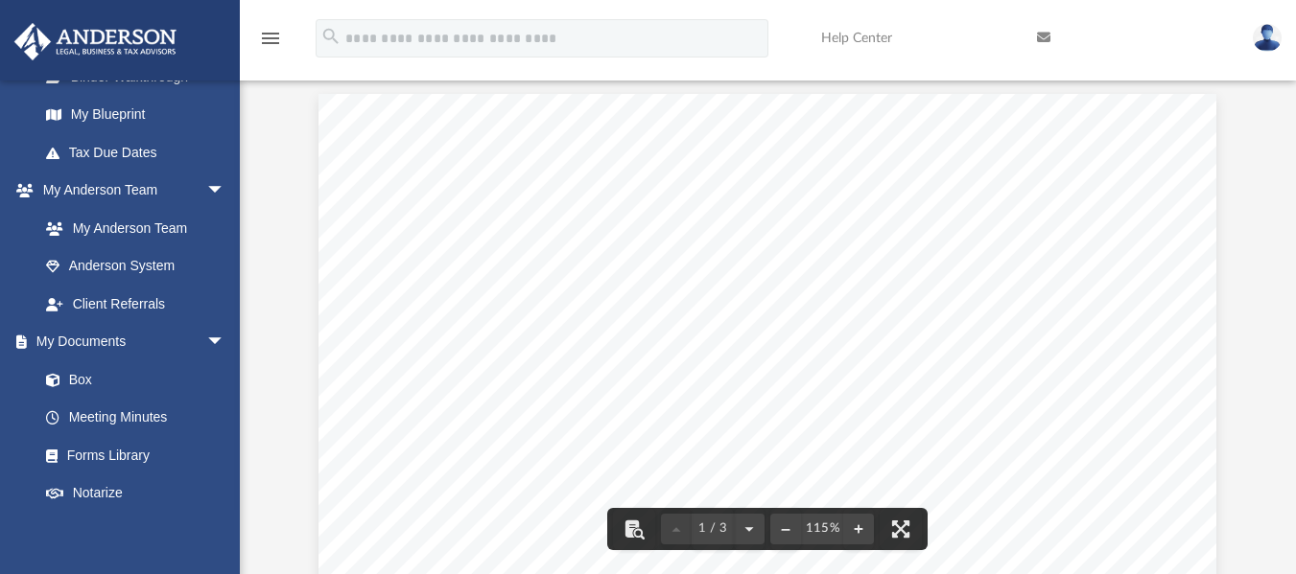
scroll to position [0, 0]
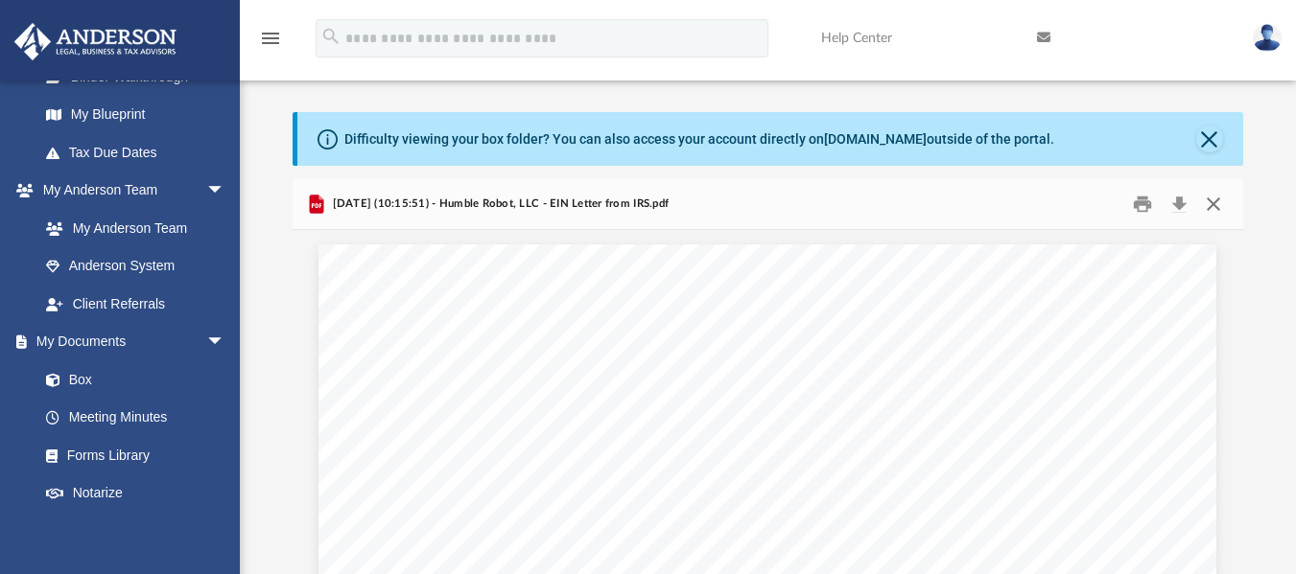
click at [1214, 199] on button "Close" at bounding box center [1213, 204] width 35 height 30
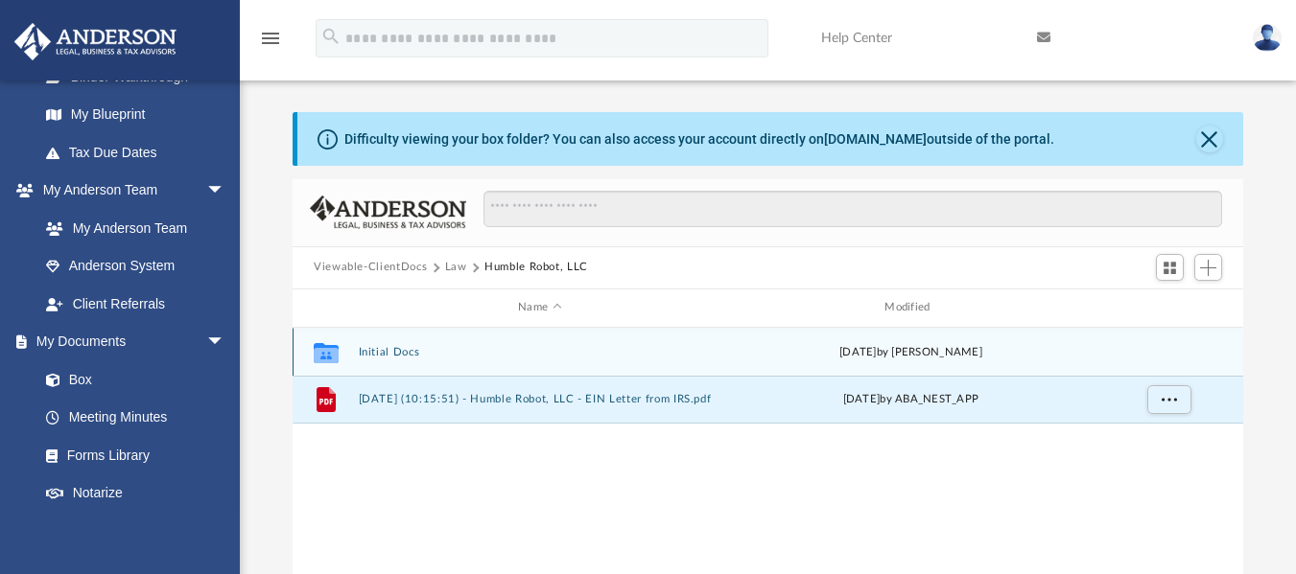
click at [404, 350] on button "Initial Docs" at bounding box center [540, 351] width 363 height 12
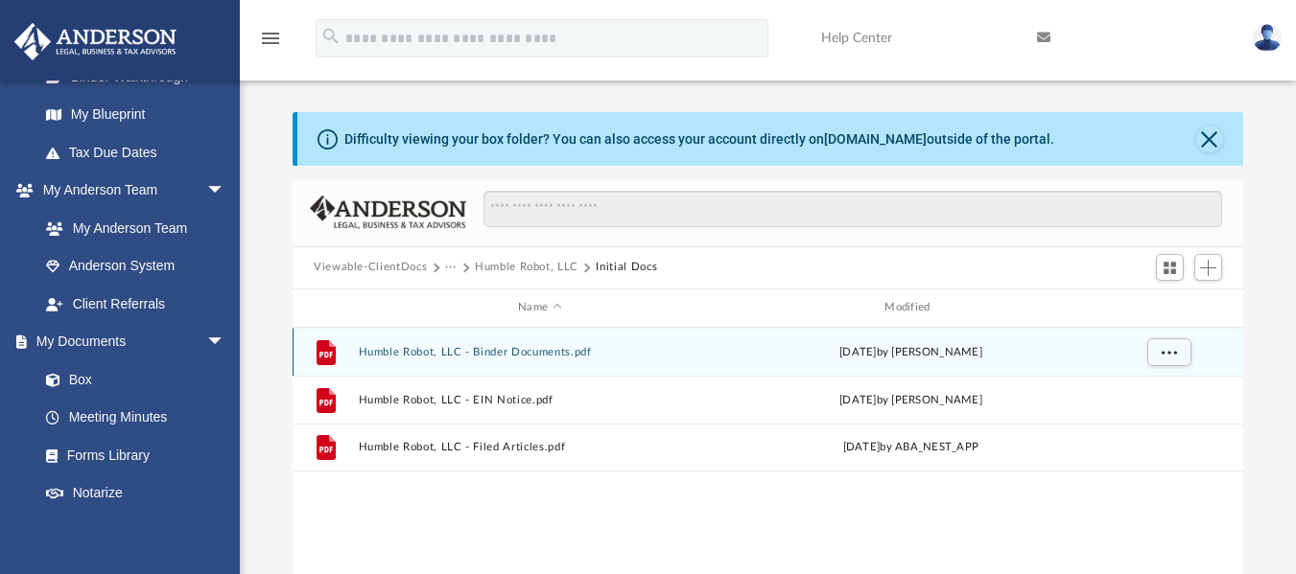
click at [544, 352] on button "Humble Robot, LLC - Binder Documents.pdf" at bounding box center [540, 351] width 363 height 12
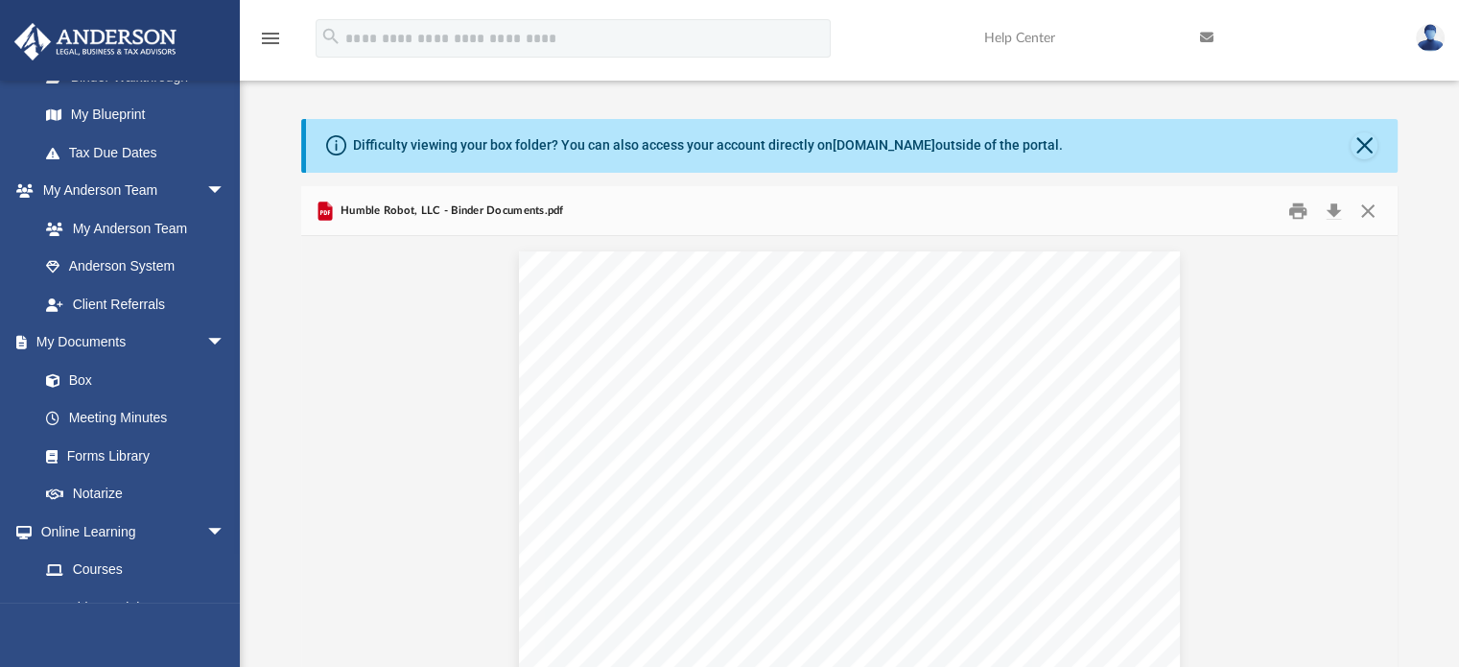
scroll to position [421, 1082]
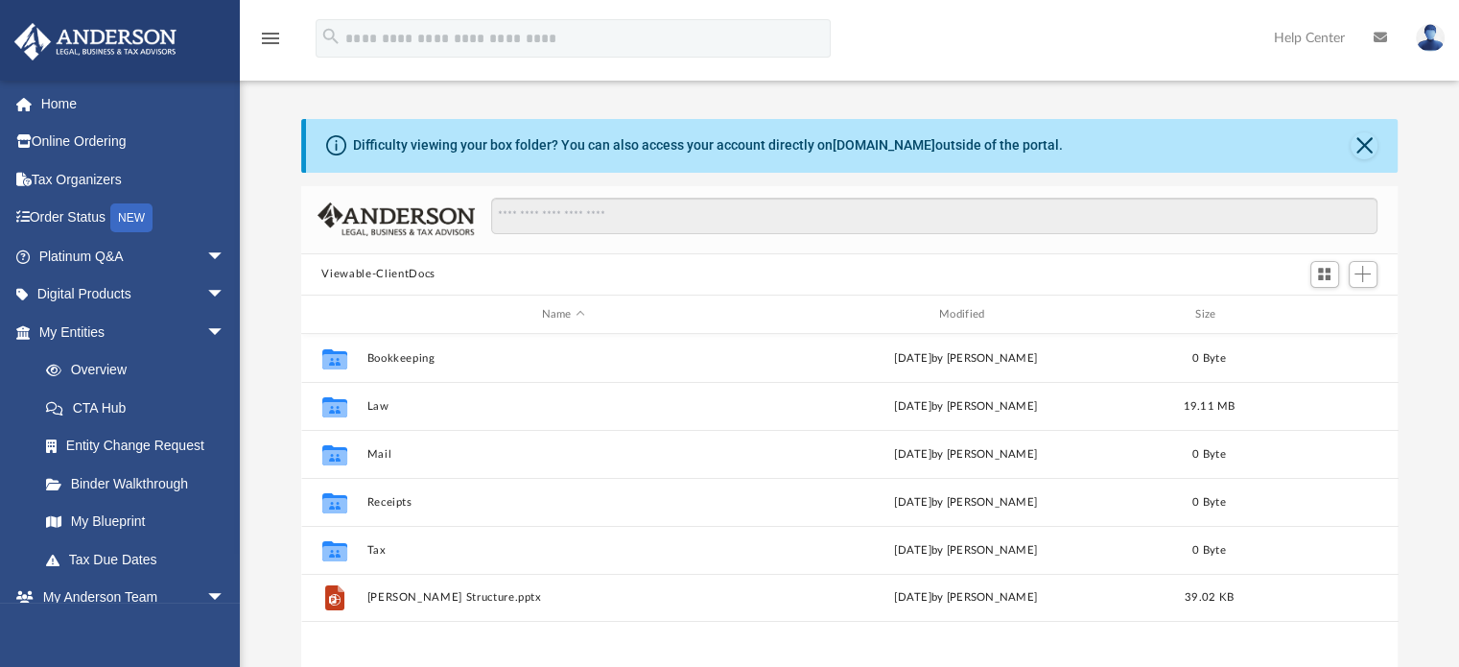
scroll to position [421, 1082]
